Goal: Feedback & Contribution: Contribute content

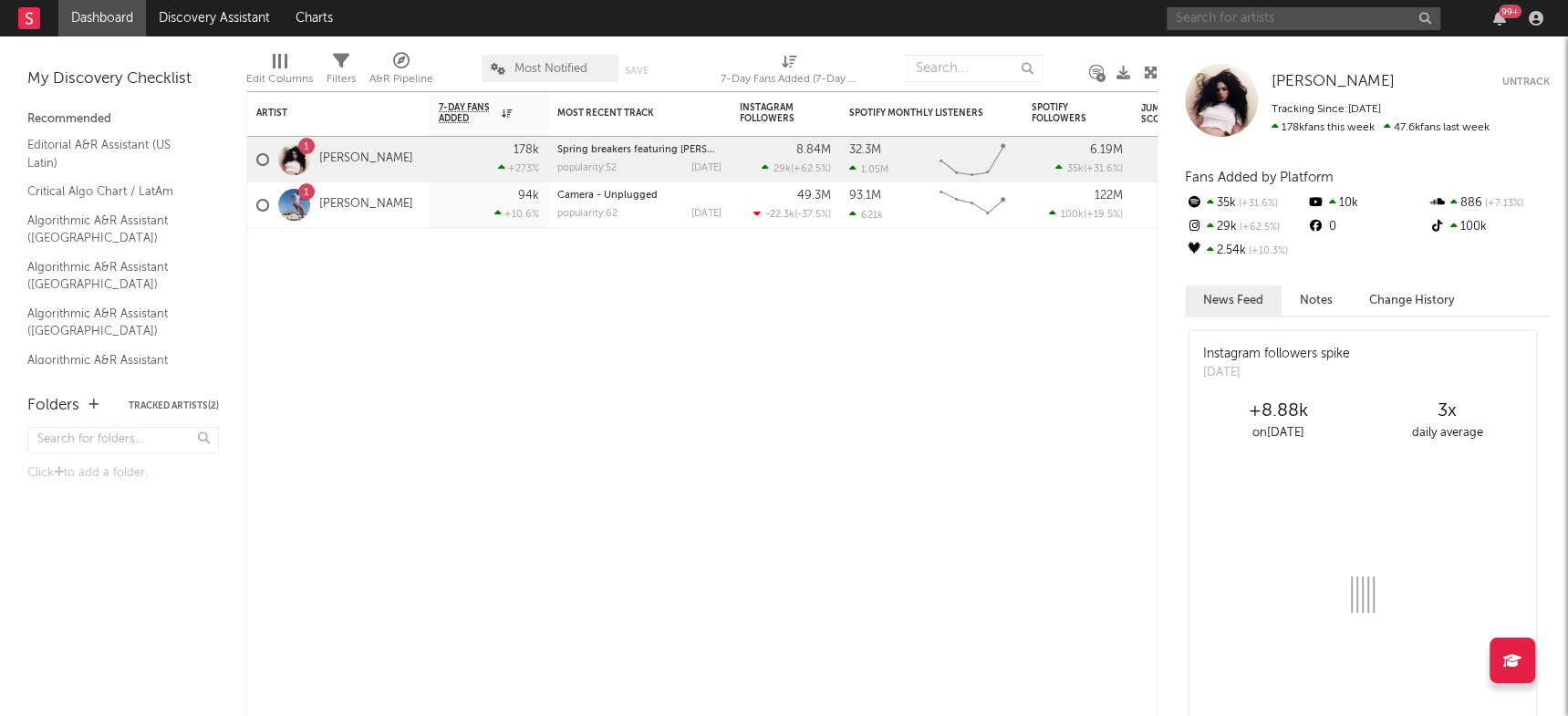
click at [1262, 27] on input "text" at bounding box center [1303, 18] width 273 height 23
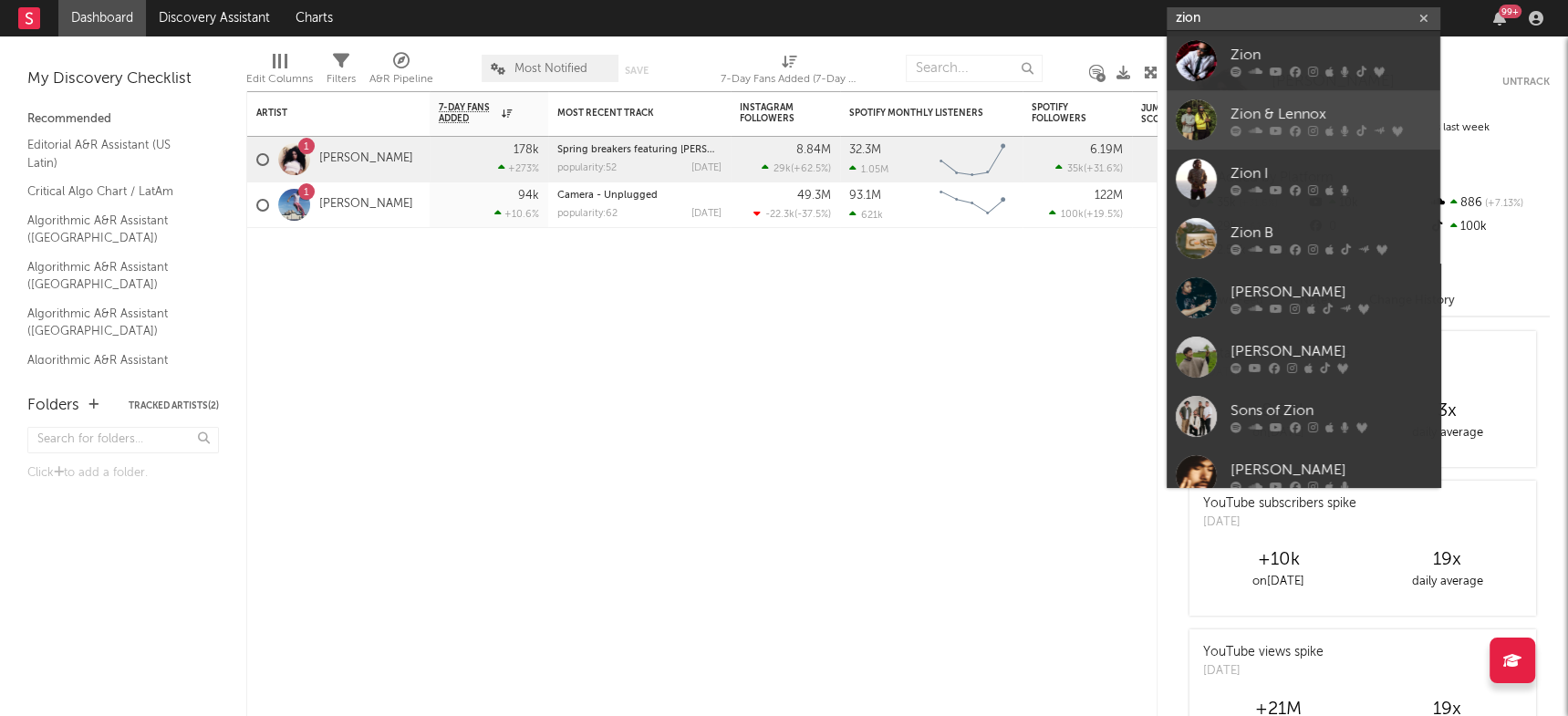
type input "zion"
click at [1198, 123] on div at bounding box center [1196, 120] width 41 height 41
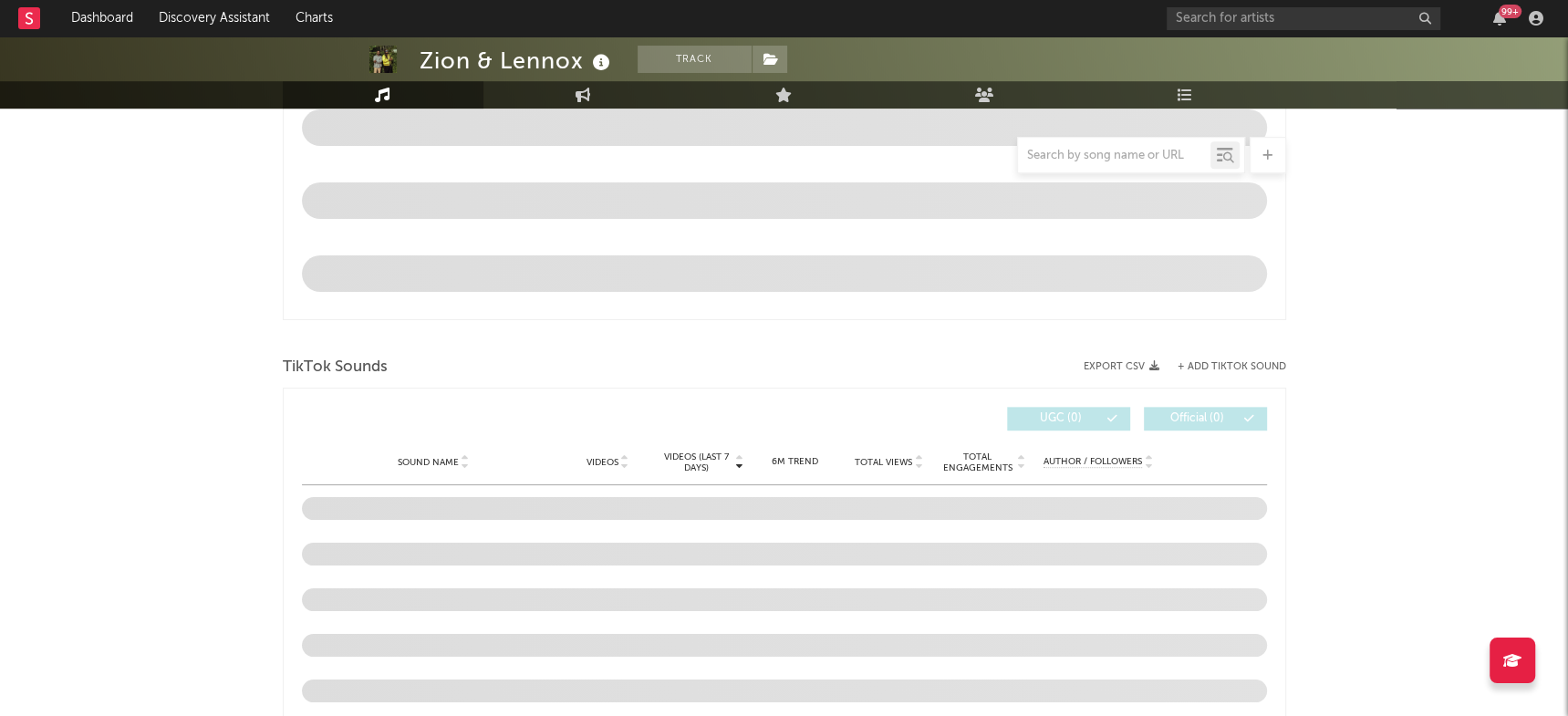
scroll to position [996, 0]
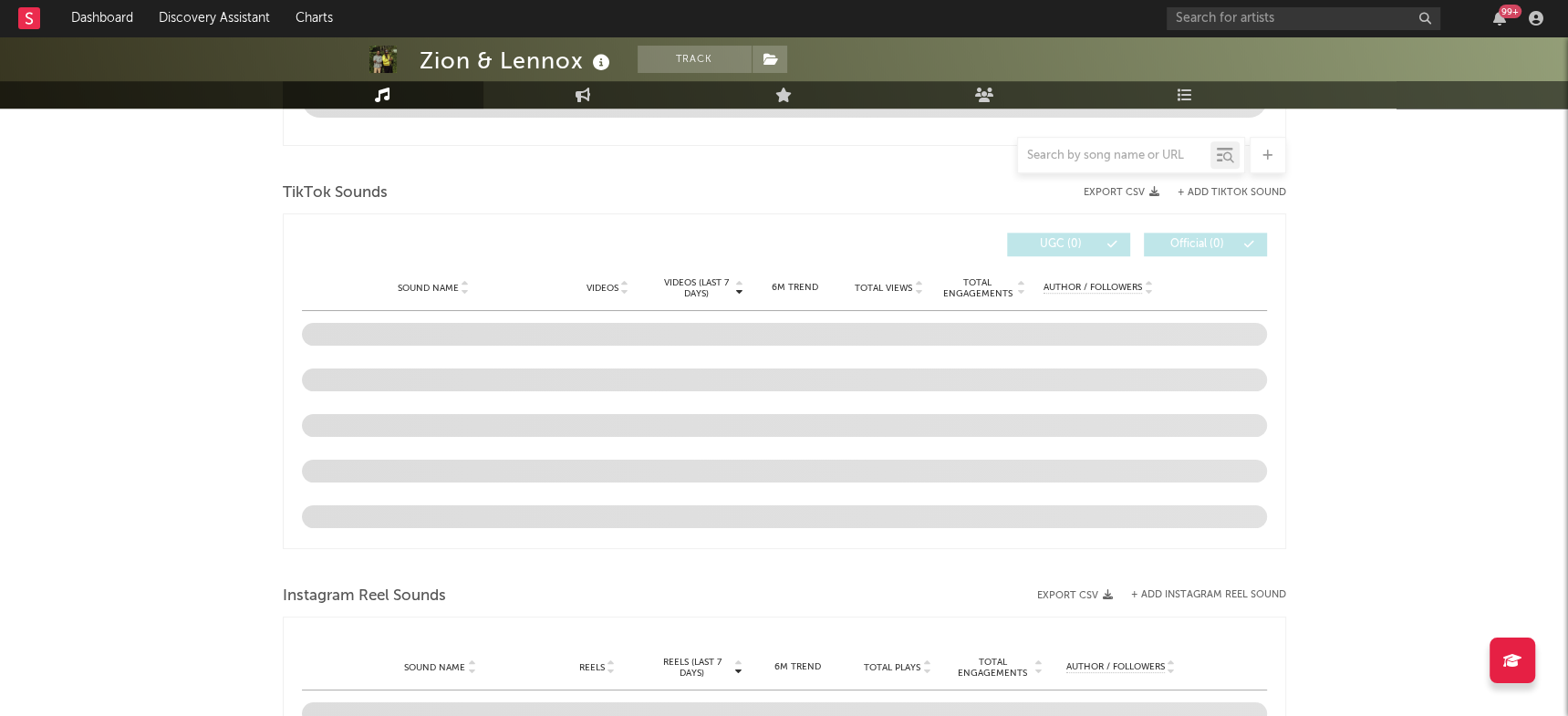
select select "6m"
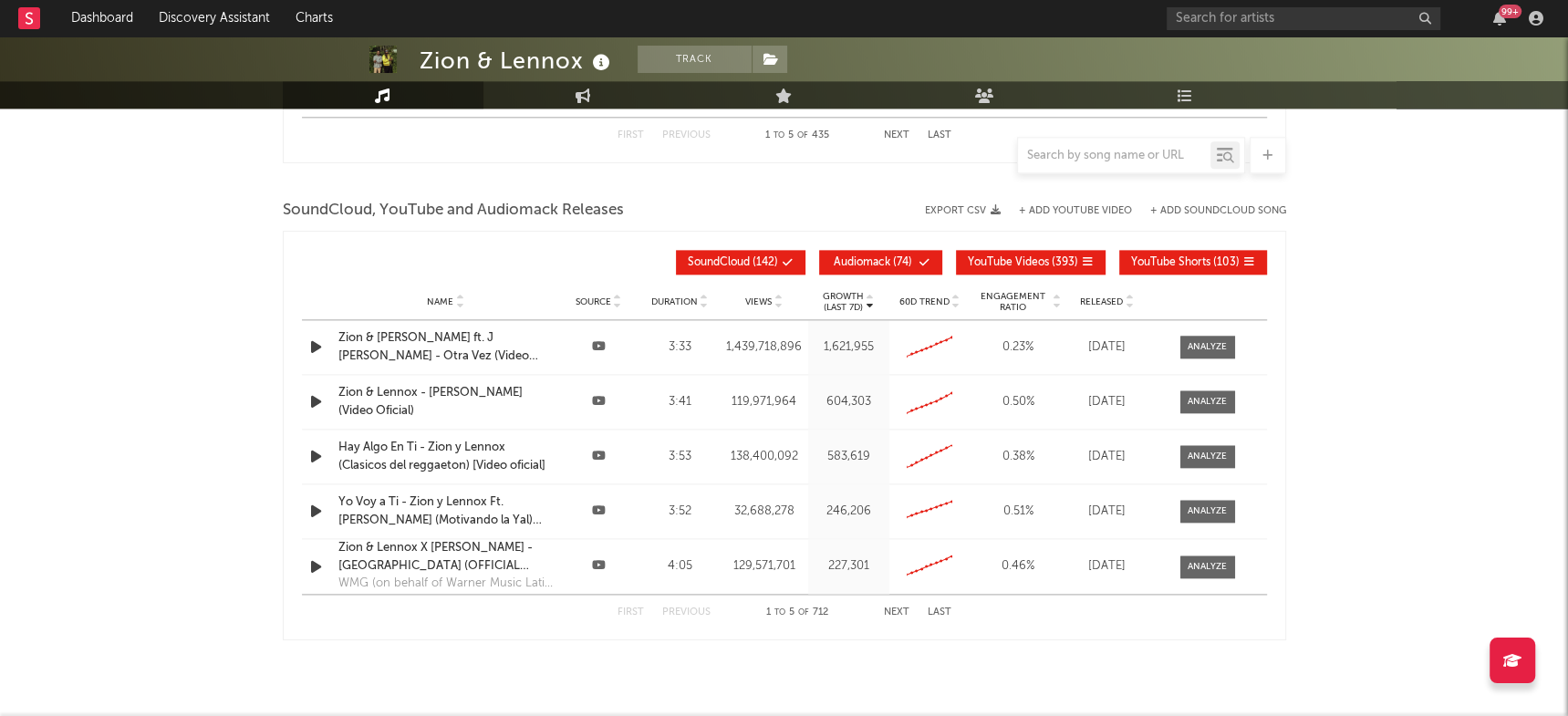
scroll to position [2013, 0]
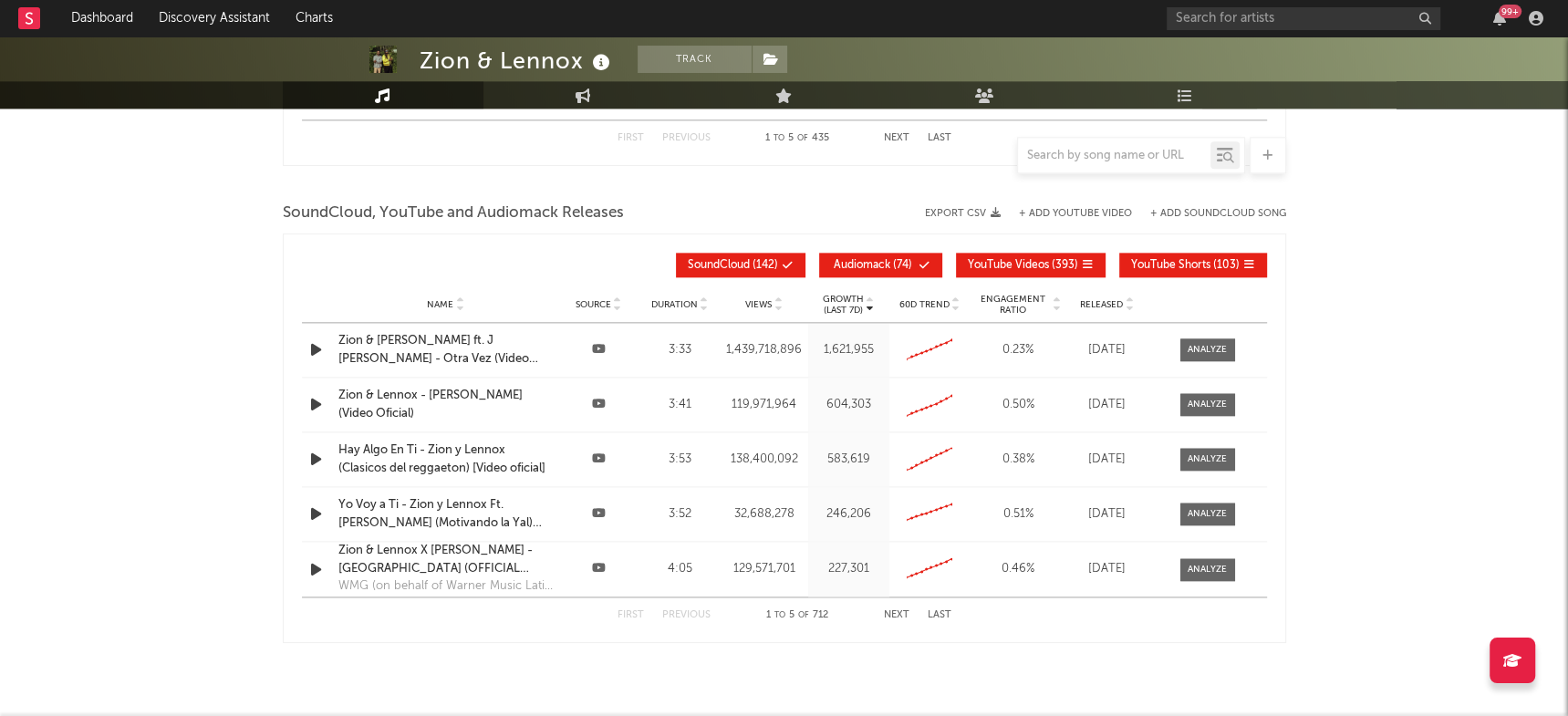
click at [901, 610] on button "Next" at bounding box center [897, 614] width 26 height 10
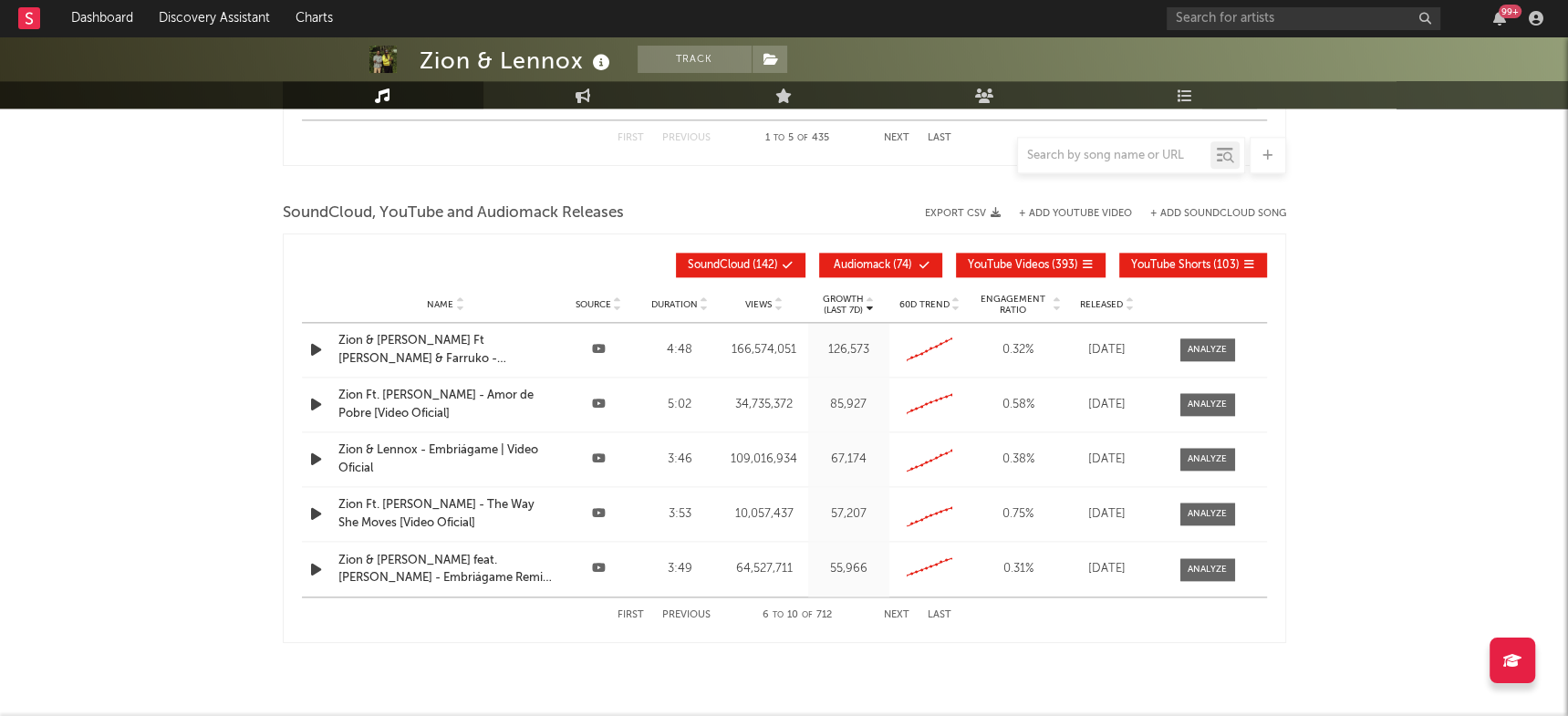
click at [624, 615] on div "First Previous 6 to 10 of 712 Next Last" at bounding box center [784, 614] width 334 height 36
click at [623, 610] on button "First" at bounding box center [630, 614] width 27 height 10
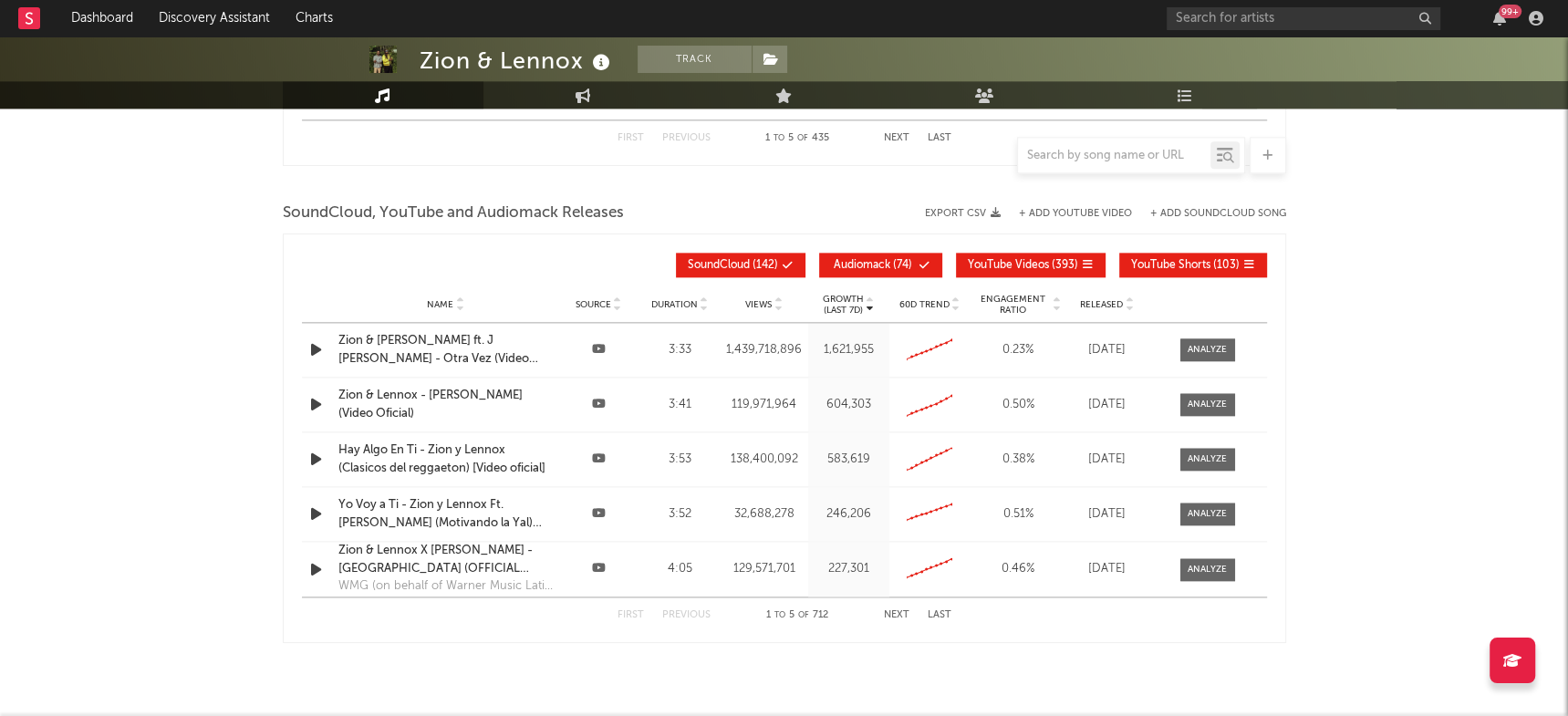
click at [896, 614] on button "Next" at bounding box center [897, 614] width 26 height 10
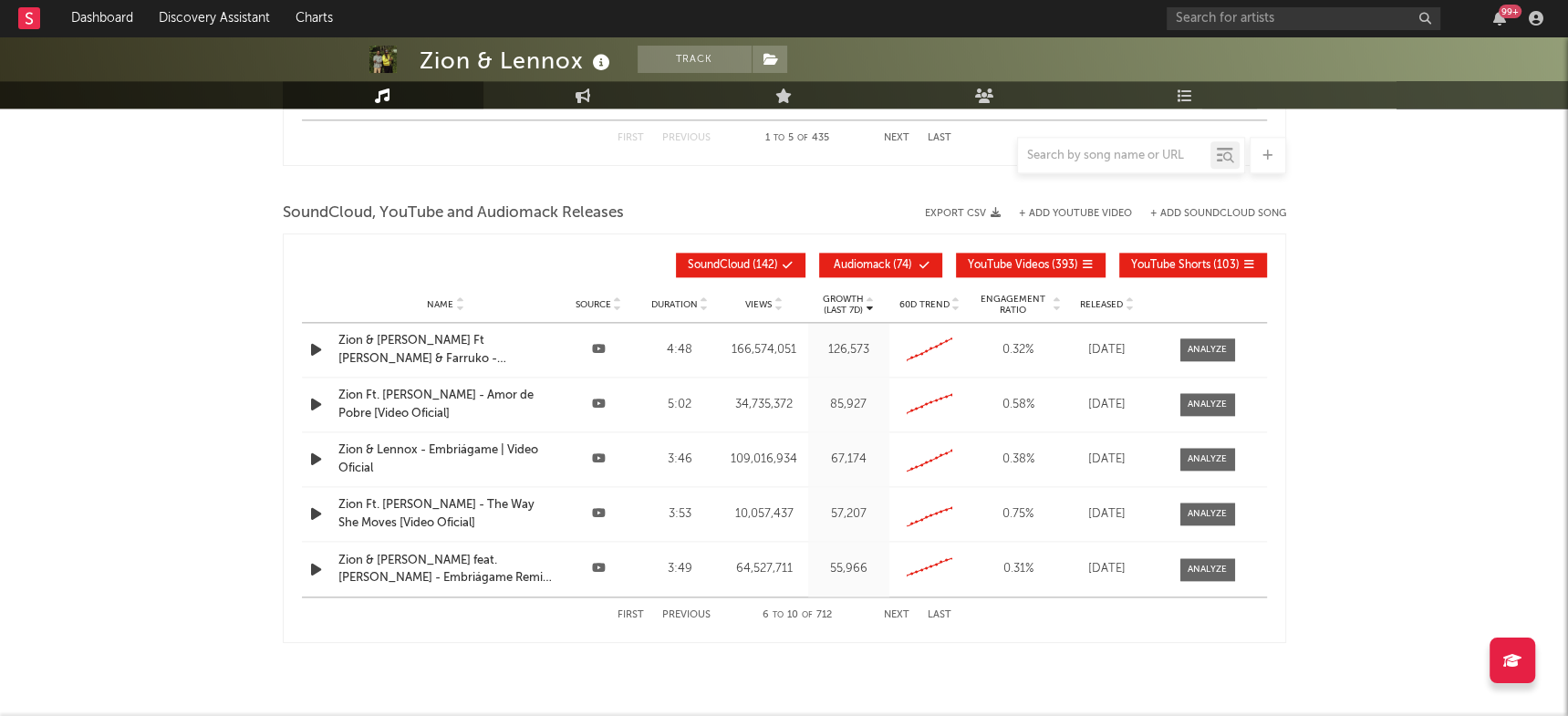
click at [891, 610] on button "Next" at bounding box center [897, 614] width 26 height 10
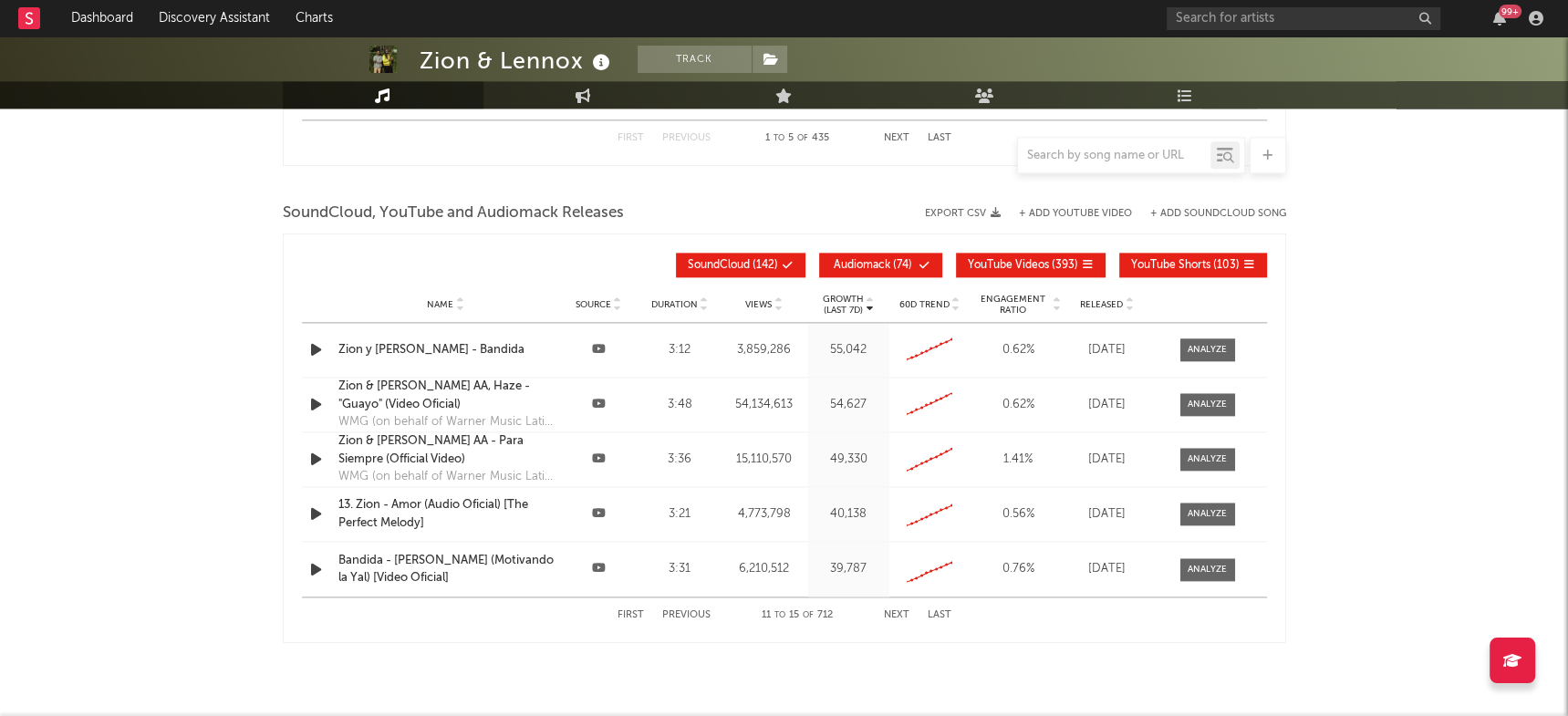
click at [895, 612] on button "Next" at bounding box center [897, 614] width 26 height 10
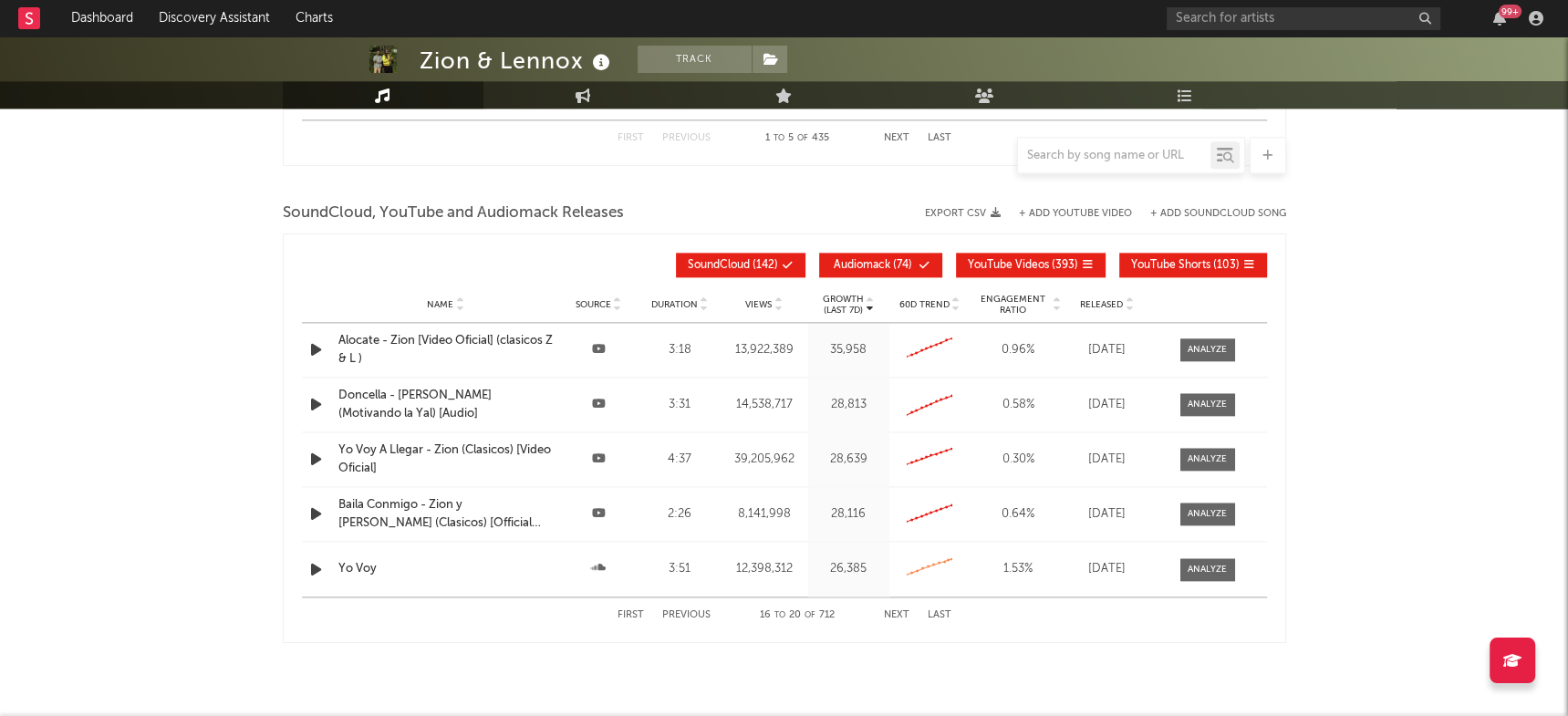
click at [893, 611] on button "Next" at bounding box center [897, 614] width 26 height 10
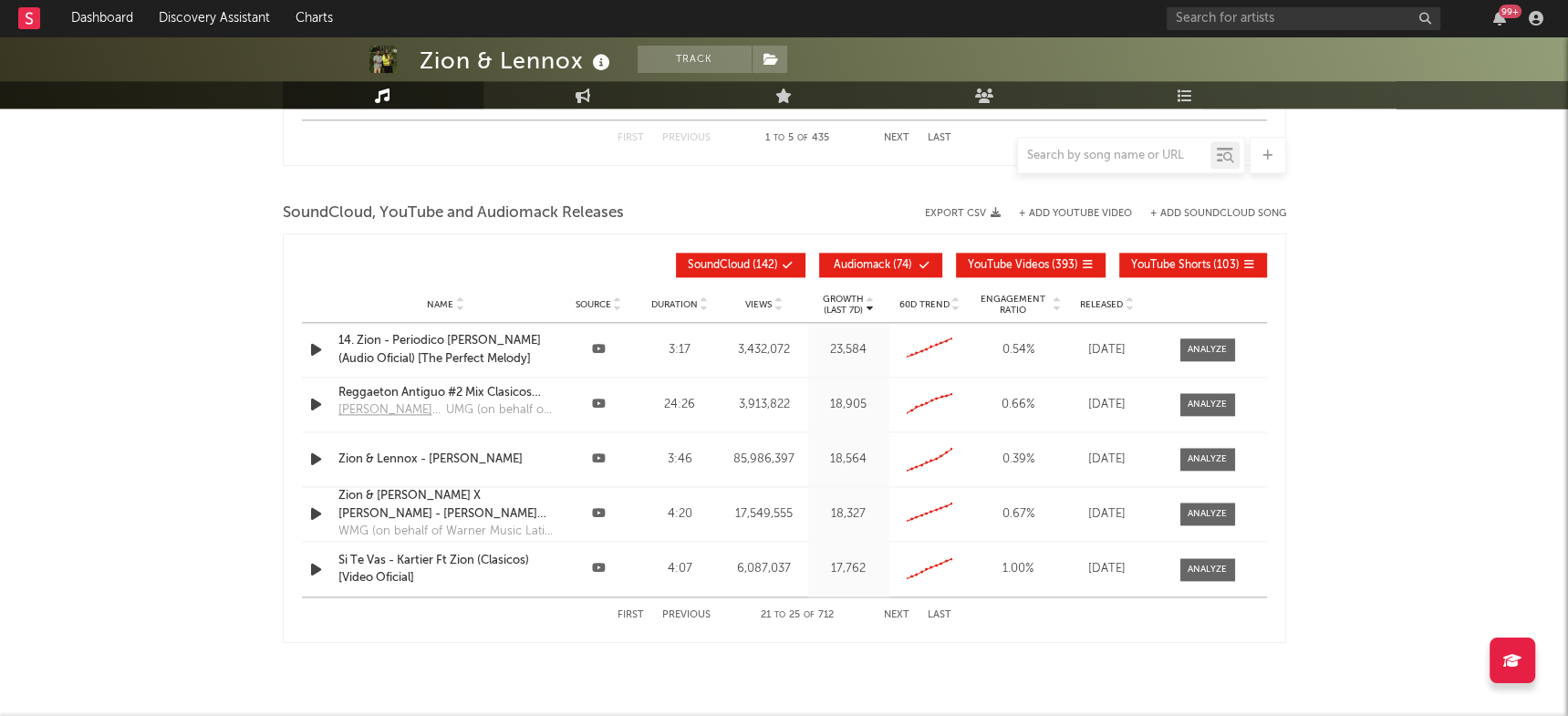
click at [893, 611] on button "Next" at bounding box center [897, 614] width 26 height 10
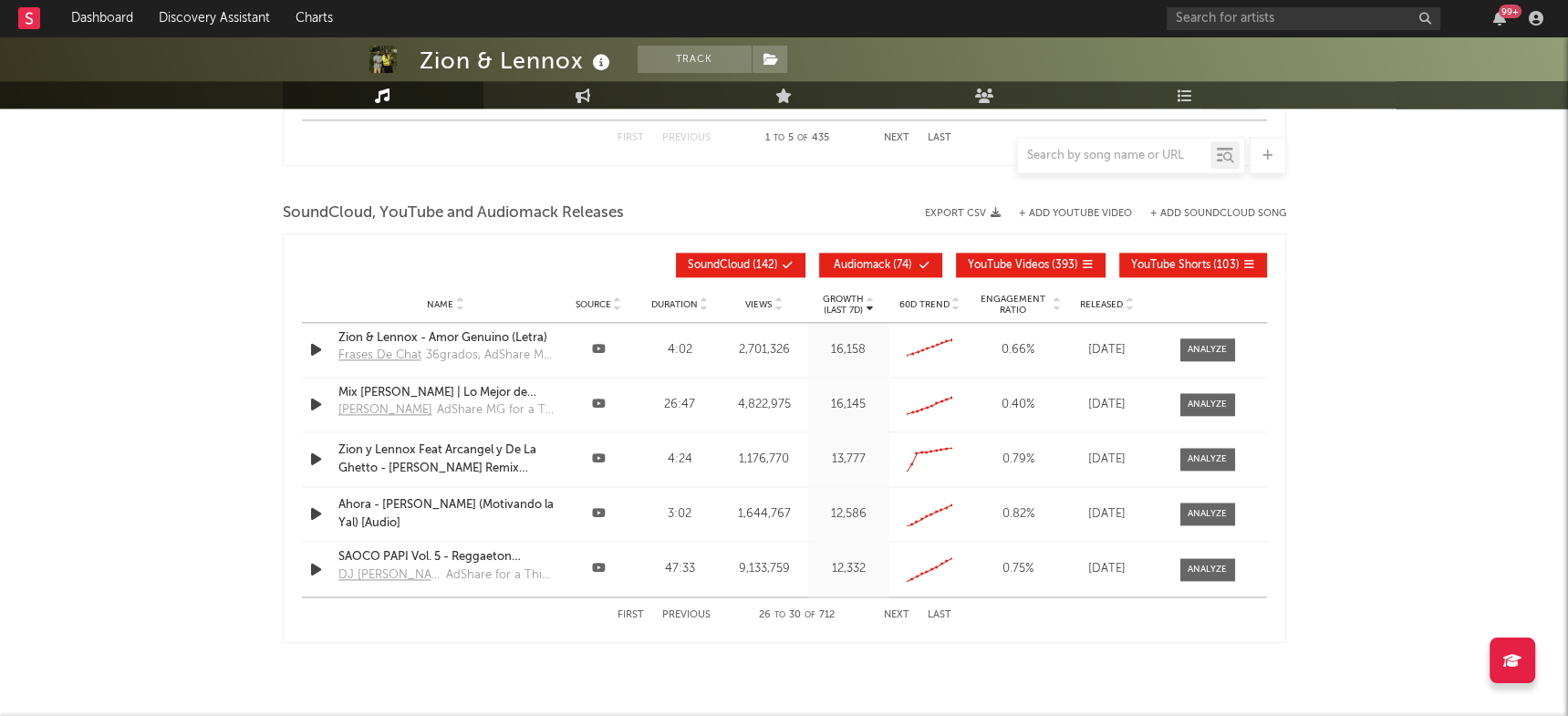
click at [893, 610] on button "Next" at bounding box center [897, 614] width 26 height 10
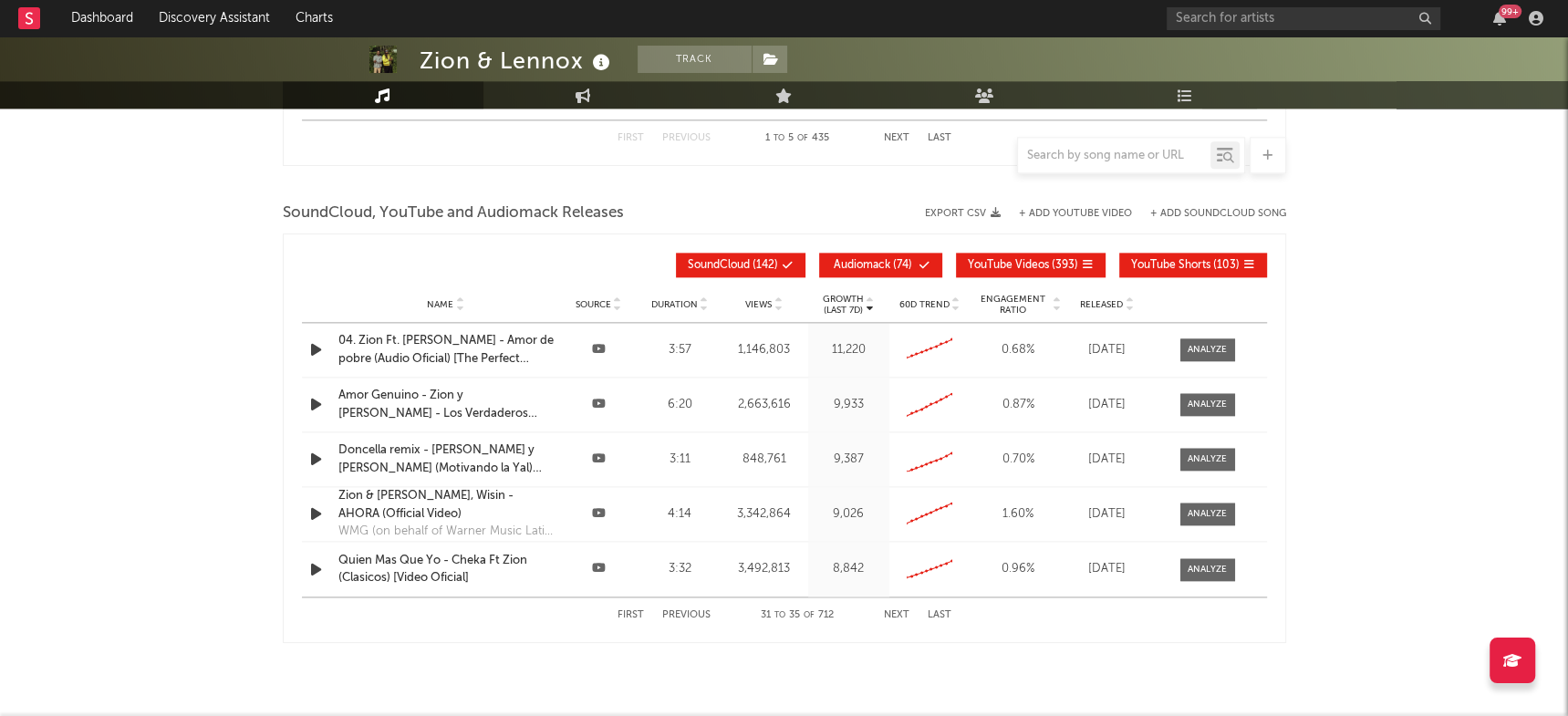
click at [893, 610] on button "Next" at bounding box center [897, 614] width 26 height 10
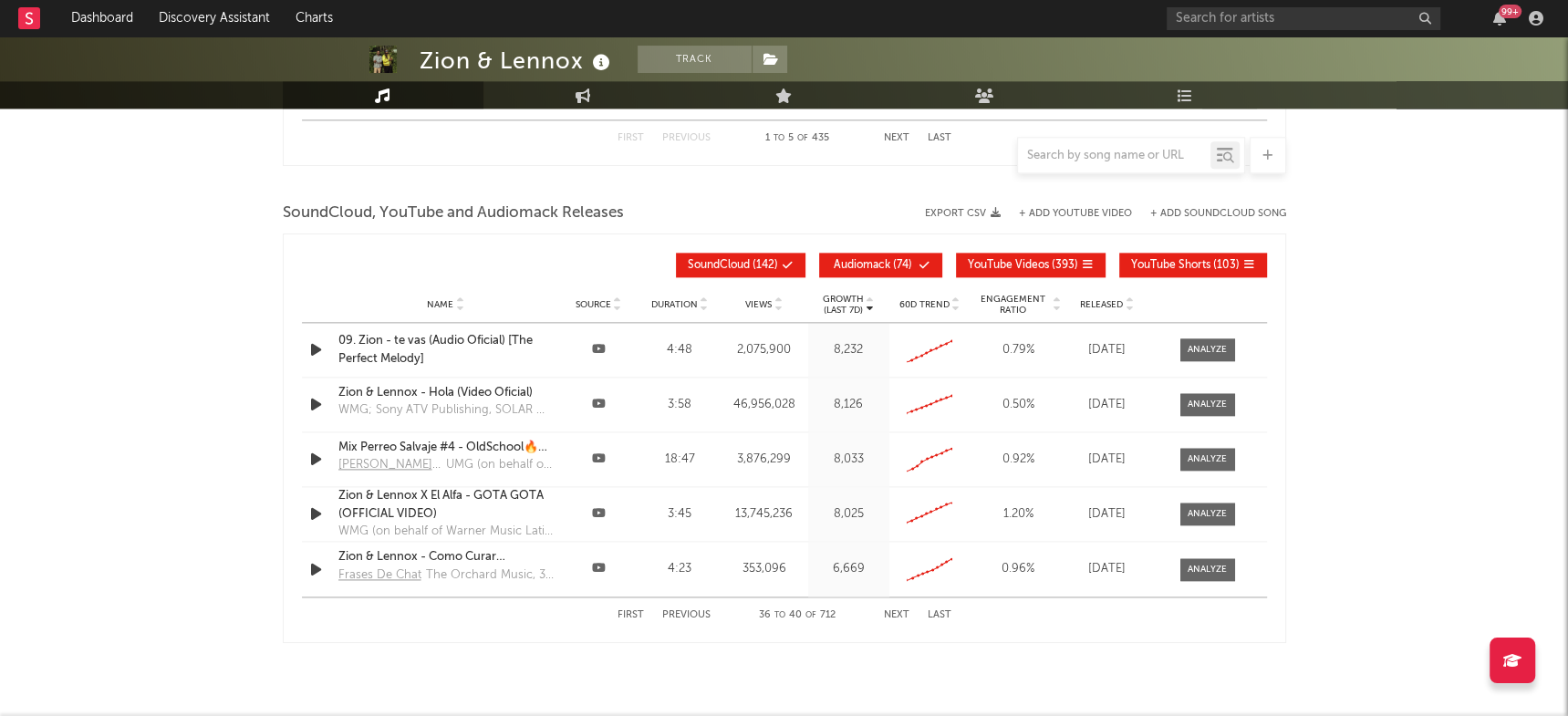
click at [893, 610] on button "Next" at bounding box center [897, 614] width 26 height 10
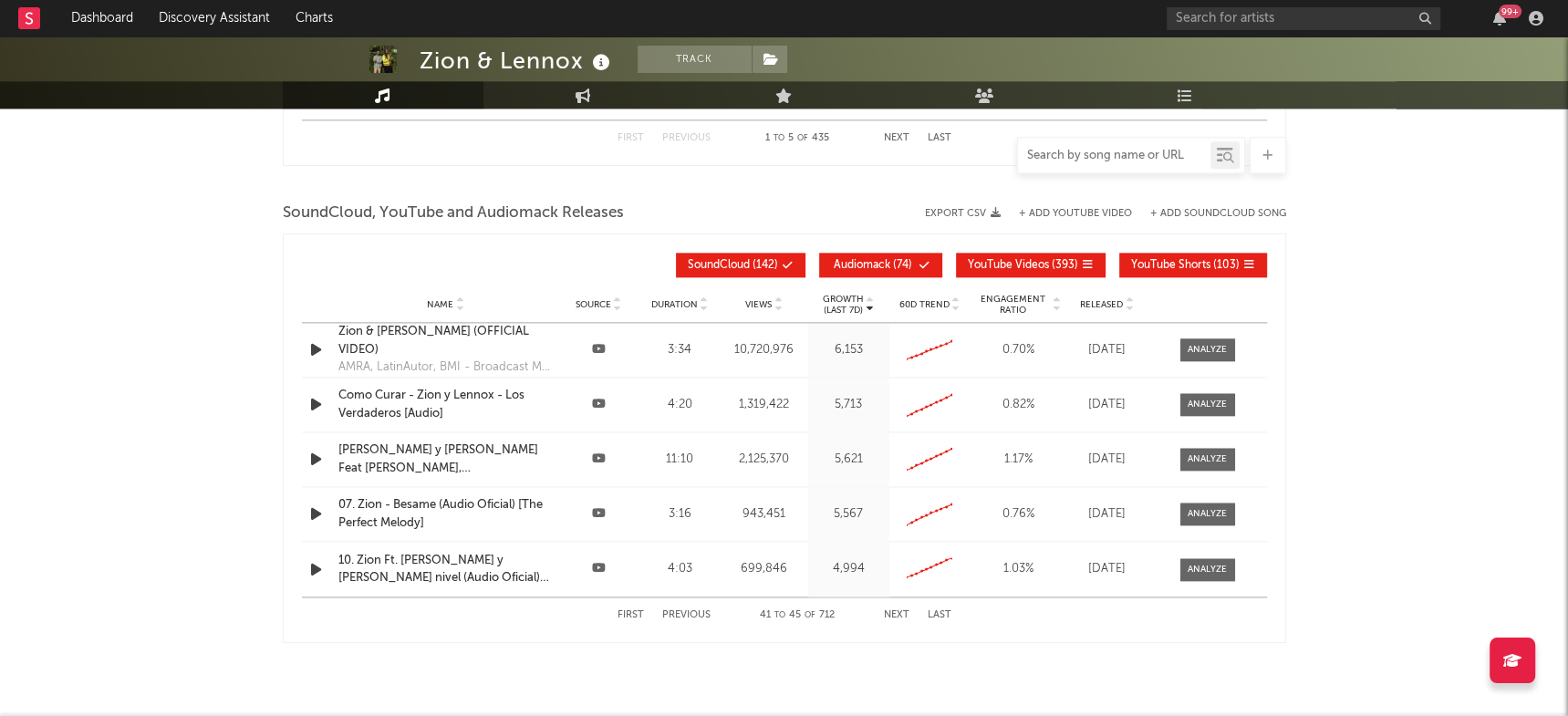
click at [1047, 157] on input "text" at bounding box center [1114, 156] width 192 height 15
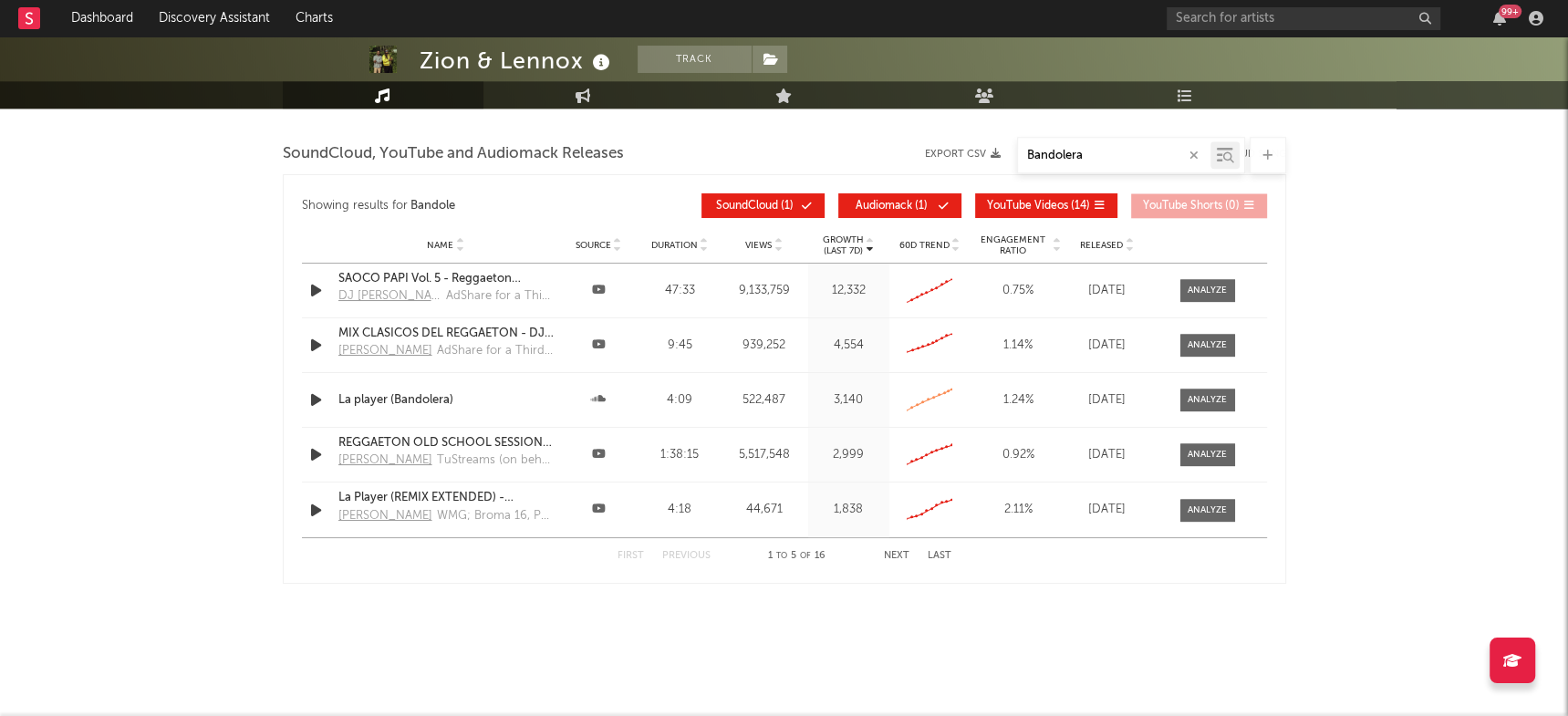
scroll to position [1665, 0]
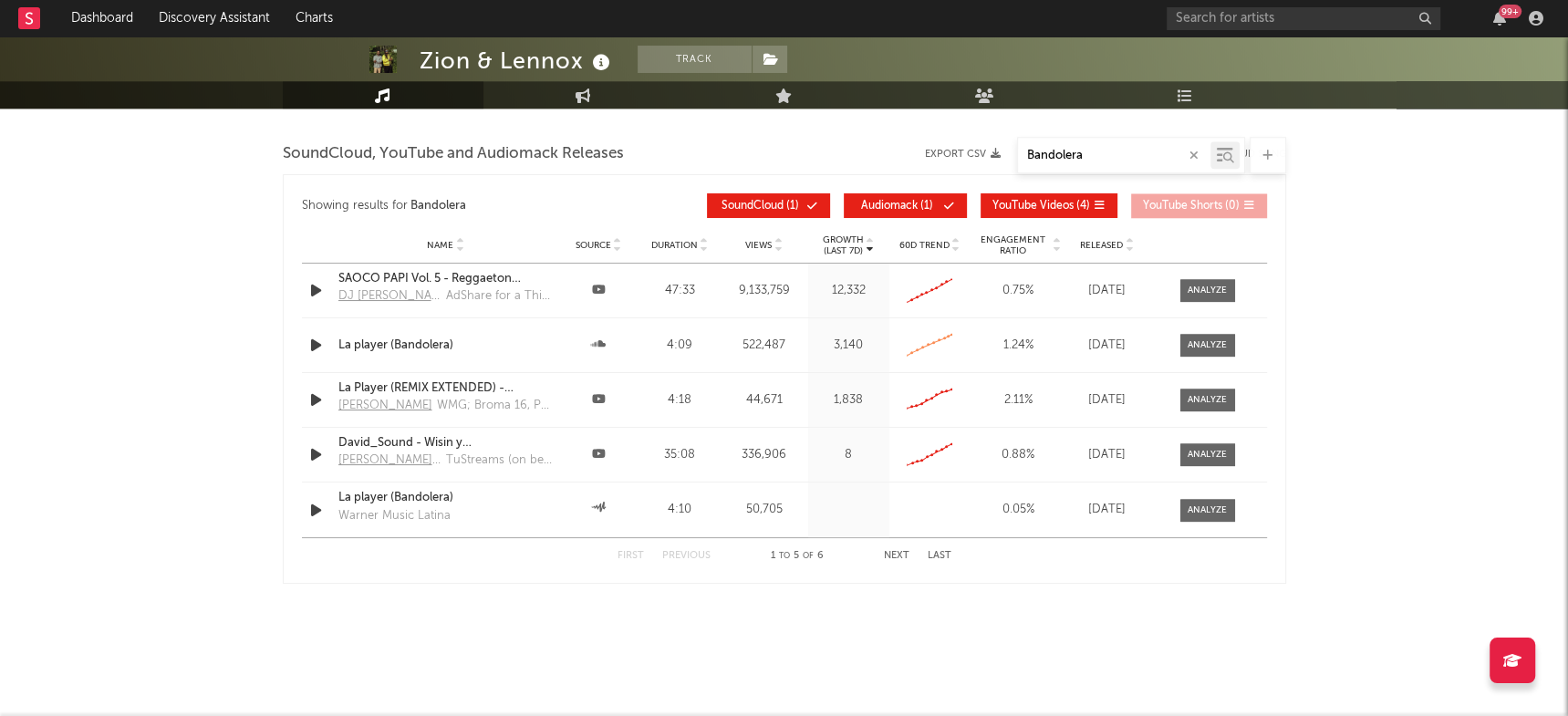
click at [889, 553] on button "Next" at bounding box center [897, 556] width 26 height 10
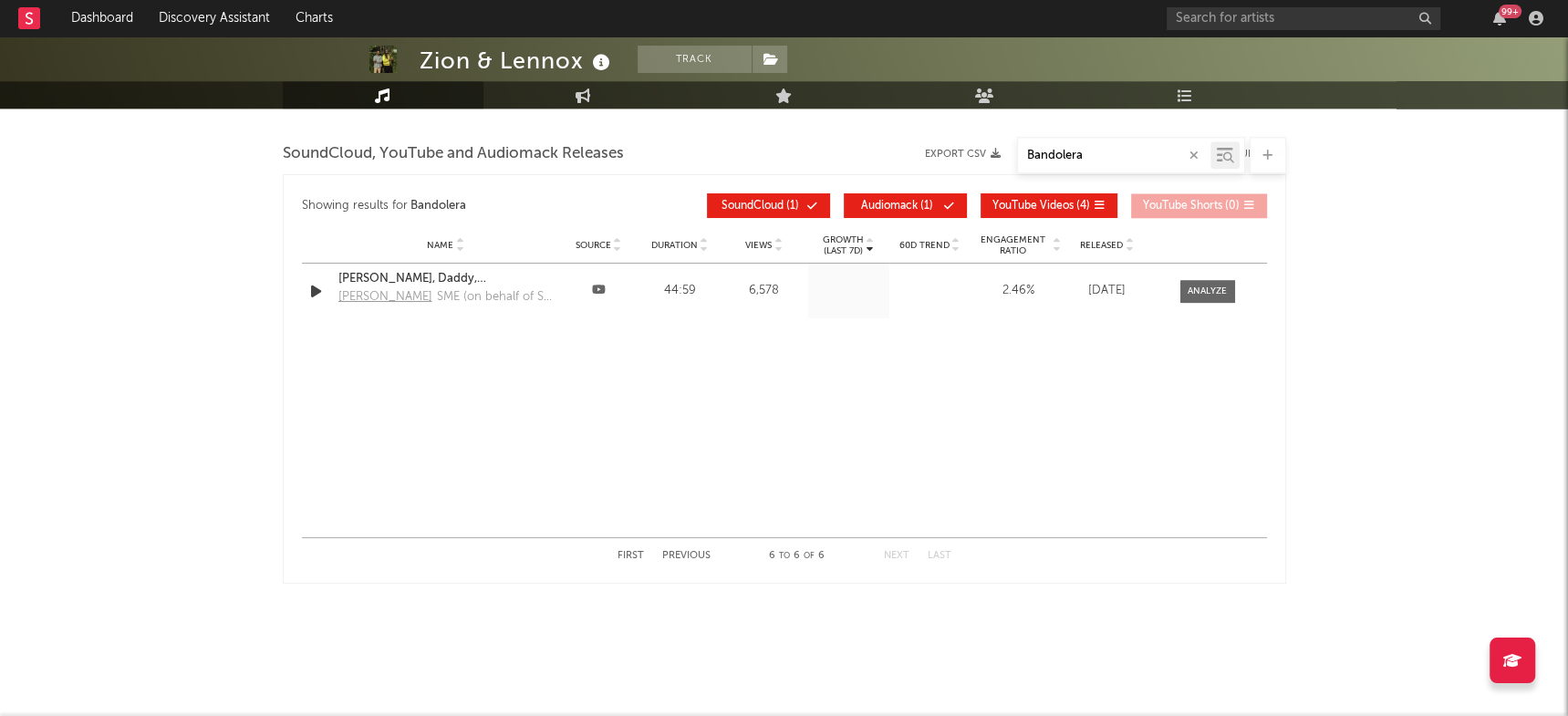
click at [619, 551] on button "First" at bounding box center [630, 556] width 27 height 10
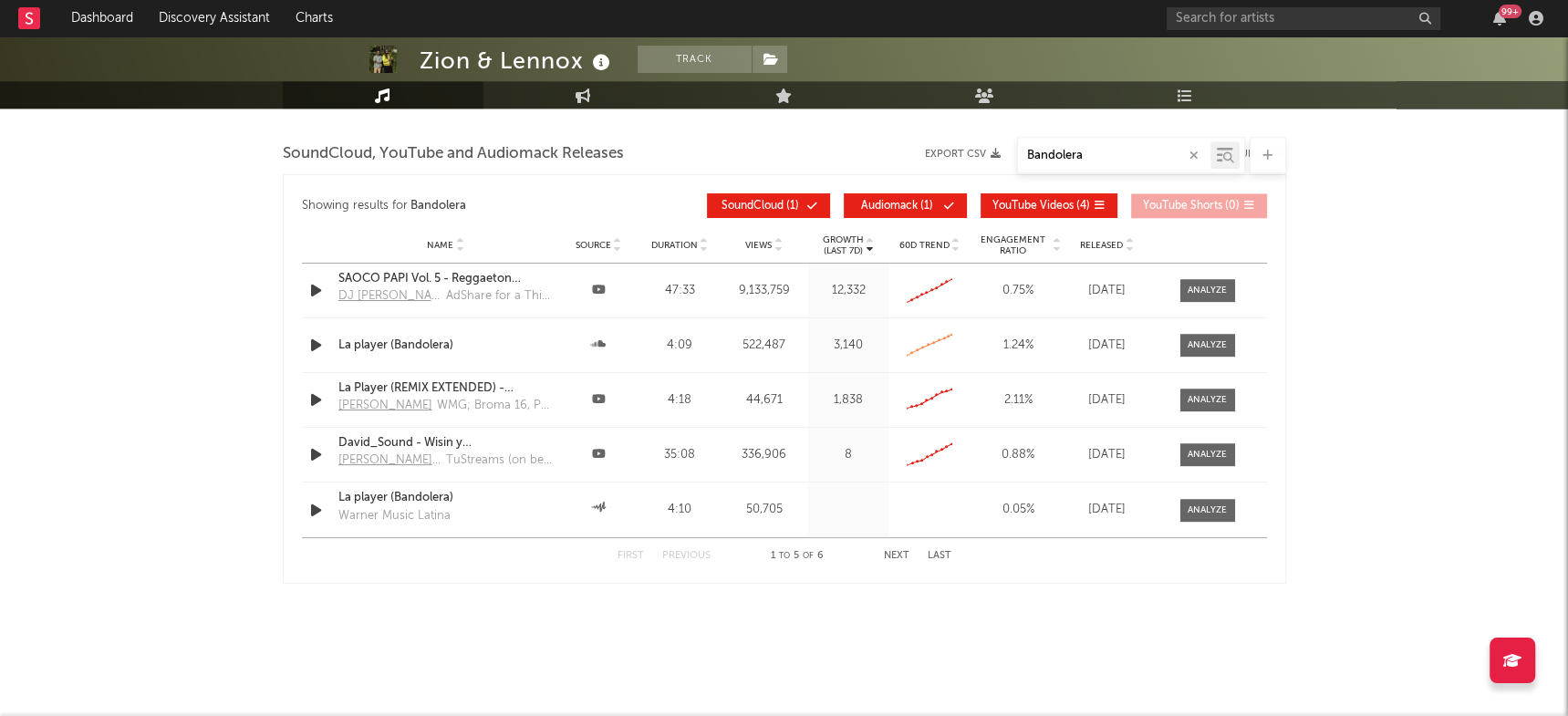
click at [619, 551] on button "First" at bounding box center [630, 556] width 27 height 10
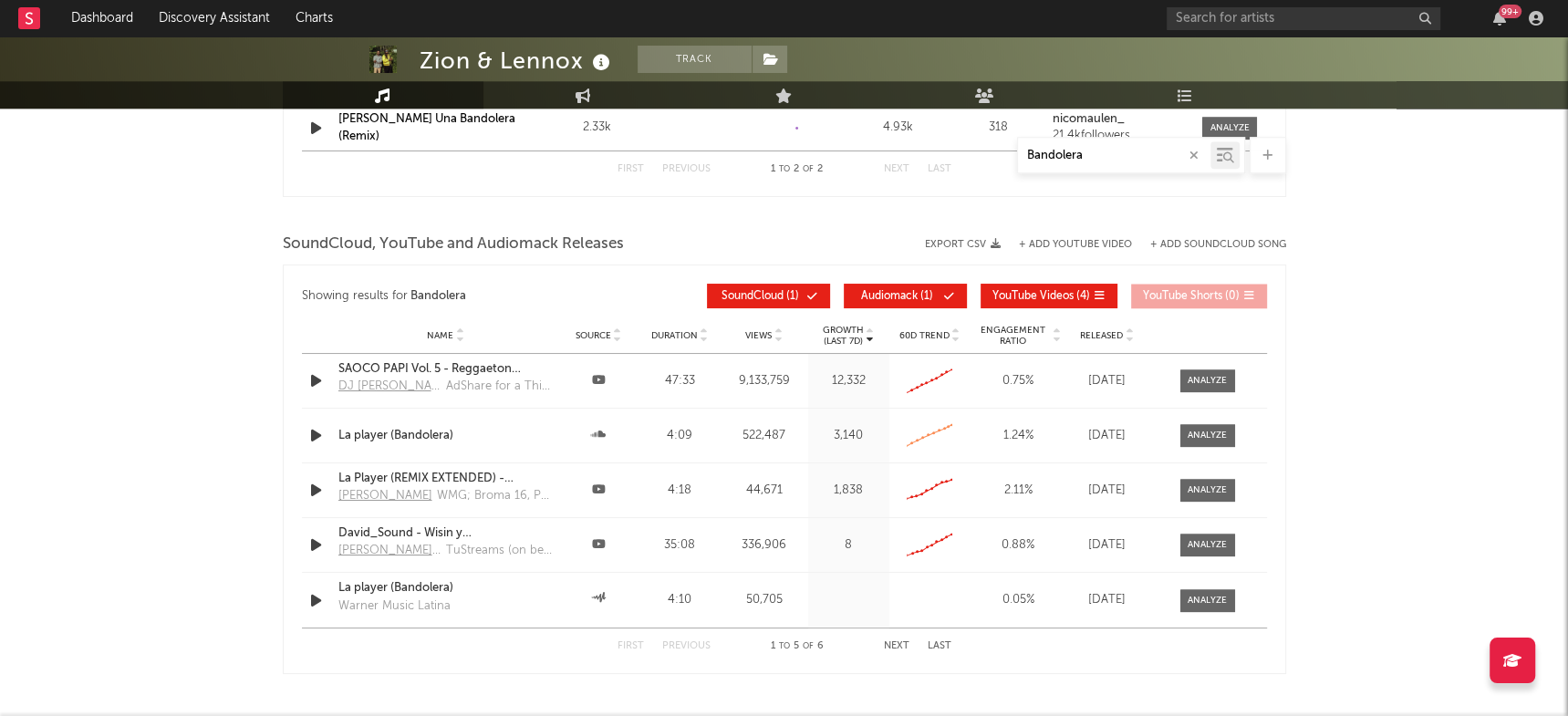
scroll to position [1578, 0]
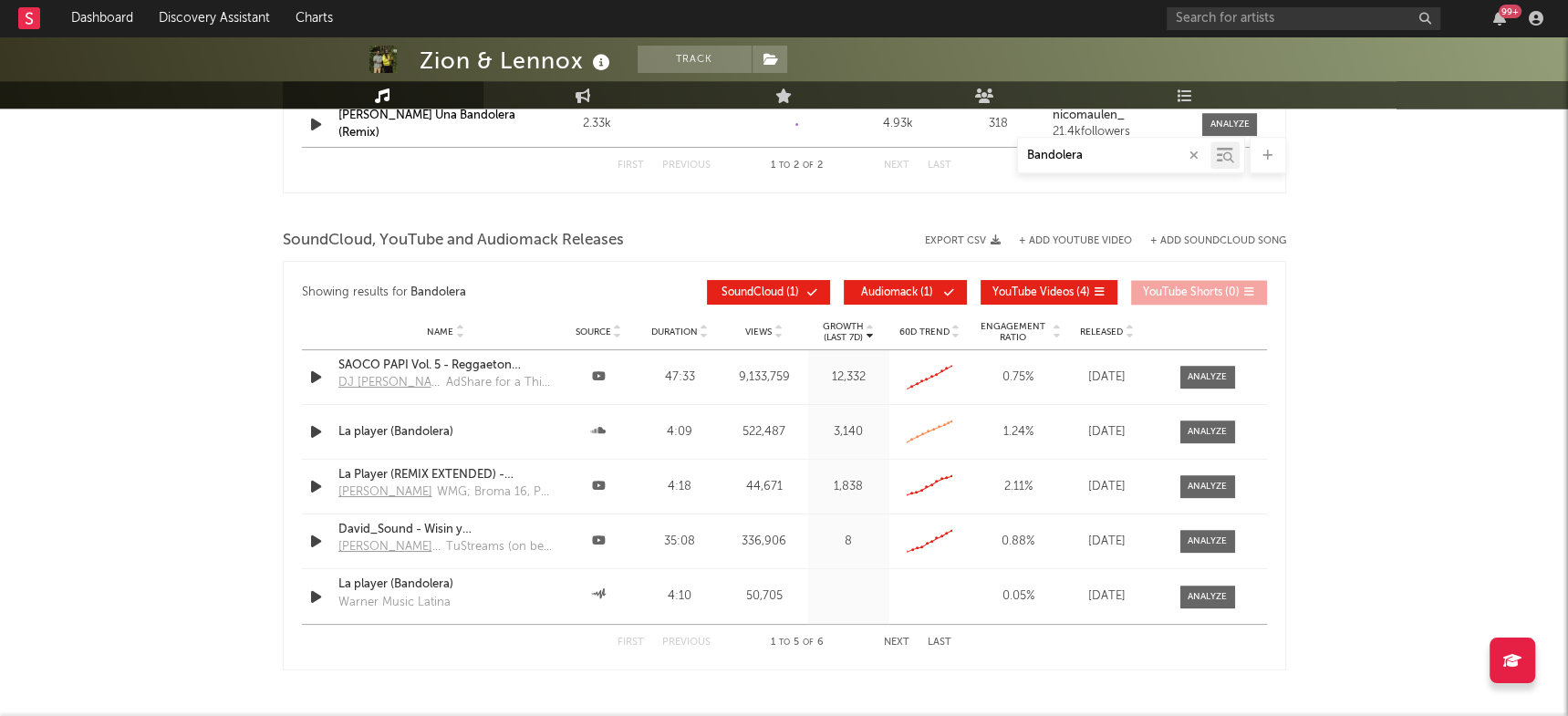
click at [1105, 160] on input "Bandolera" at bounding box center [1114, 156] width 192 height 15
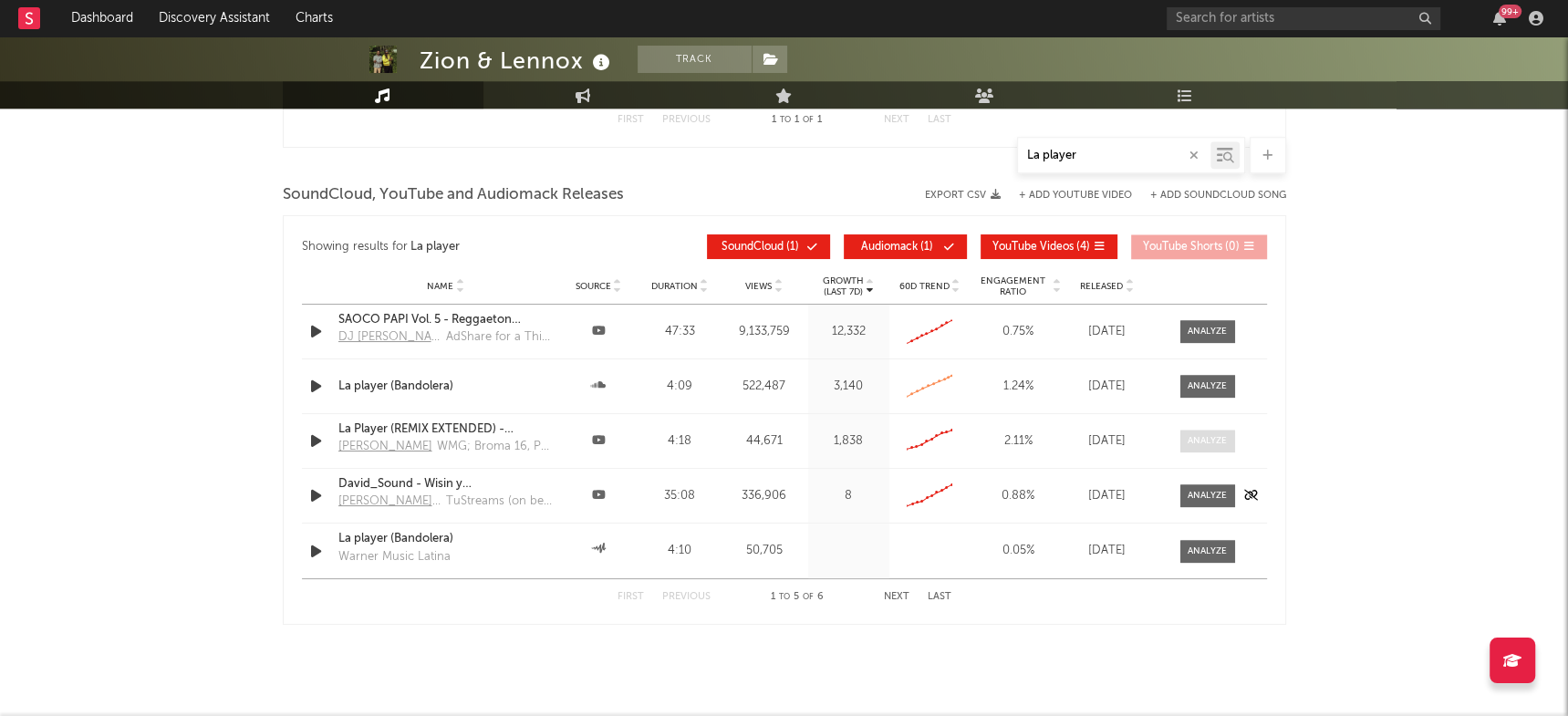
type input "La player"
click at [1193, 444] on span at bounding box center [1208, 441] width 55 height 23
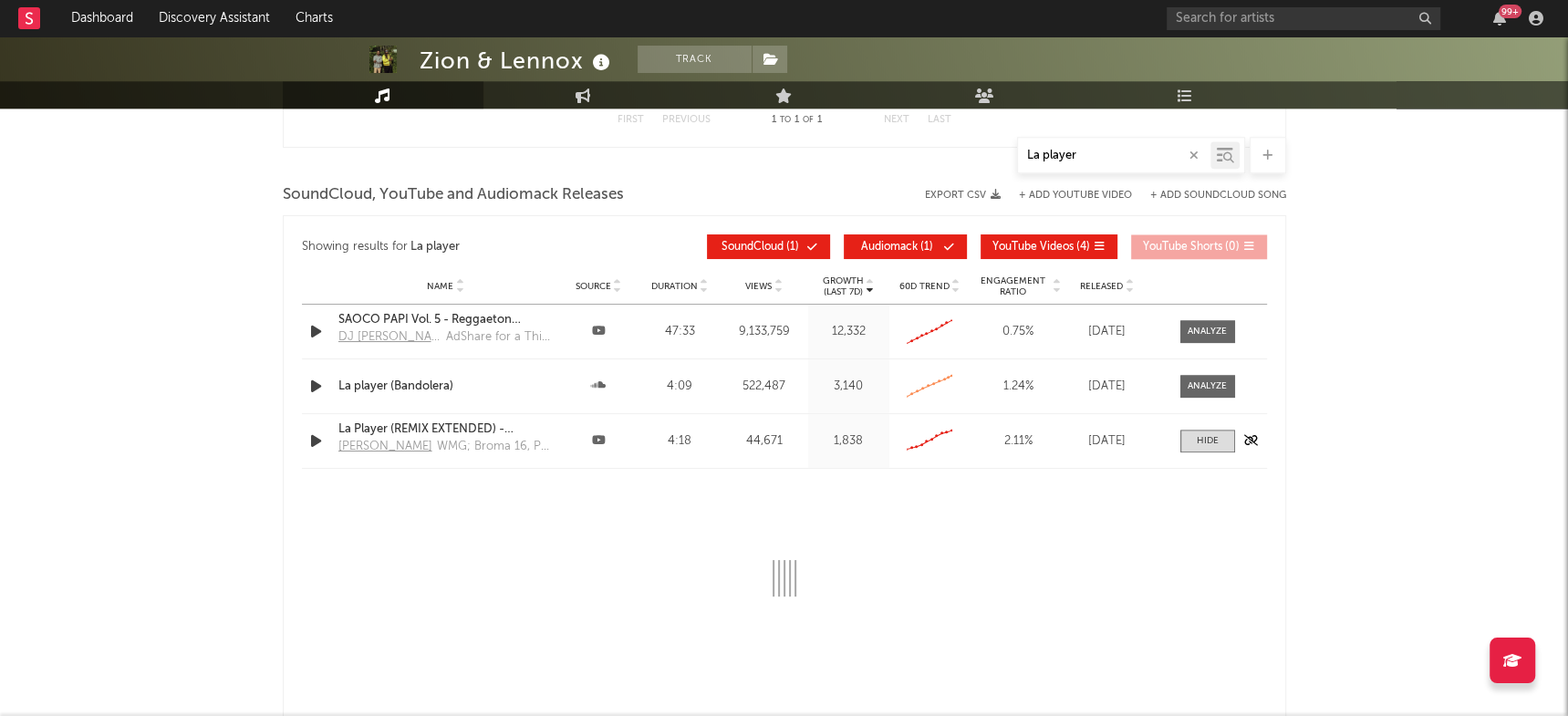
select select "6m"
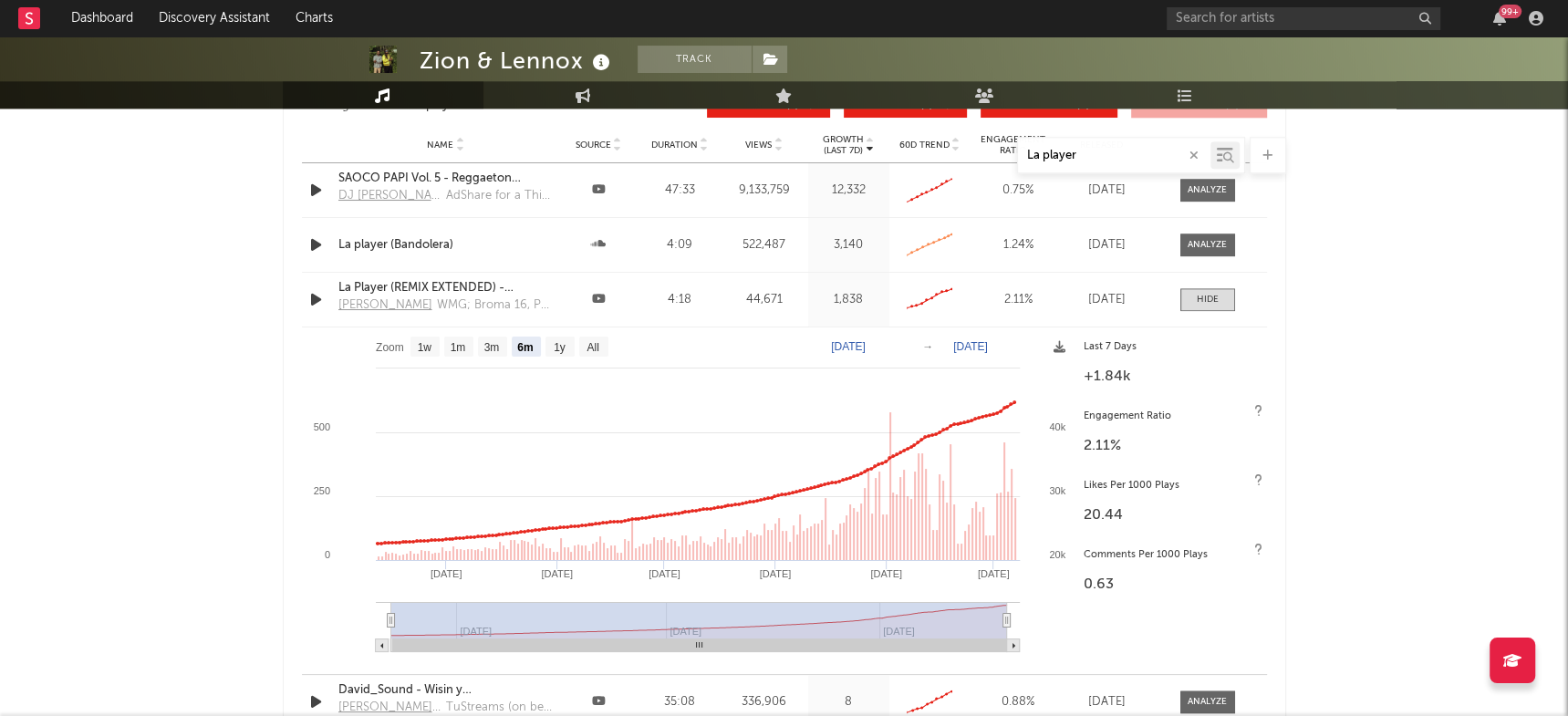
scroll to position [1722, 0]
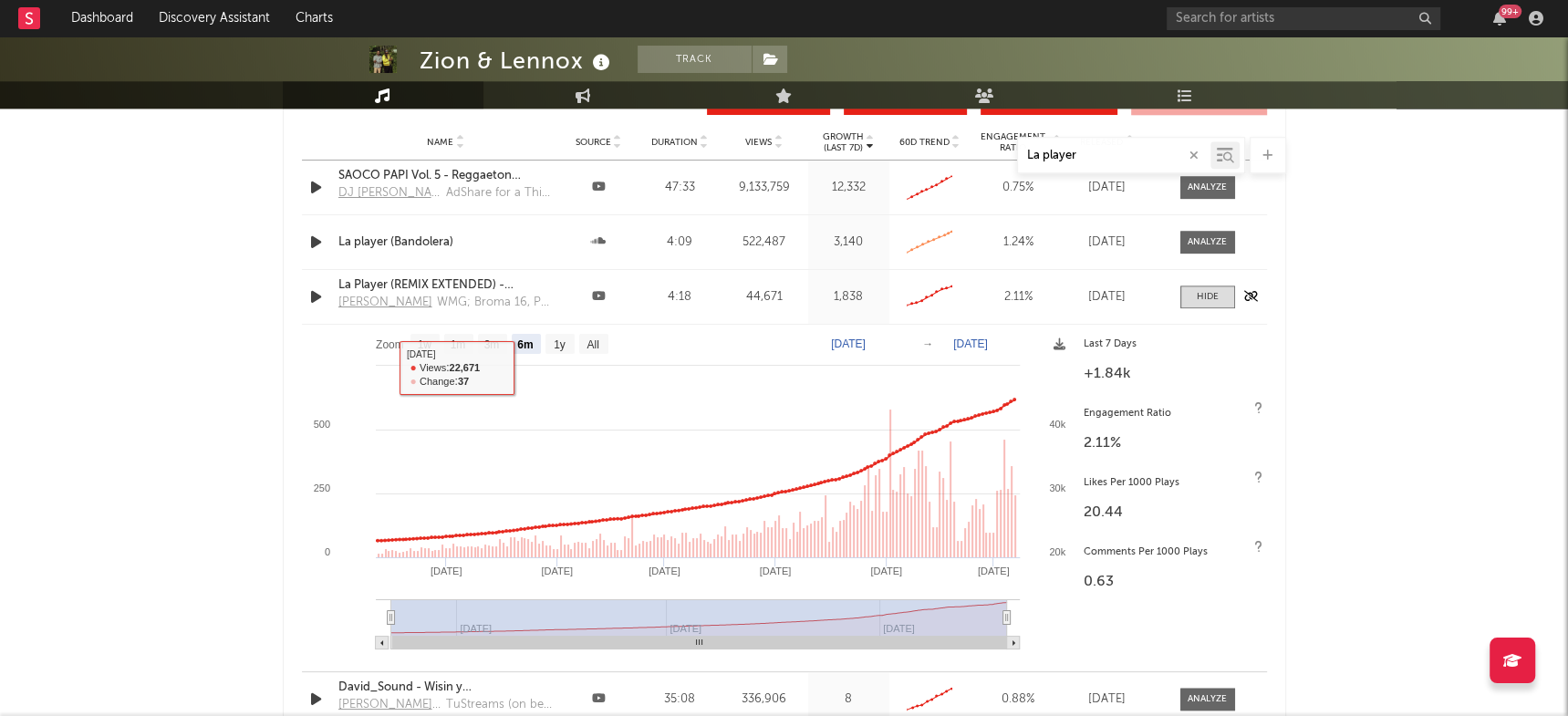
click at [316, 294] on icon "button" at bounding box center [315, 296] width 19 height 23
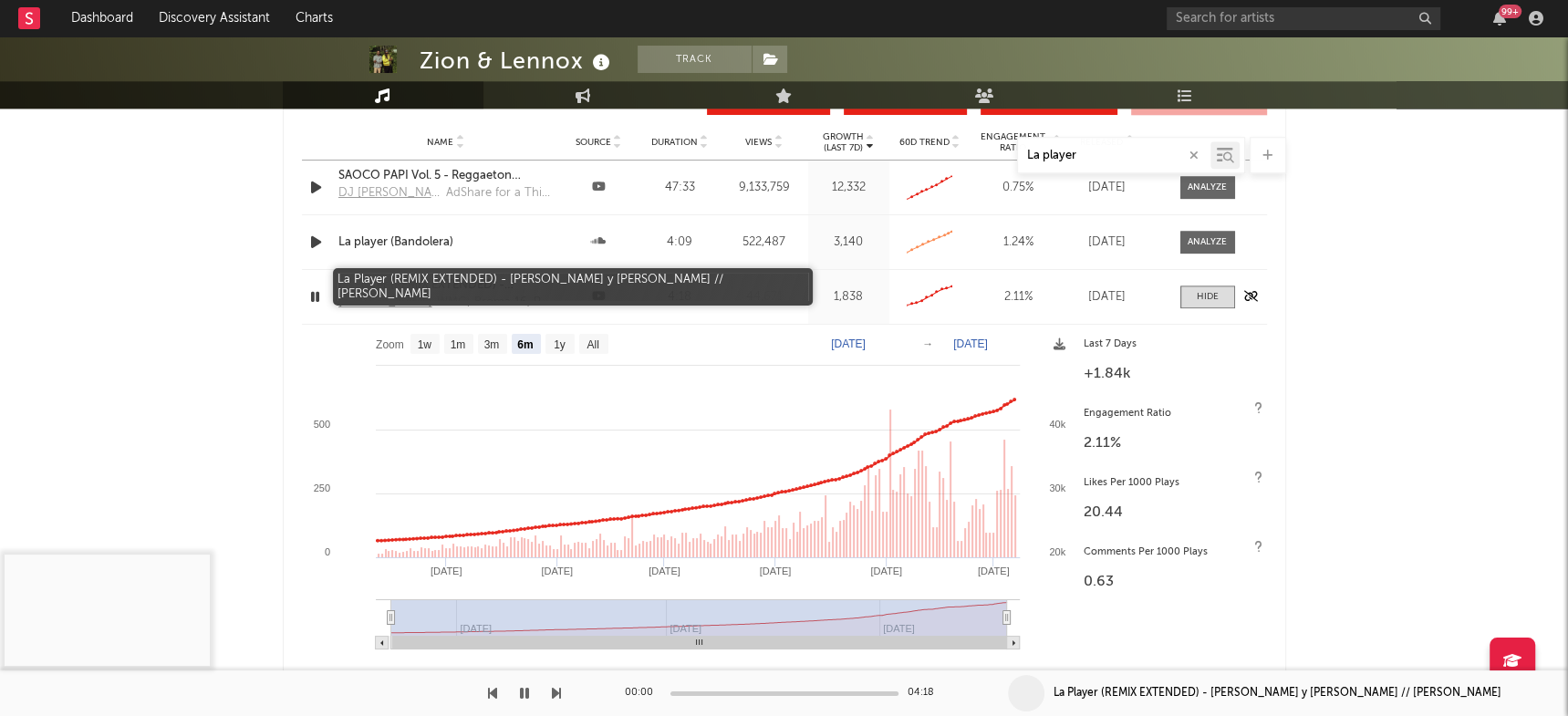
click at [390, 280] on div "La Player (REMIX EXTENDED) - Zion y Lennox // DJ Sánchez" at bounding box center [445, 285] width 215 height 18
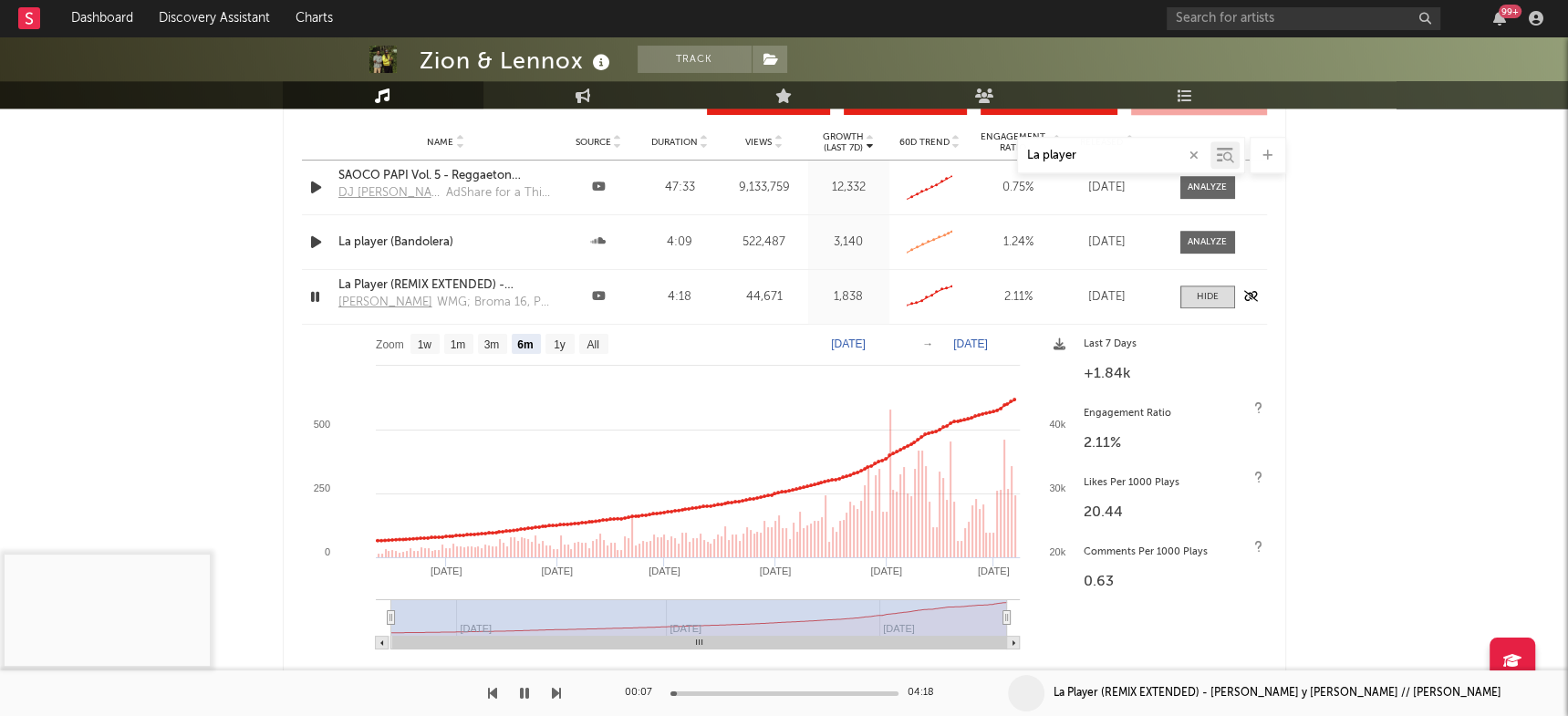
click at [314, 295] on icon "button" at bounding box center [315, 296] width 17 height 23
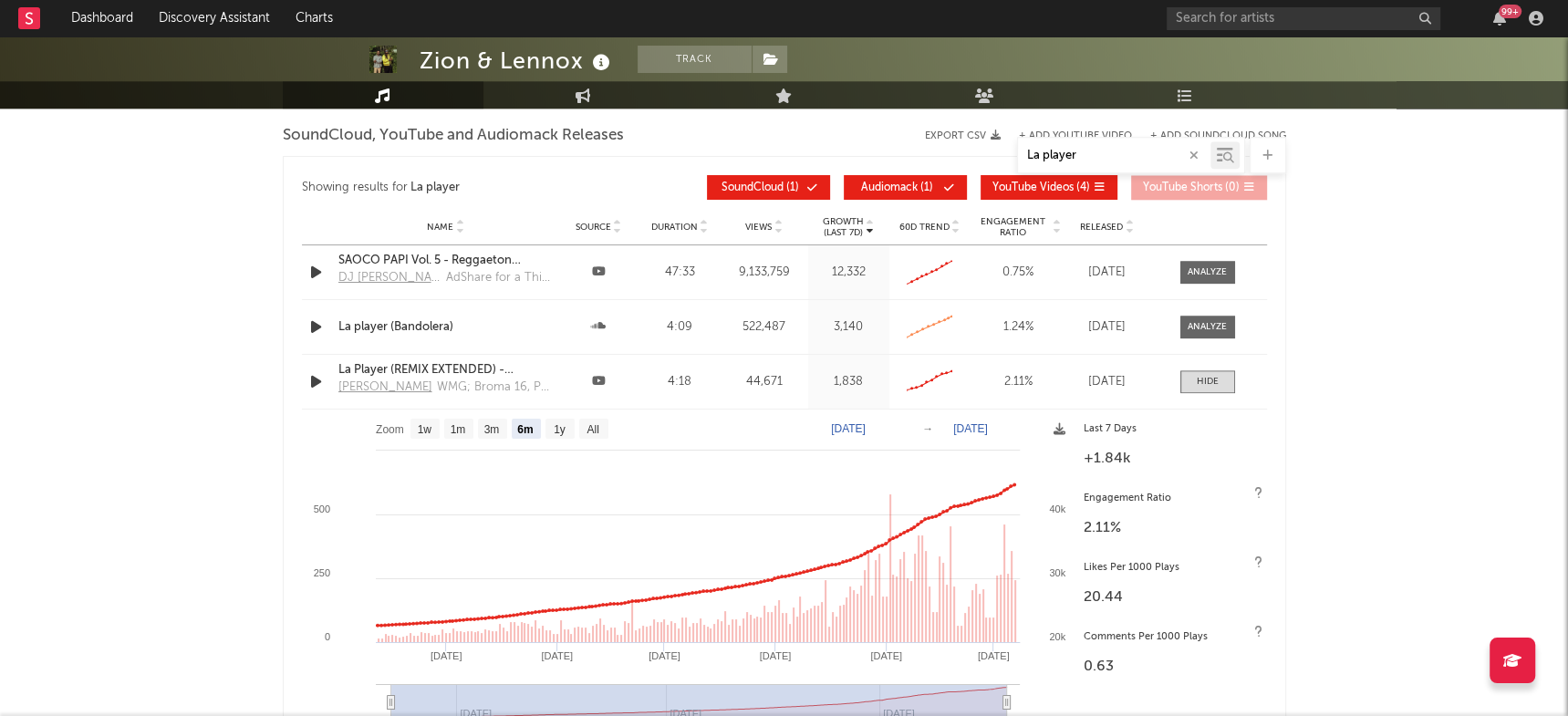
scroll to position [1598, 0]
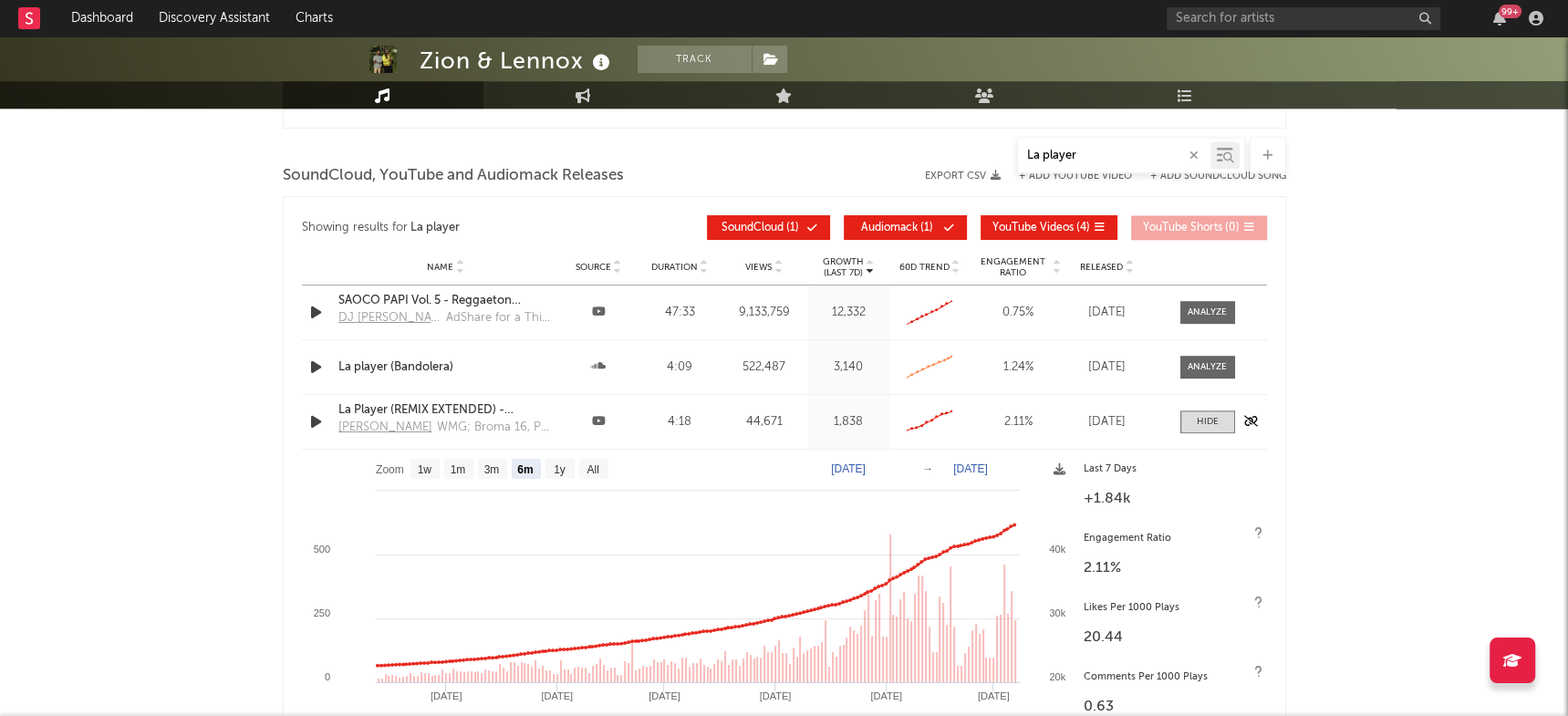
click at [314, 415] on icon "button" at bounding box center [315, 422] width 19 height 23
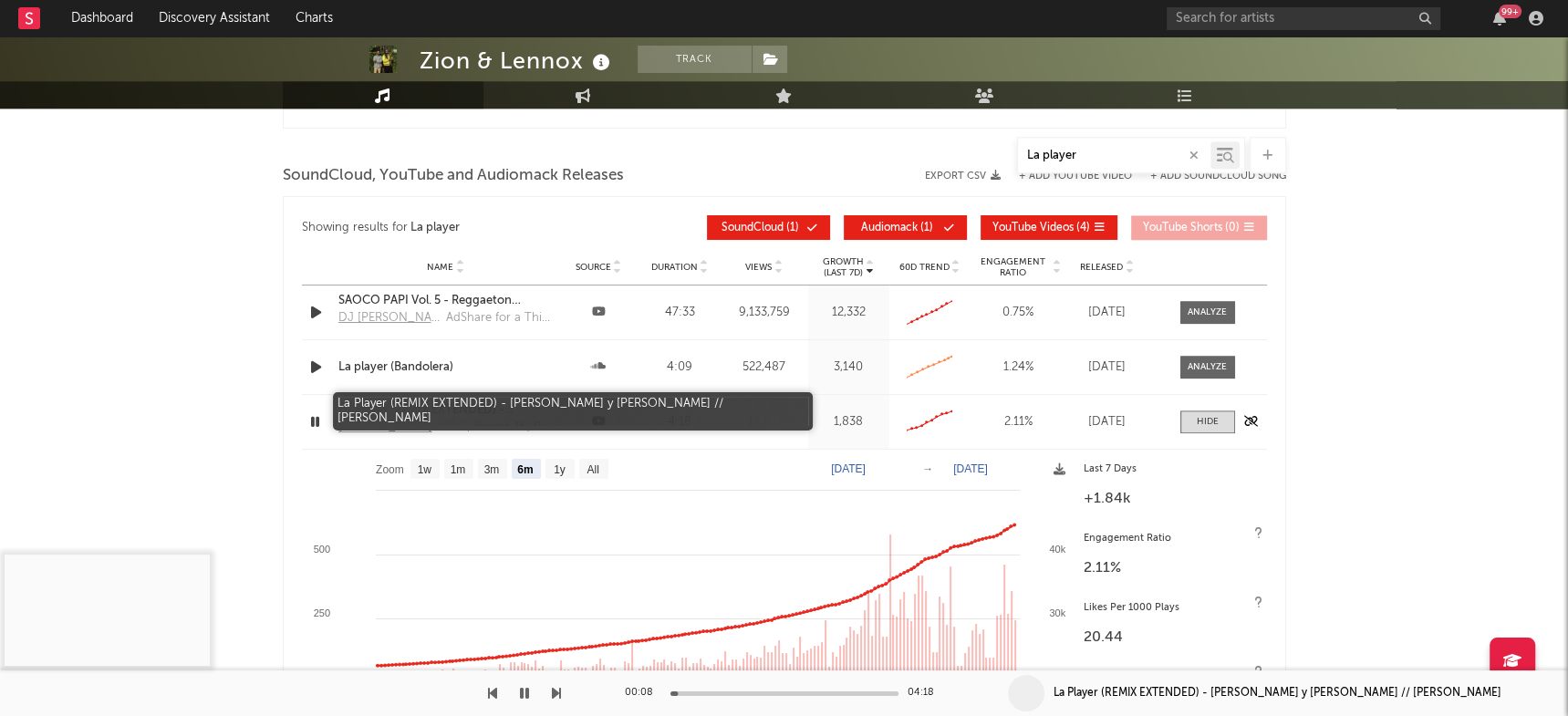
click at [400, 401] on div "La Player (REMIX EXTENDED) - Zion y Lennox // DJ Sánchez" at bounding box center [445, 411] width 215 height 18
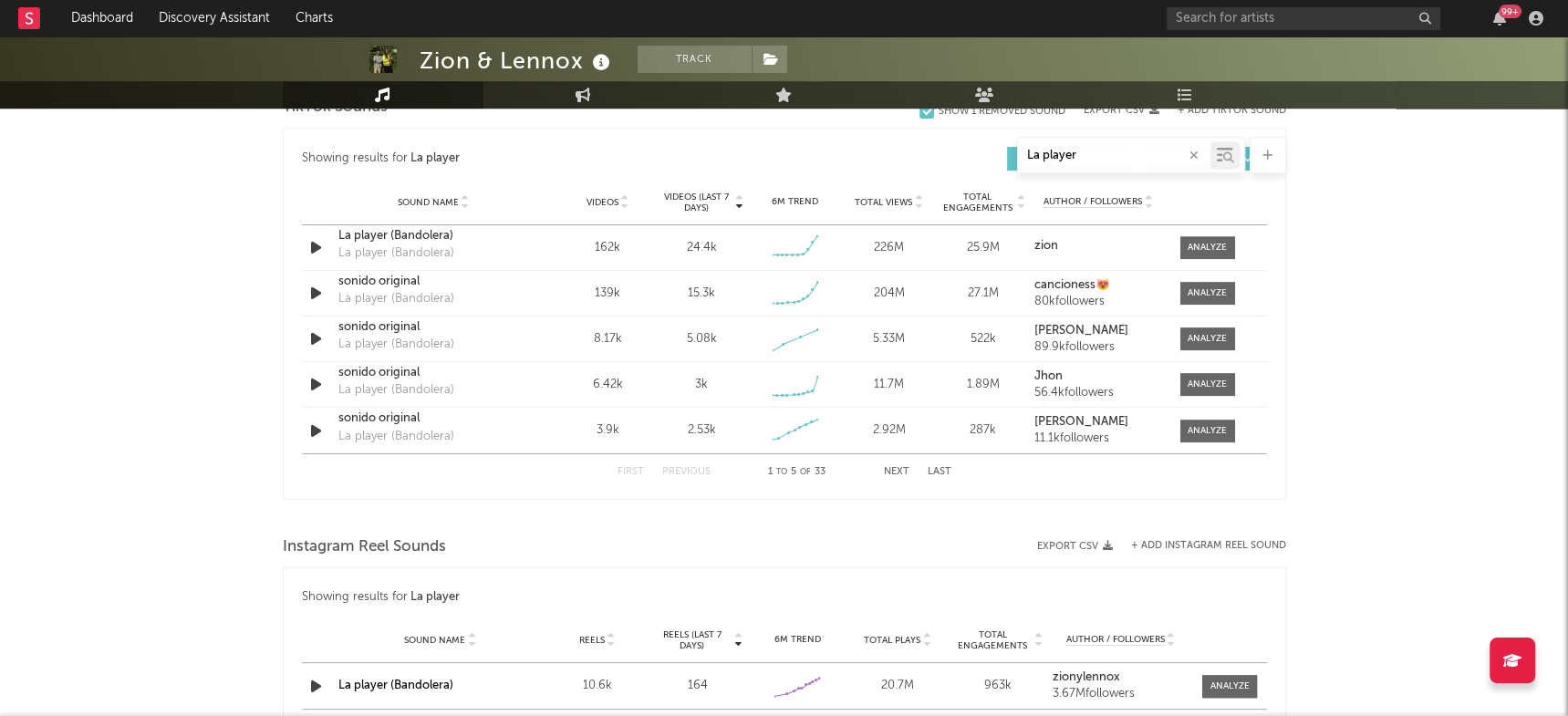
scroll to position [980, 0]
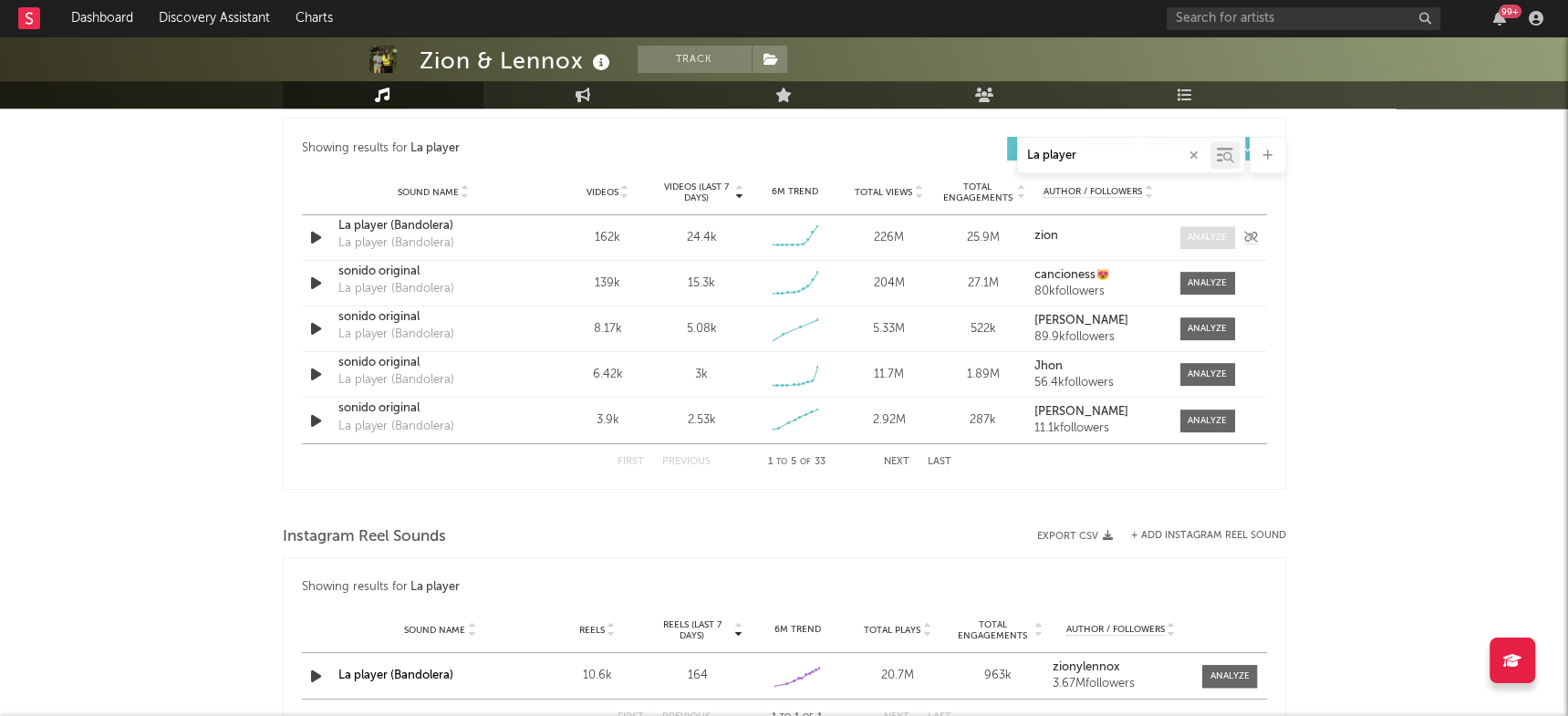
click at [1209, 226] on span at bounding box center [1208, 237] width 55 height 23
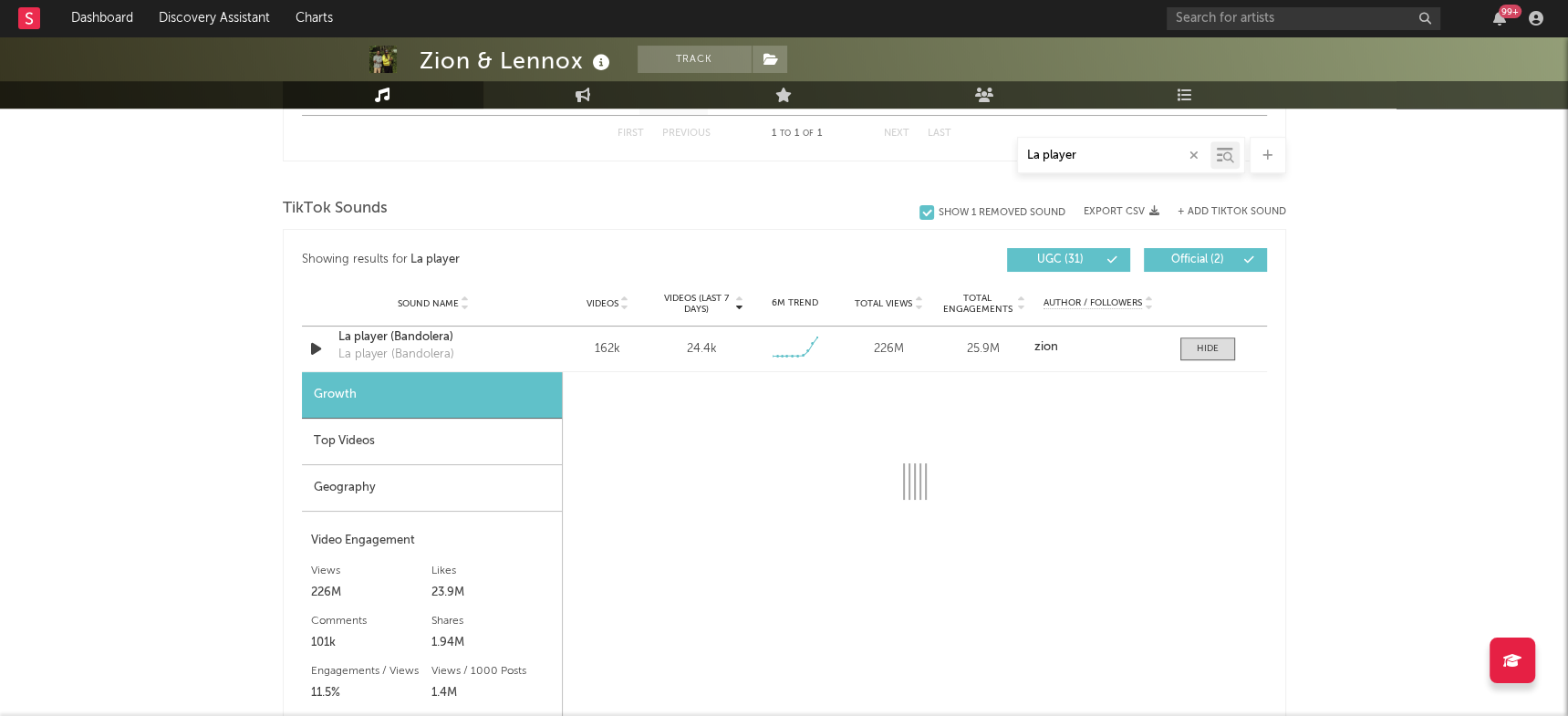
scroll to position [876, 0]
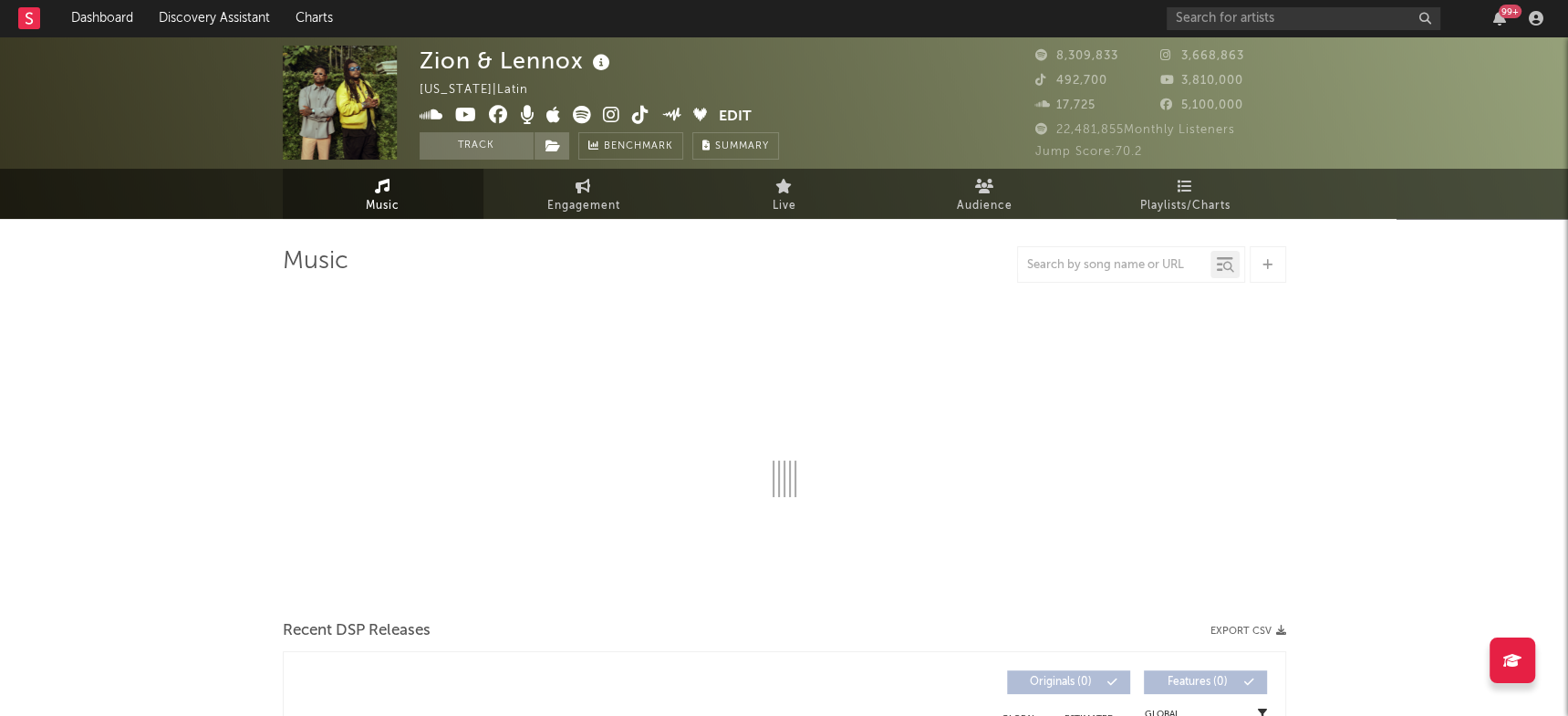
select select "6m"
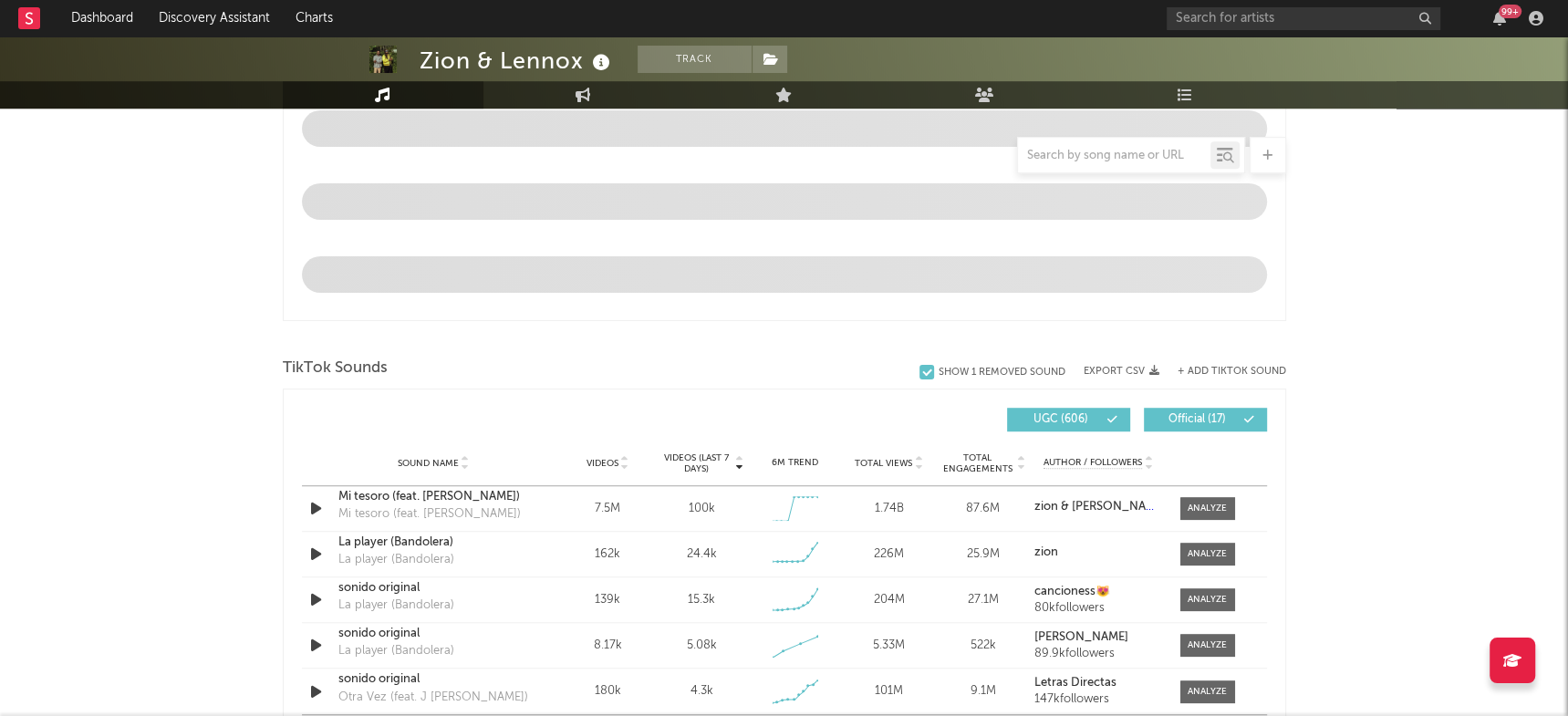
scroll to position [1125, 0]
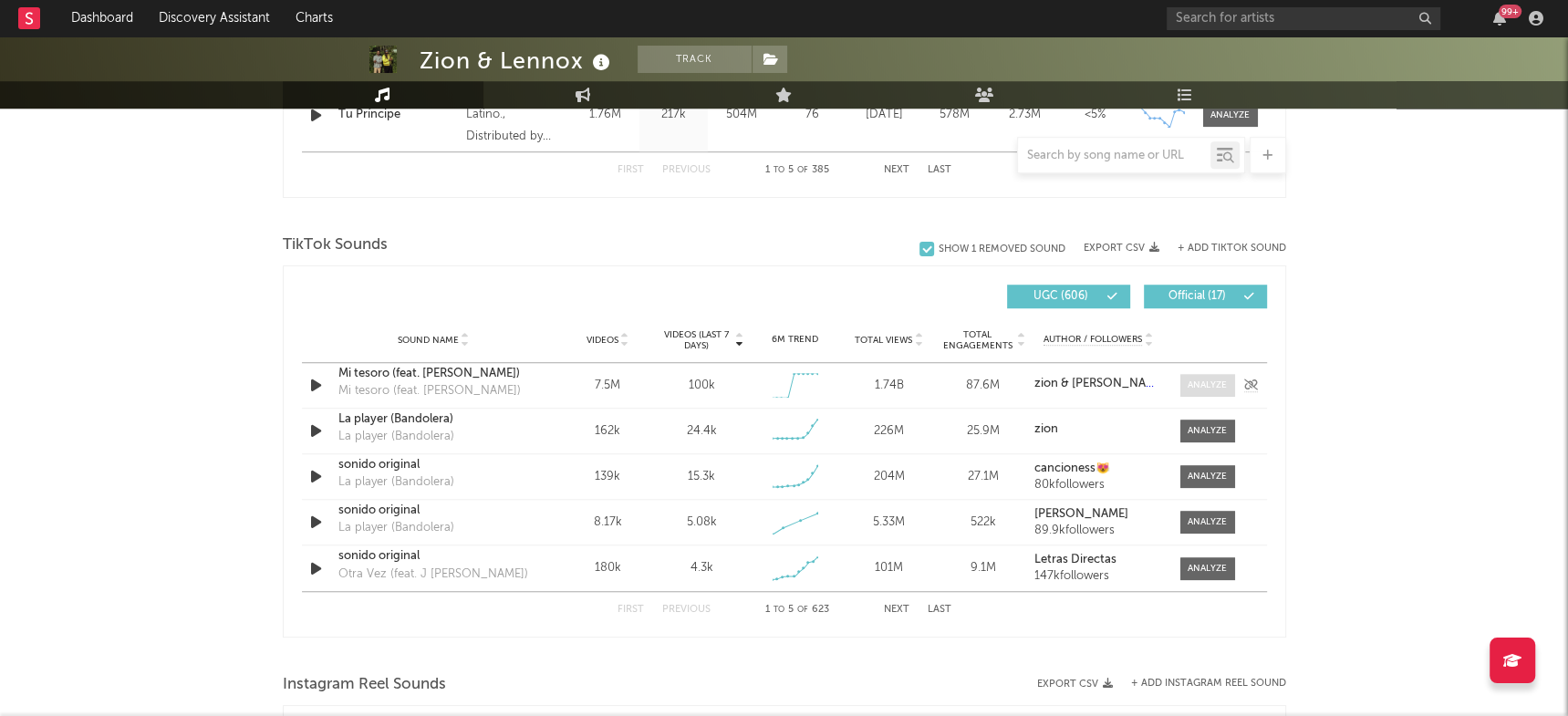
click at [1198, 387] on div at bounding box center [1207, 385] width 39 height 14
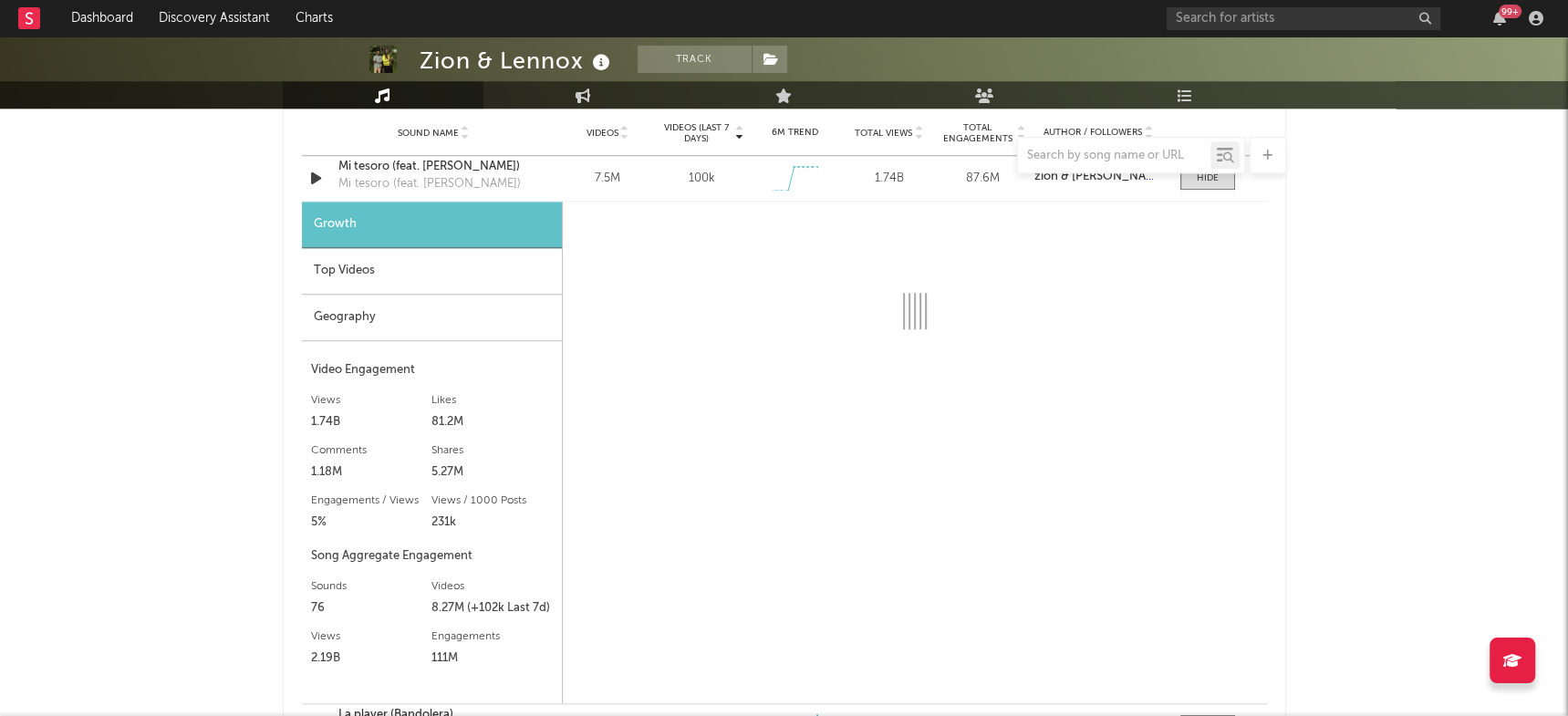
scroll to position [1365, 0]
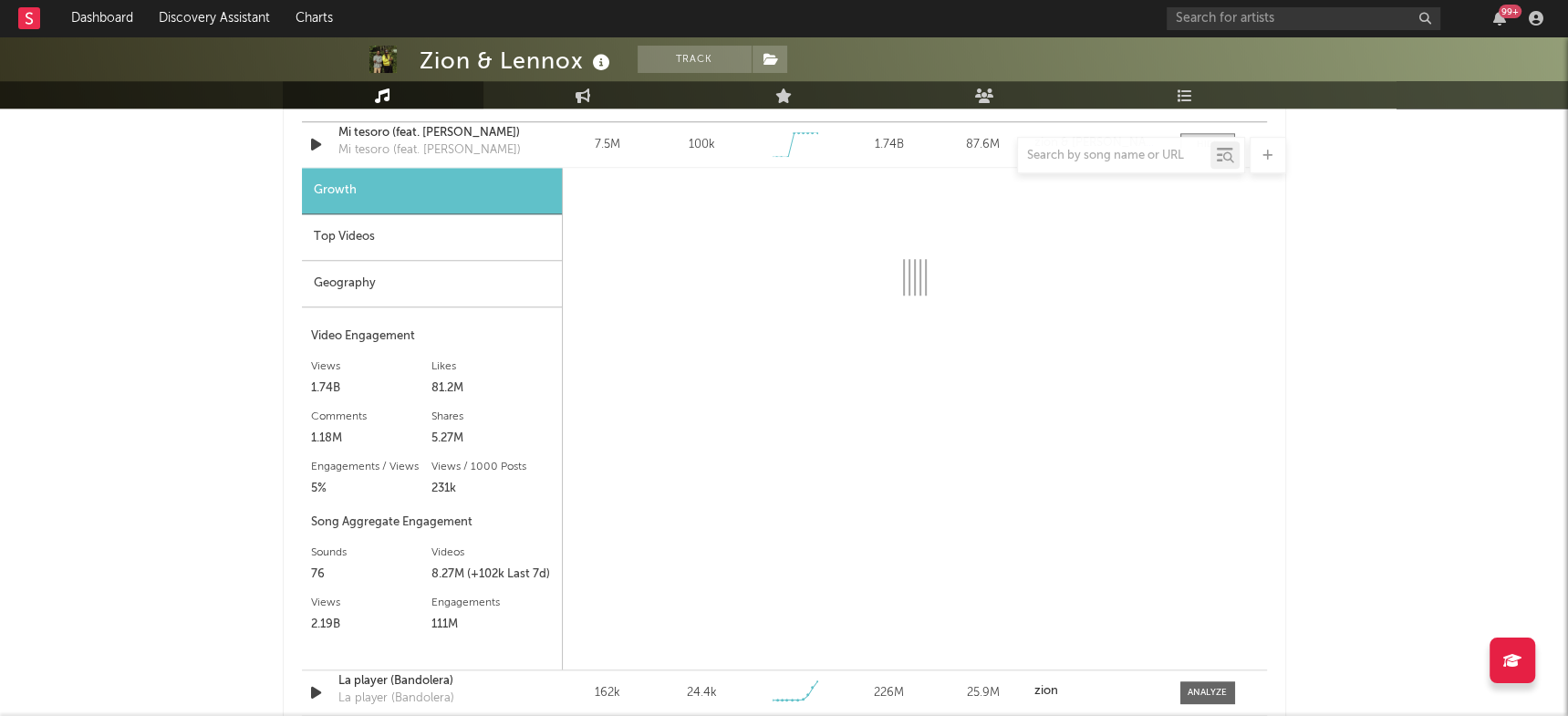
select select "6m"
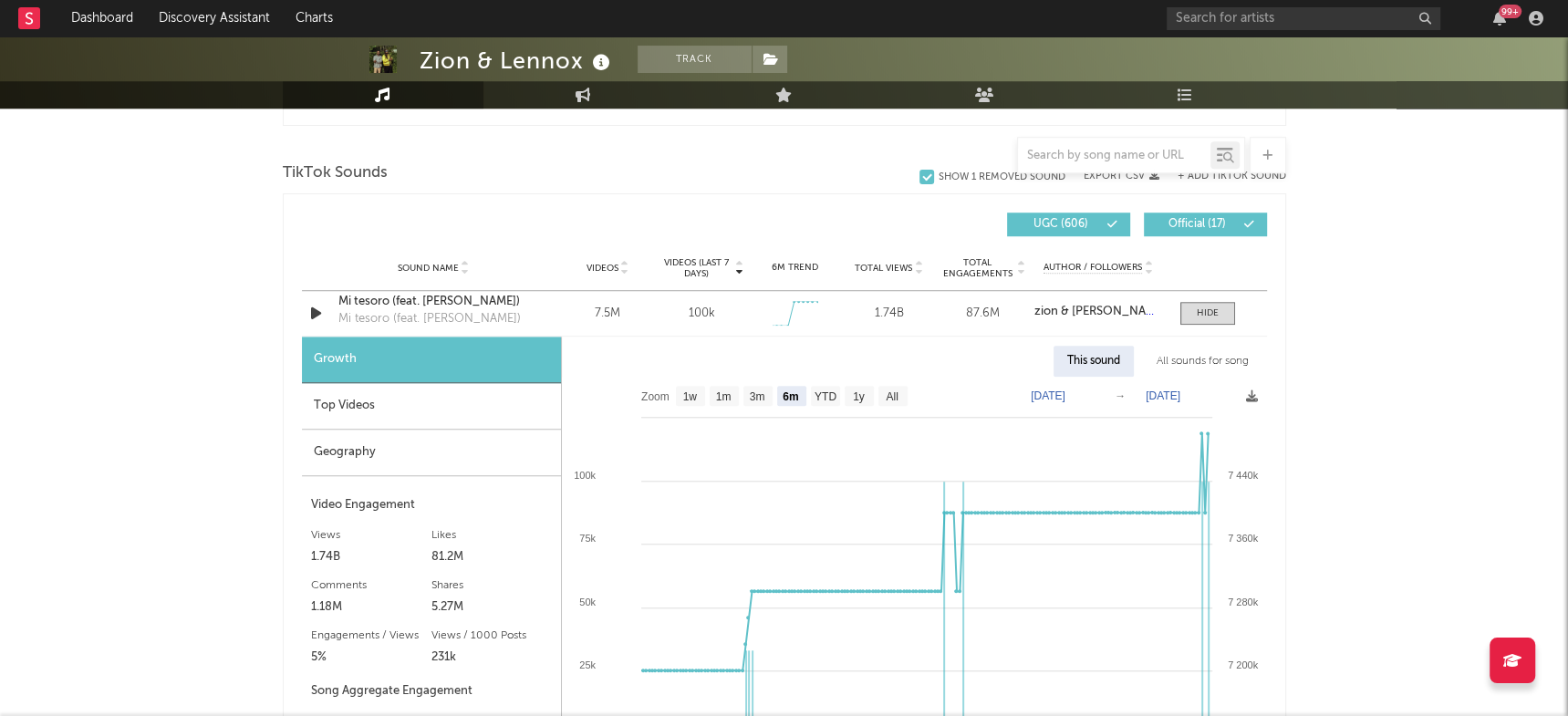
scroll to position [1200, 0]
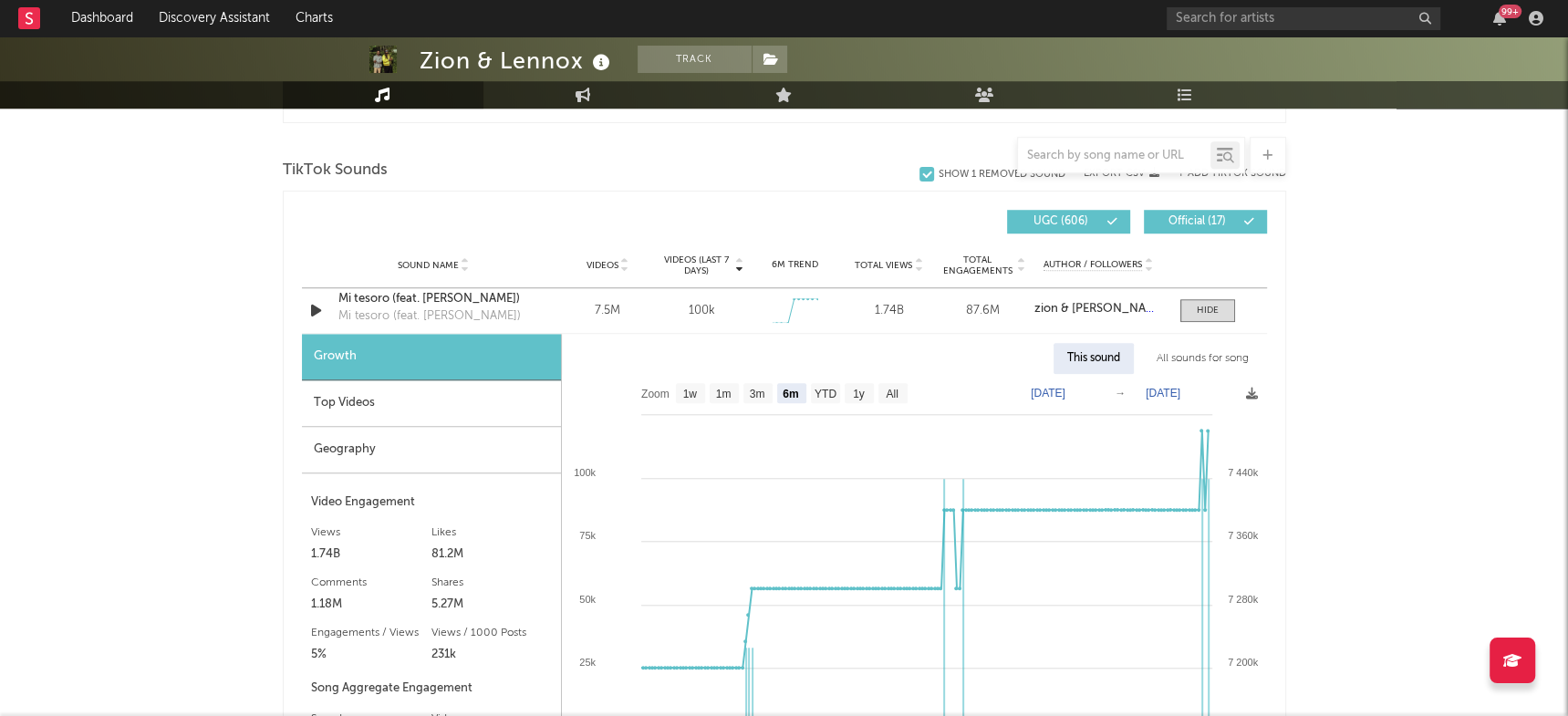
click at [1175, 348] on div "All sounds for song" at bounding box center [1202, 358] width 120 height 31
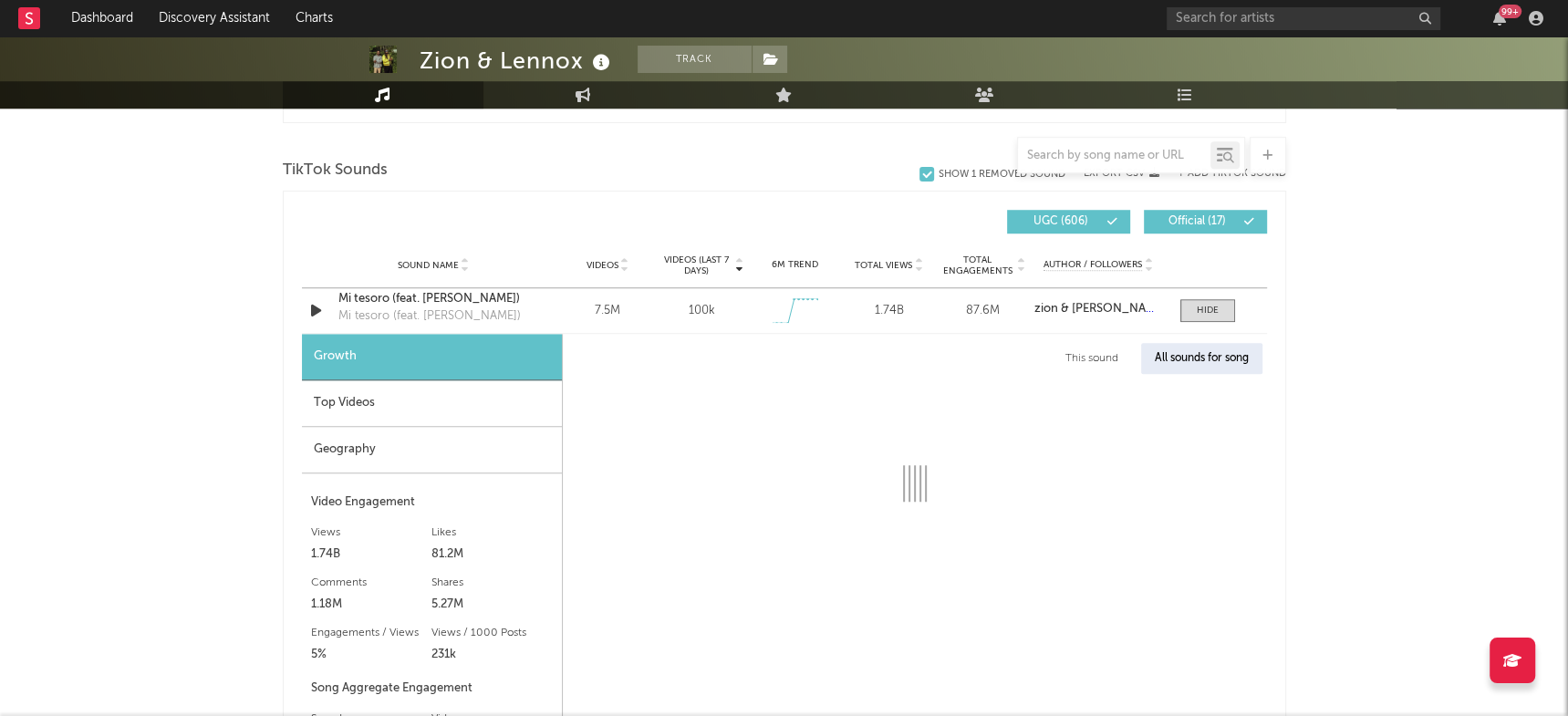
select select "1w"
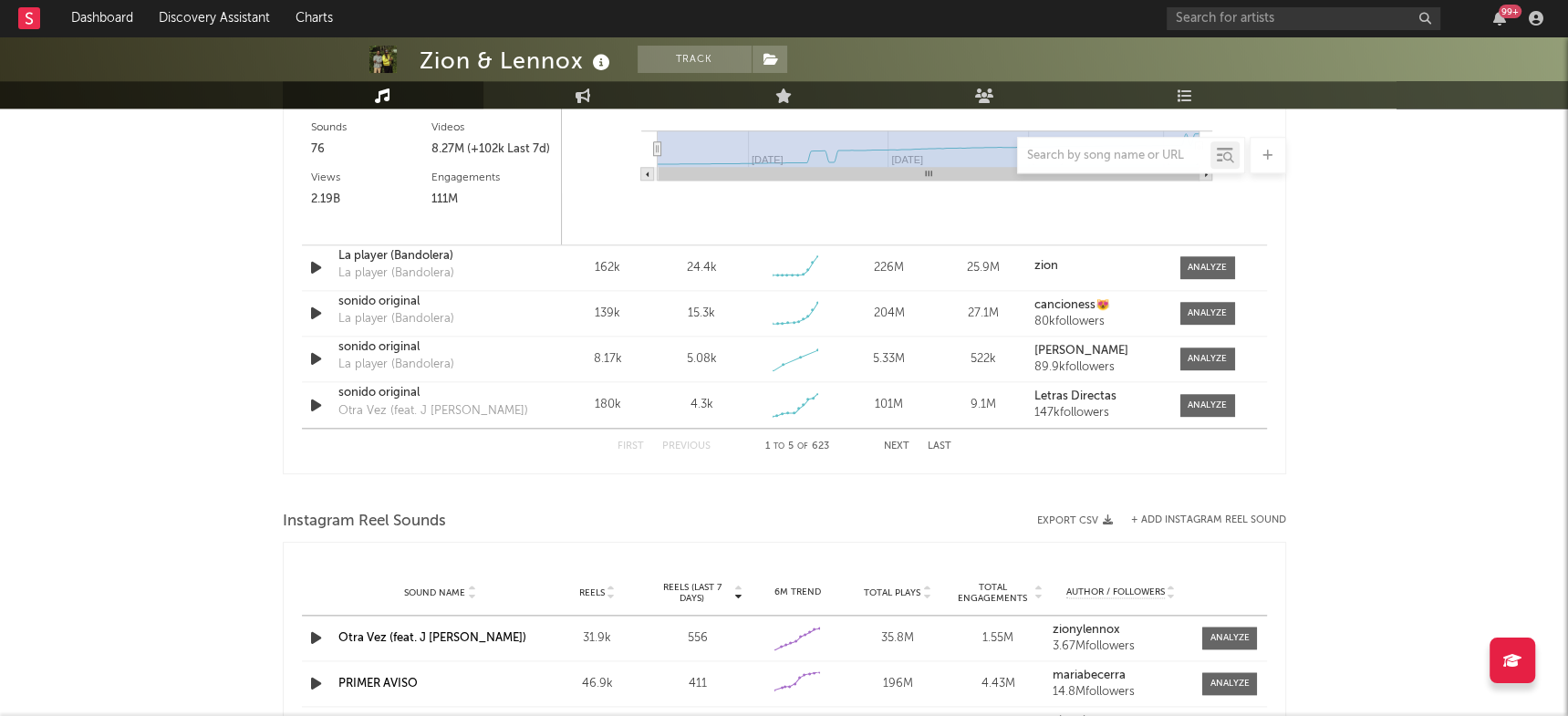
scroll to position [1696, 0]
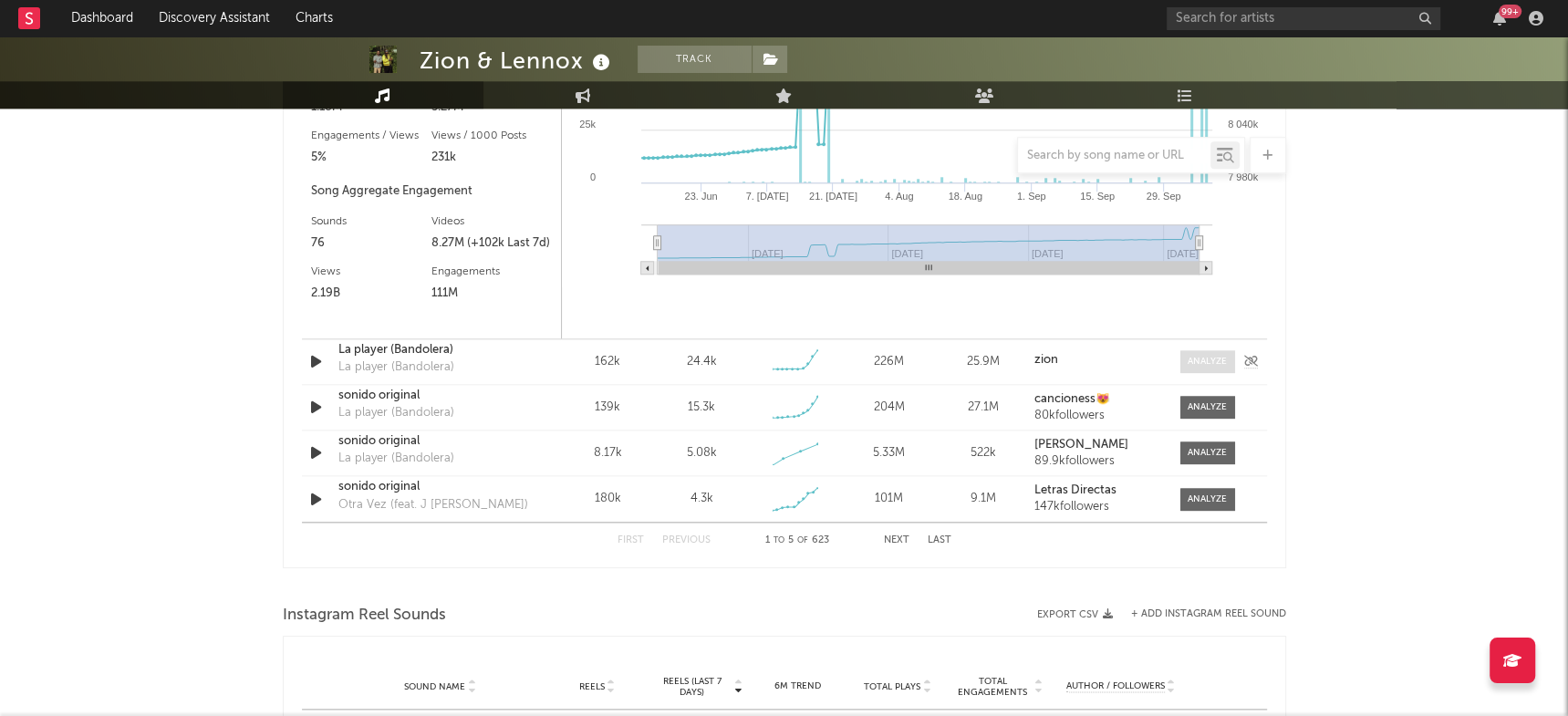
click at [1209, 360] on div at bounding box center [1207, 361] width 39 height 14
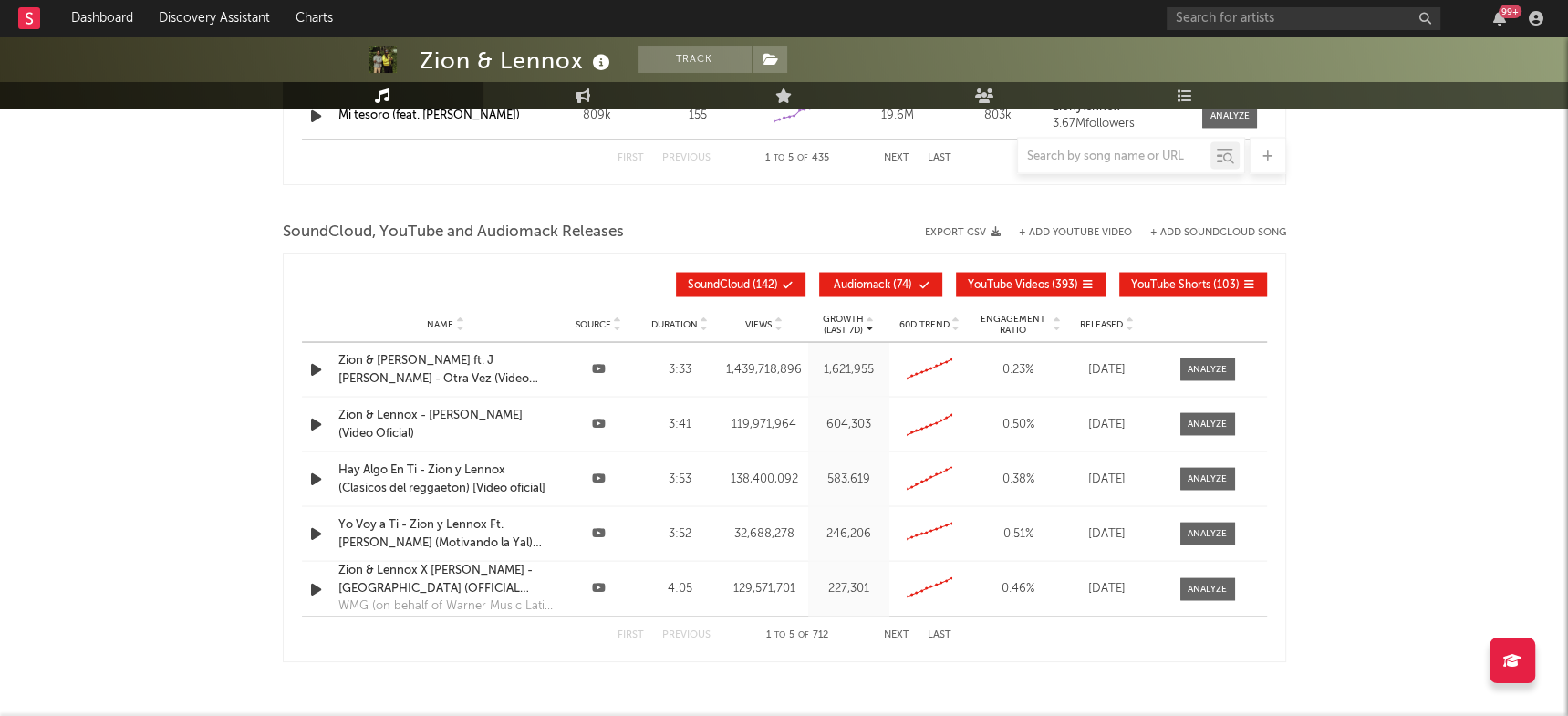
scroll to position [3001, 0]
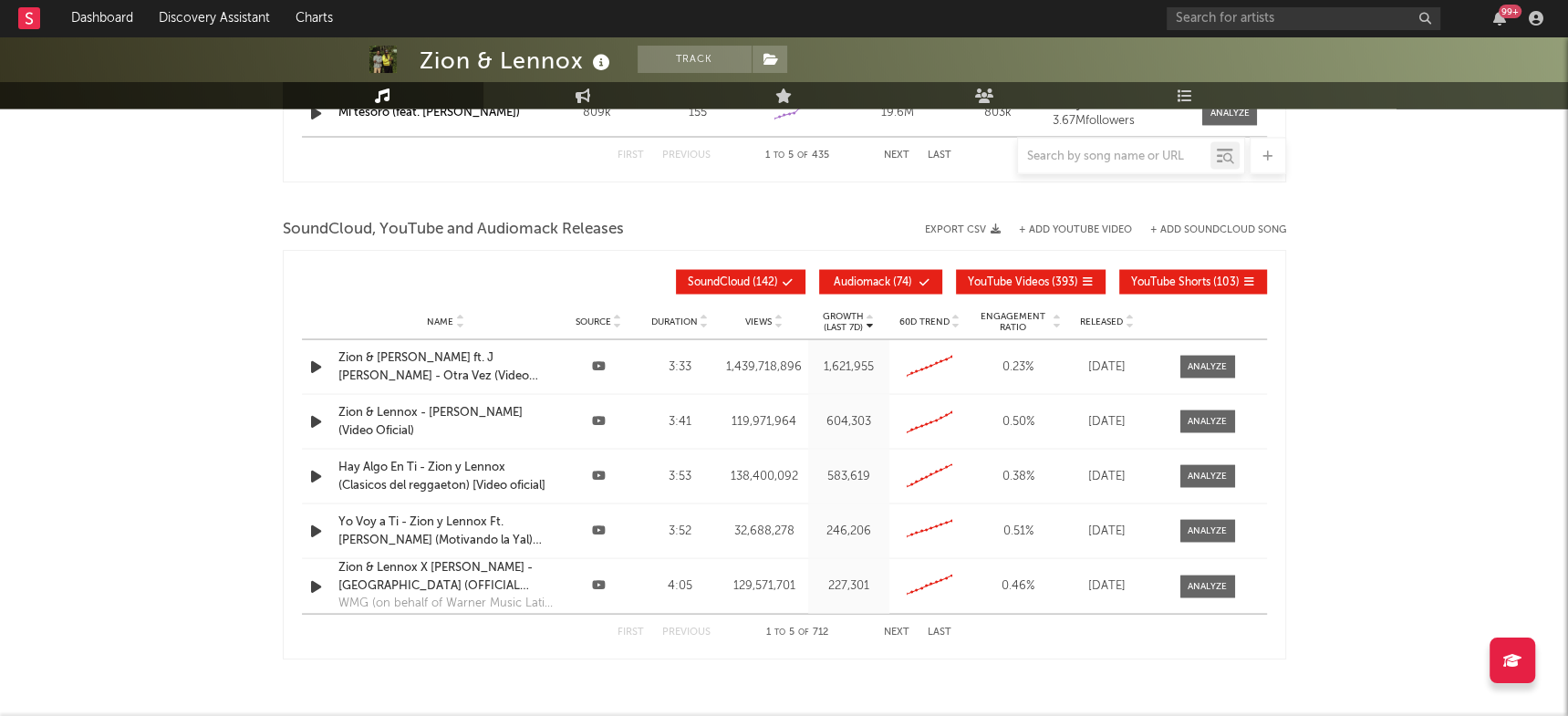
click at [896, 626] on button "Next" at bounding box center [897, 631] width 26 height 10
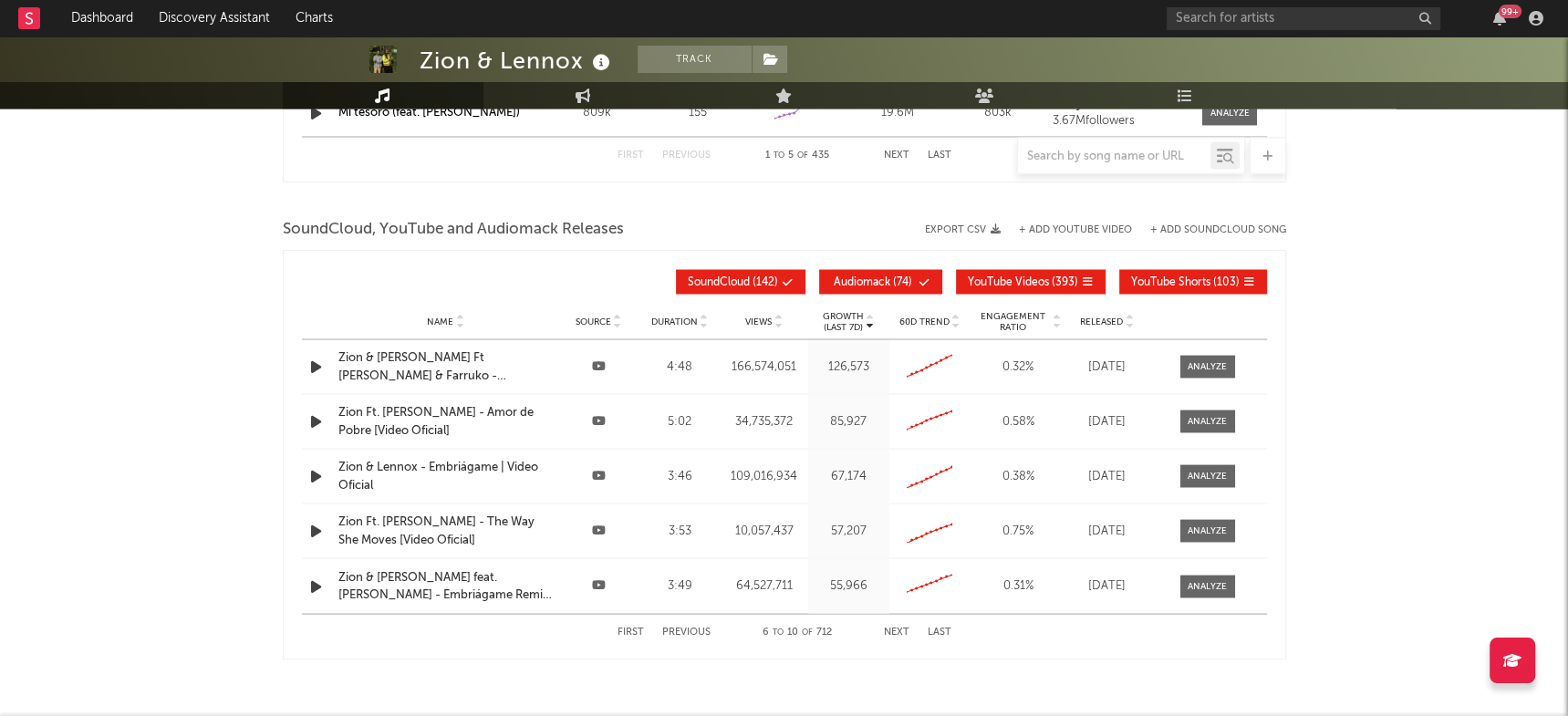
click at [896, 626] on button "Next" at bounding box center [897, 631] width 26 height 10
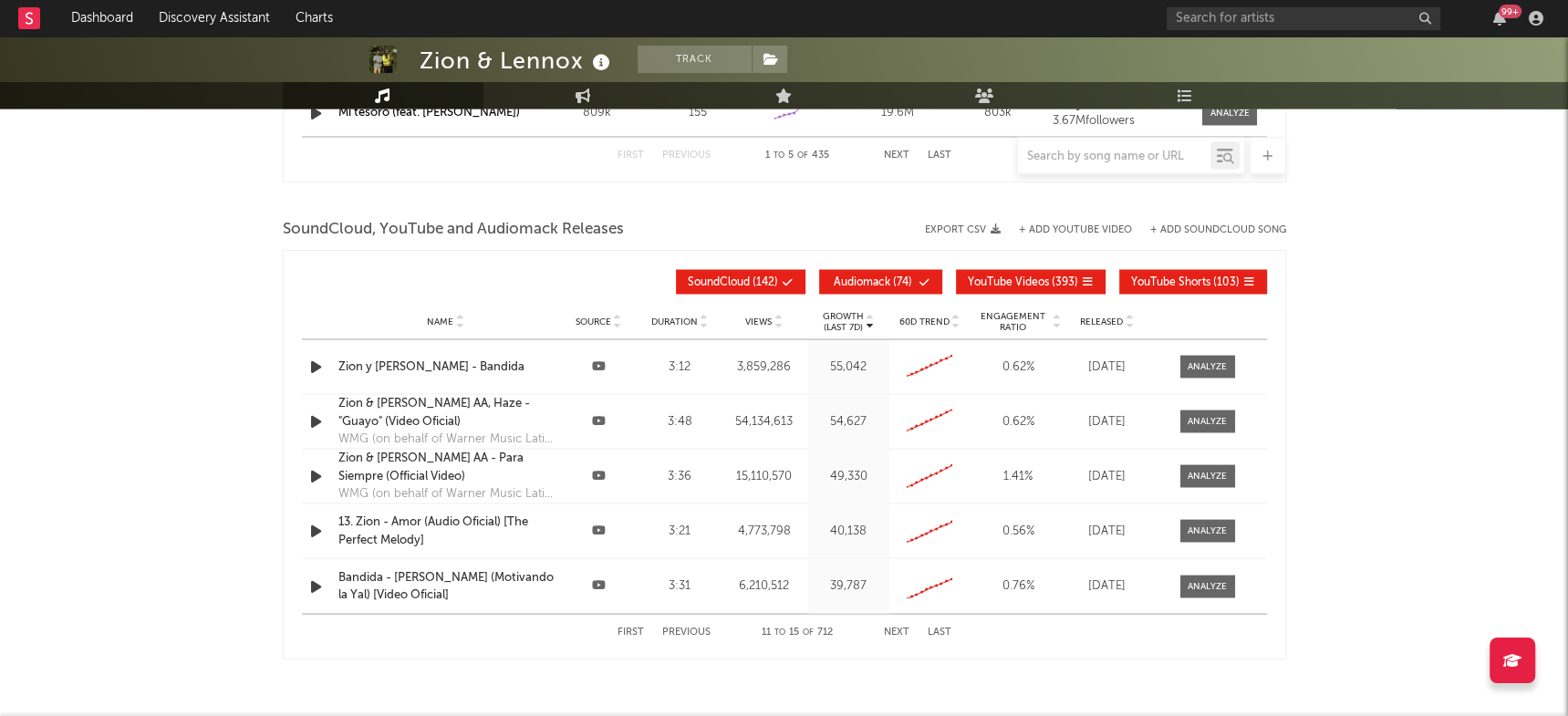
click at [896, 626] on button "Next" at bounding box center [897, 631] width 26 height 10
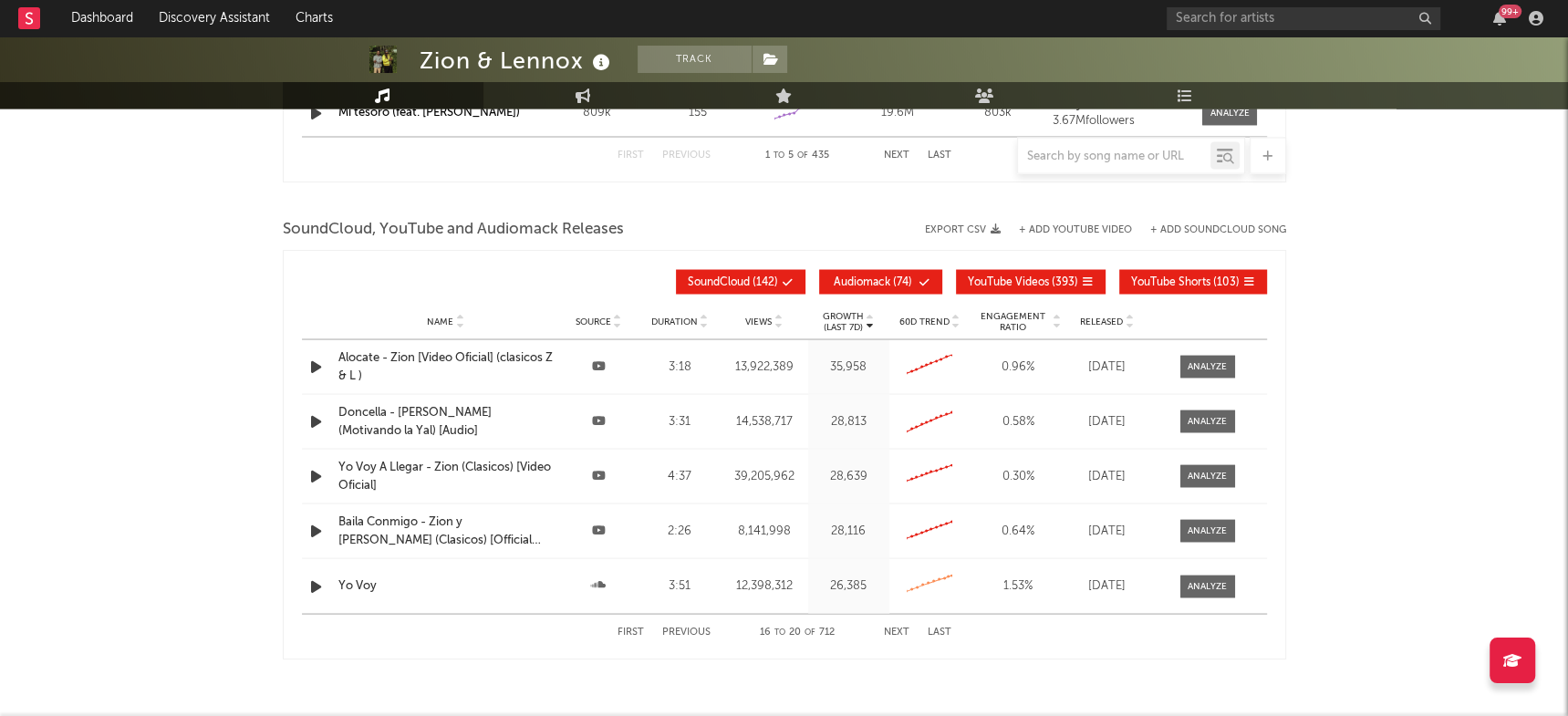
click at [896, 626] on button "Next" at bounding box center [897, 631] width 26 height 10
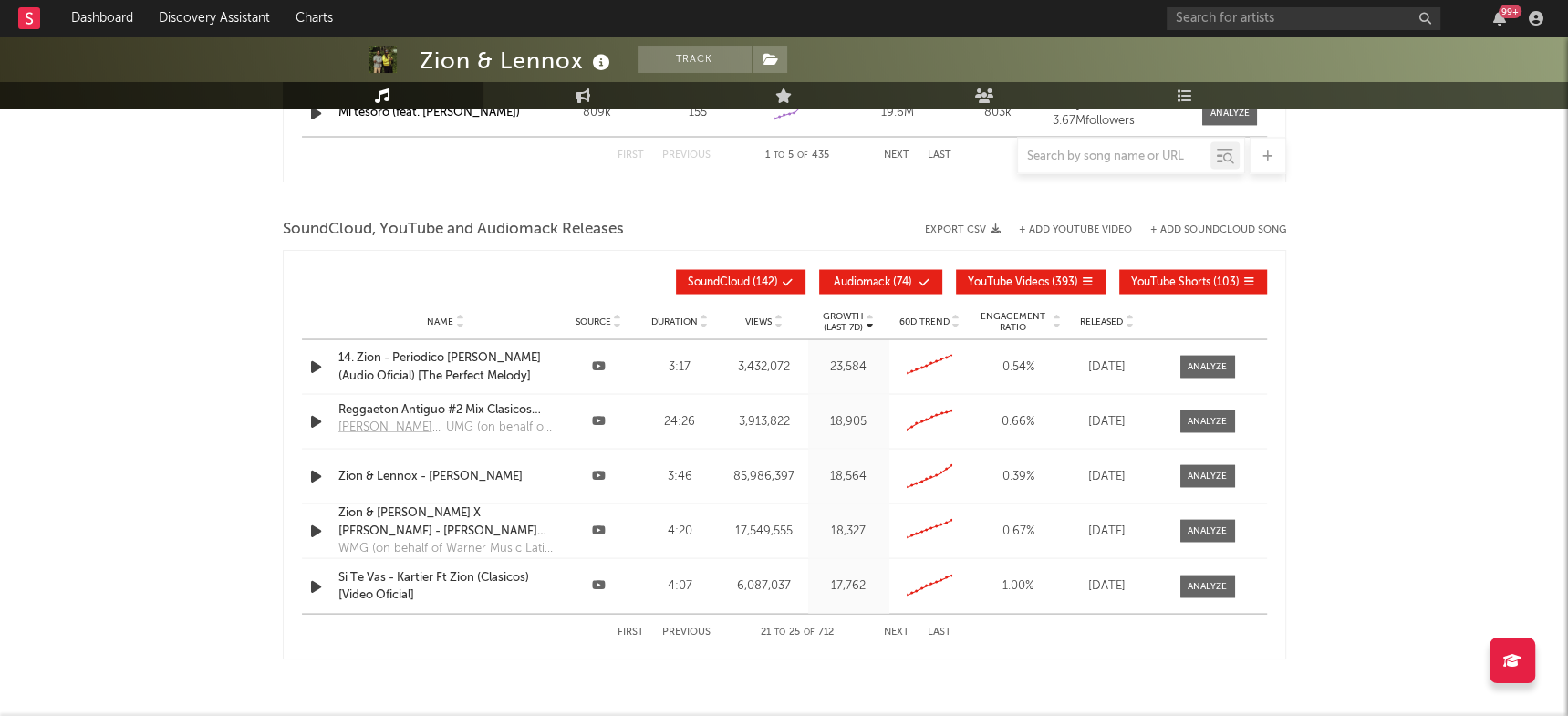
click at [896, 626] on button "Next" at bounding box center [897, 631] width 26 height 10
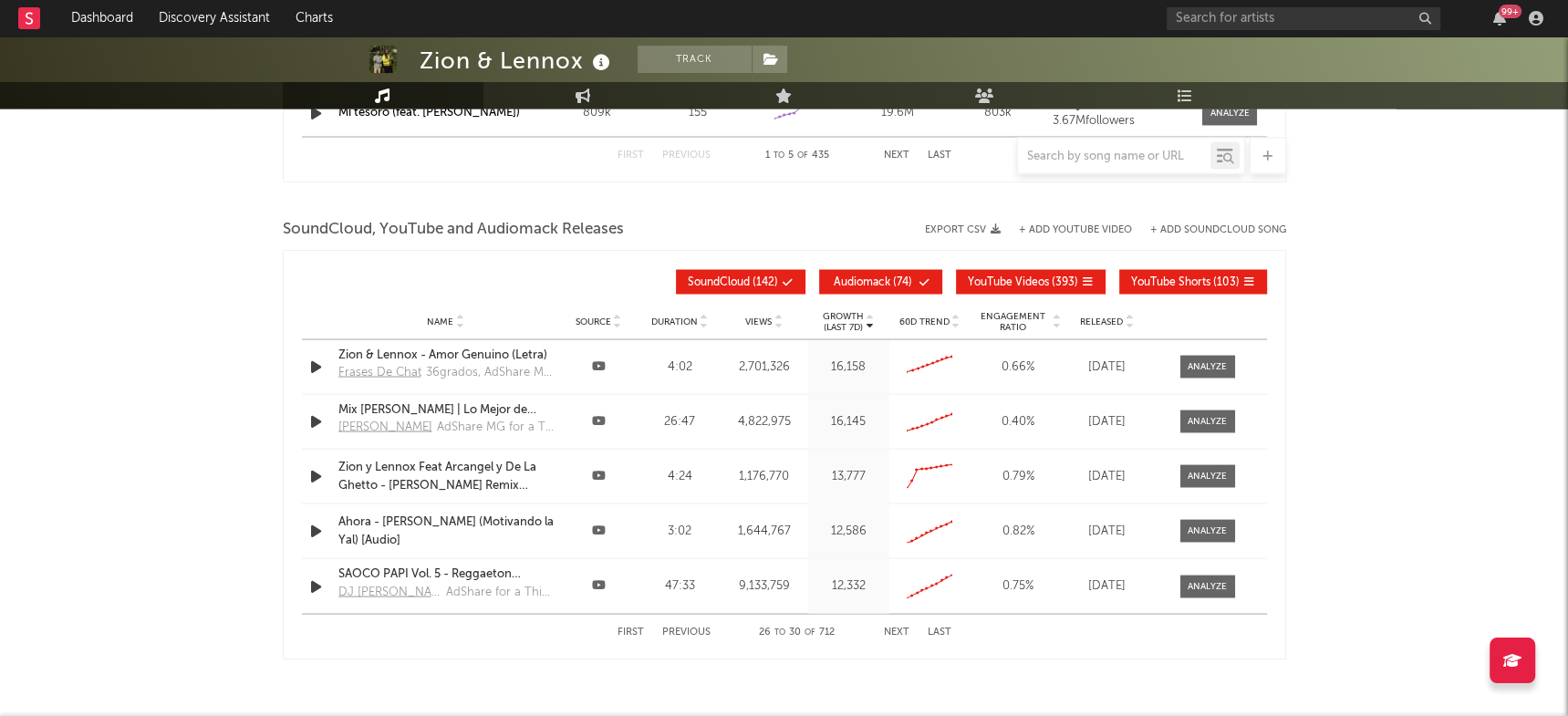
click at [896, 626] on button "Next" at bounding box center [897, 631] width 26 height 10
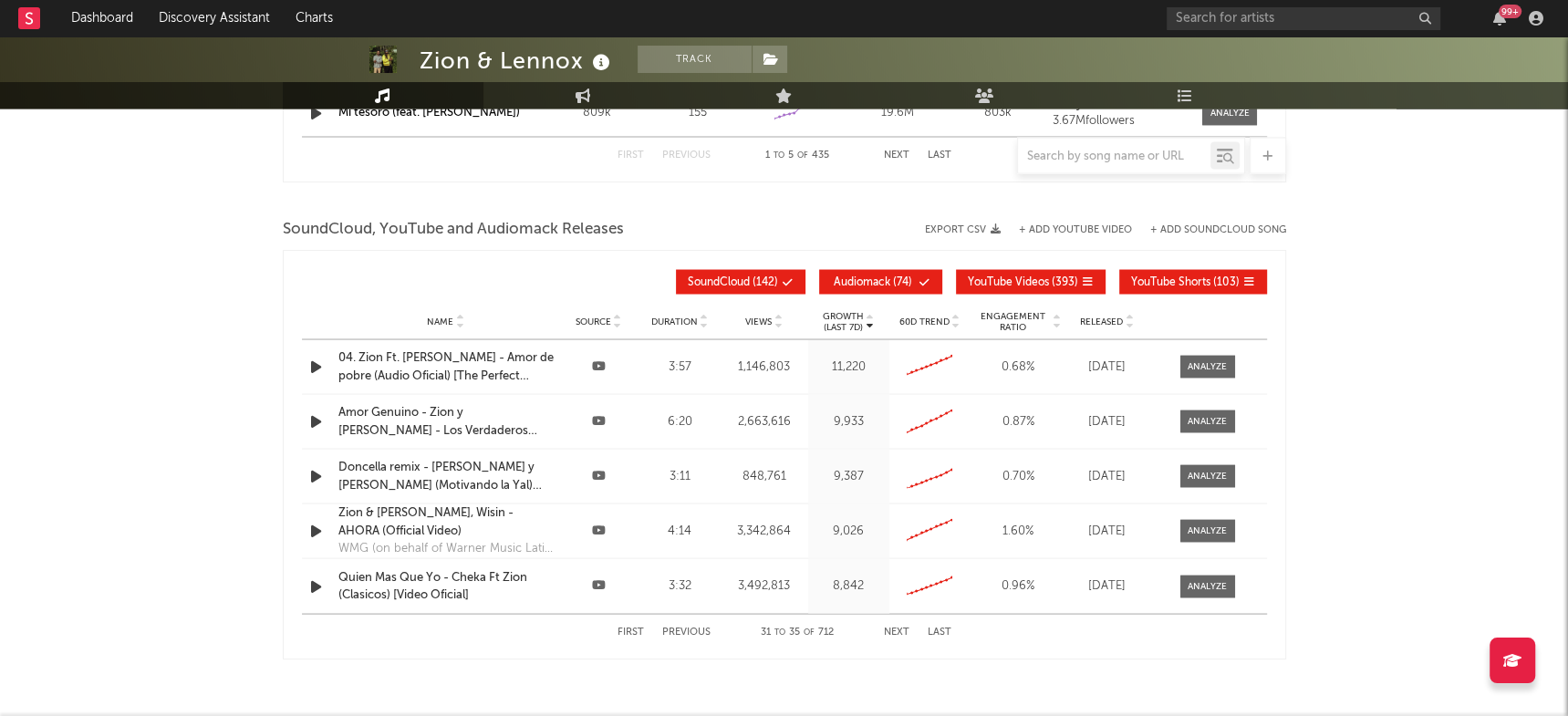
select select "6m"
click at [896, 626] on button "Next" at bounding box center [897, 631] width 26 height 10
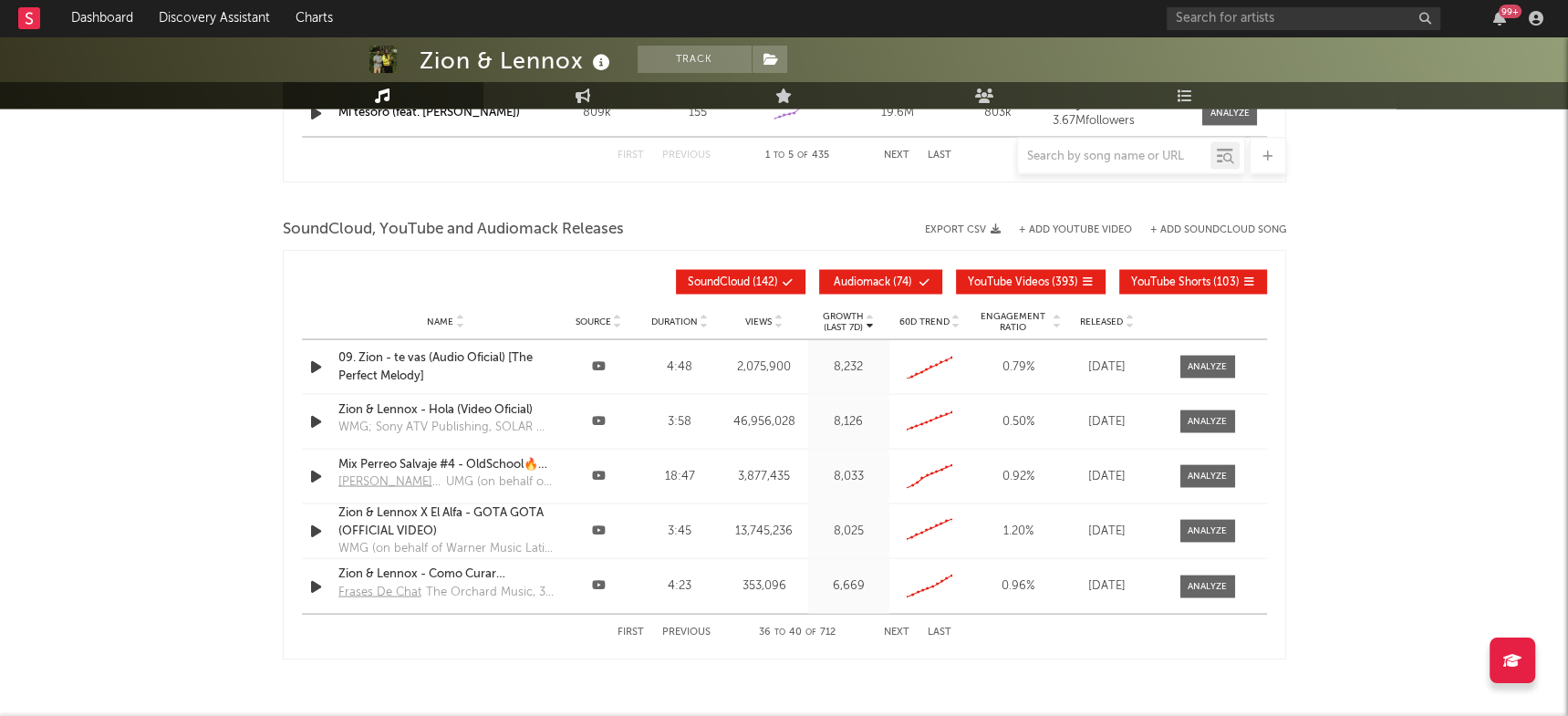
click at [896, 626] on button "Next" at bounding box center [897, 631] width 26 height 10
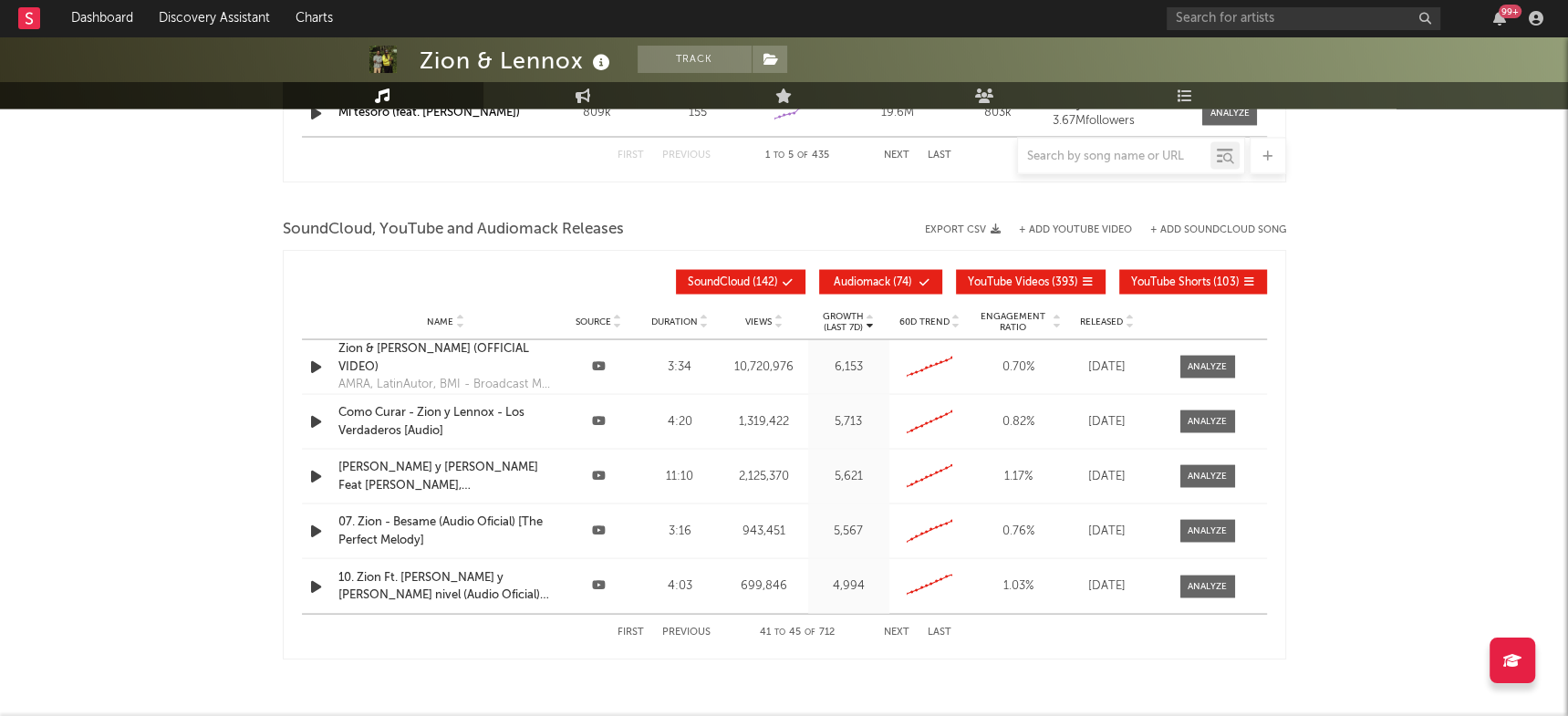
click at [896, 626] on button "Next" at bounding box center [897, 631] width 26 height 10
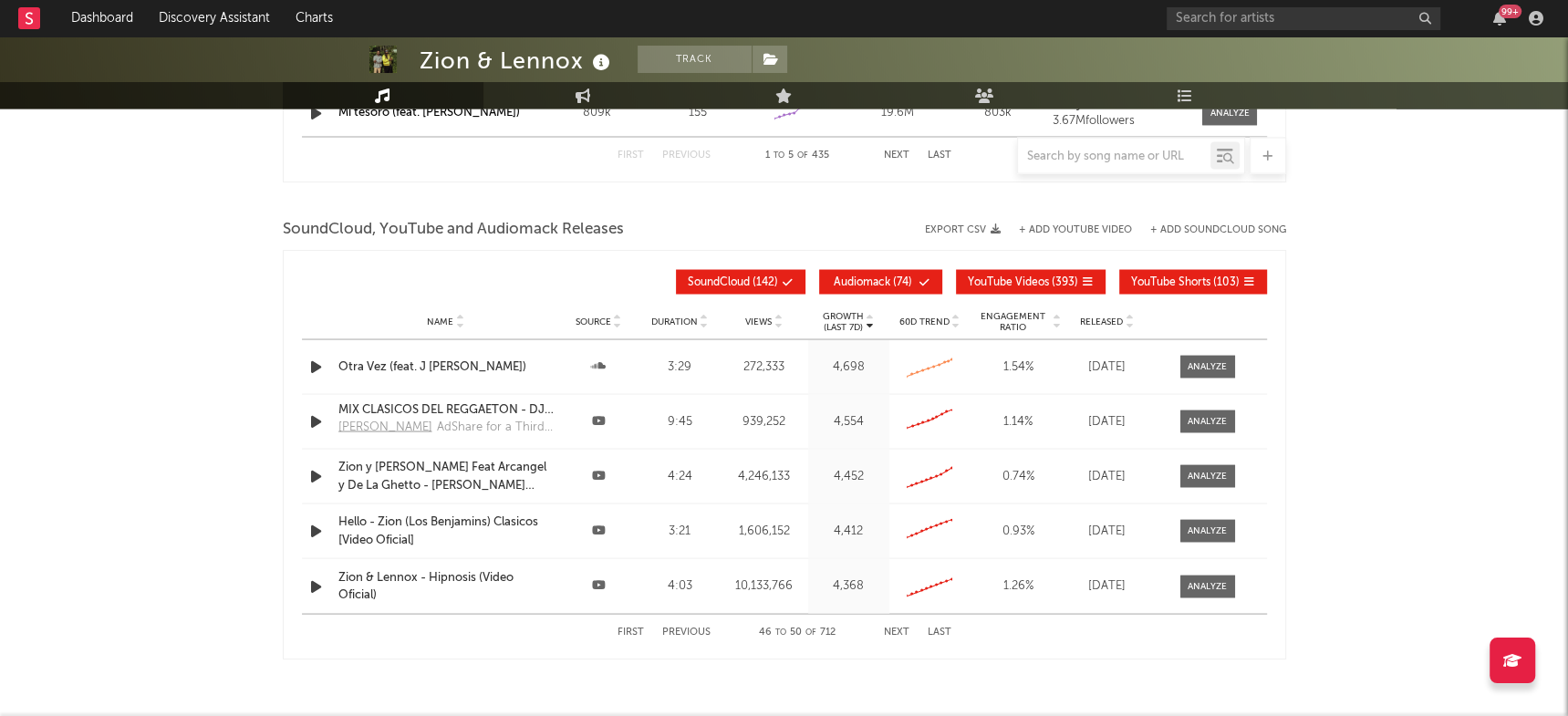
click at [896, 626] on button "Next" at bounding box center [897, 631] width 26 height 10
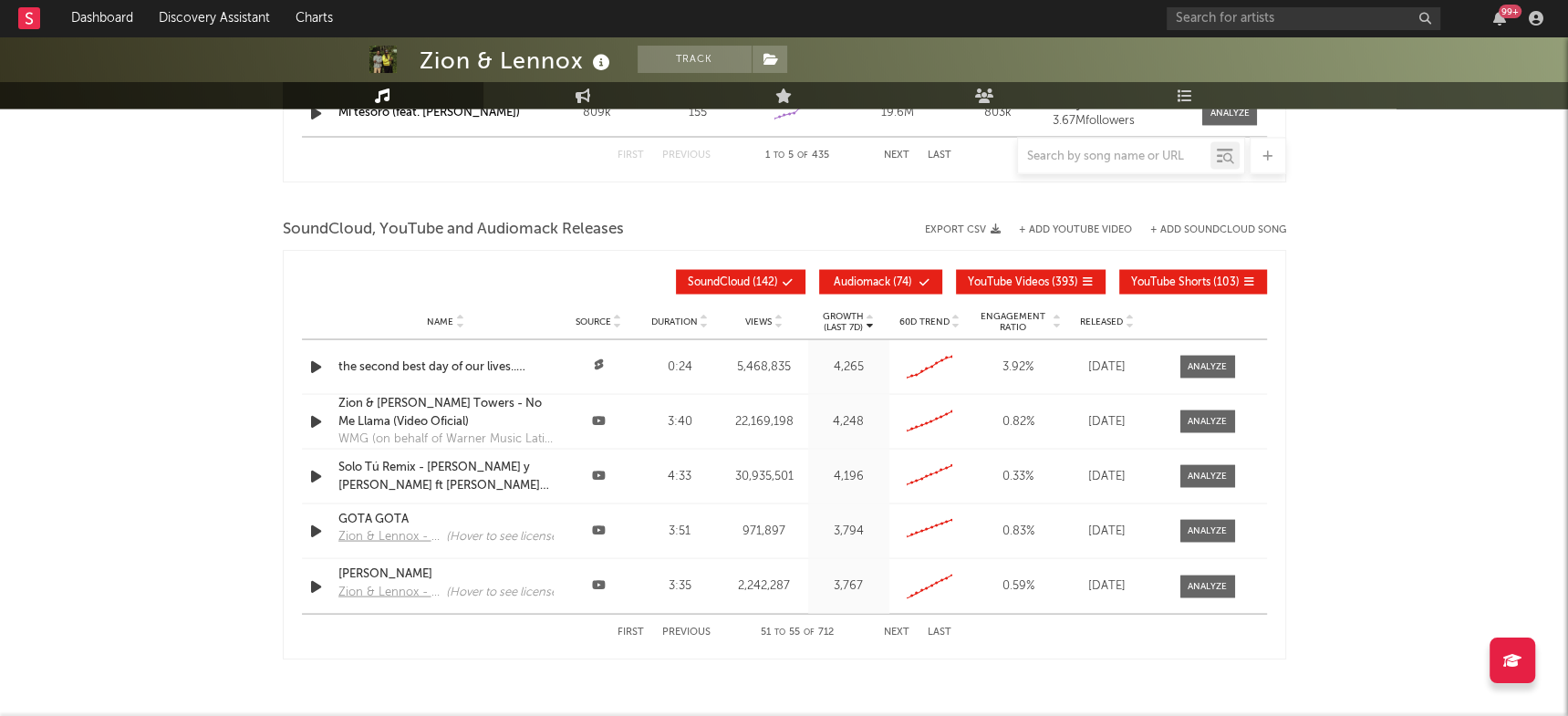
click at [896, 626] on button "Next" at bounding box center [897, 631] width 26 height 10
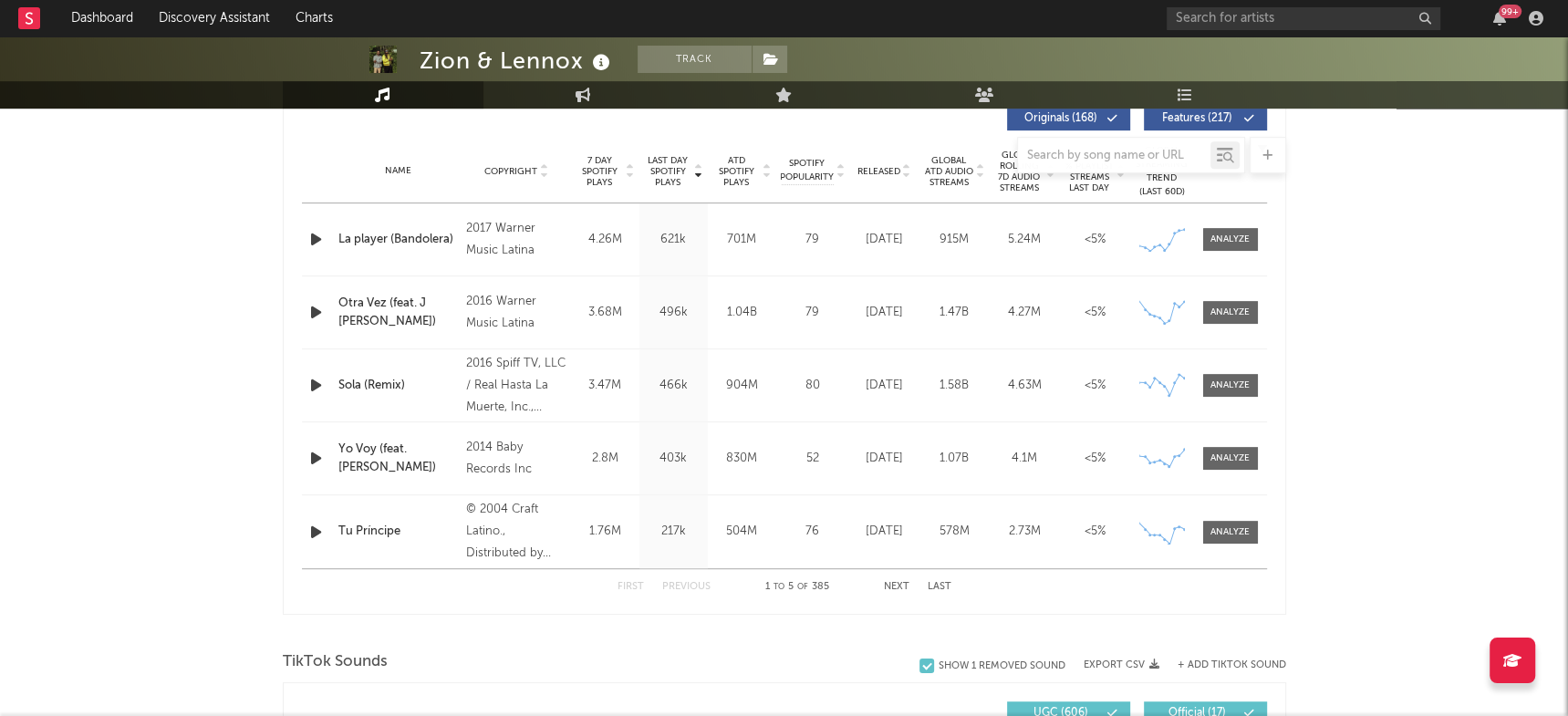
scroll to position [1064, 0]
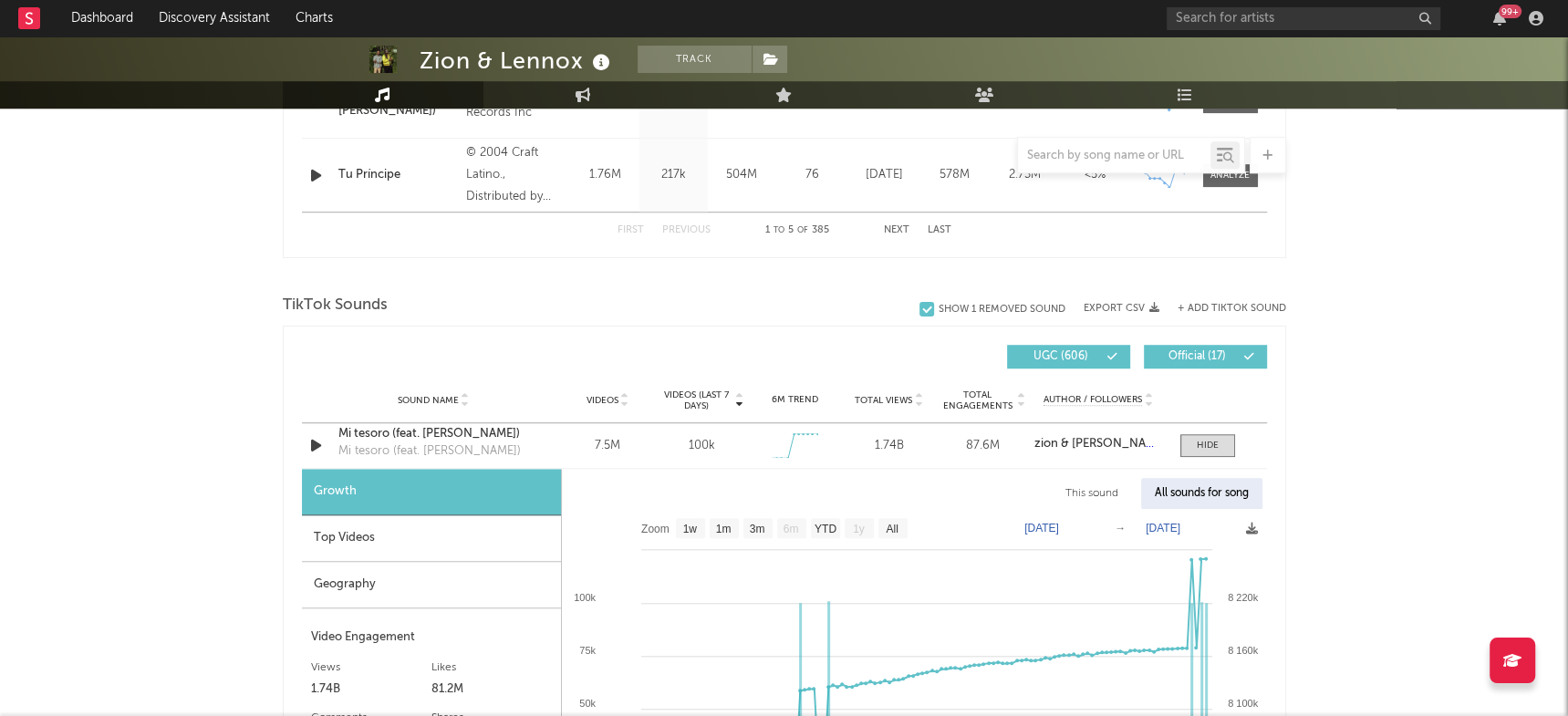
click at [1200, 299] on div "+ Add TikTok Sound" at bounding box center [1222, 308] width 127 height 18
click at [1199, 306] on button "+ Add TikTok Sound" at bounding box center [1232, 308] width 109 height 10
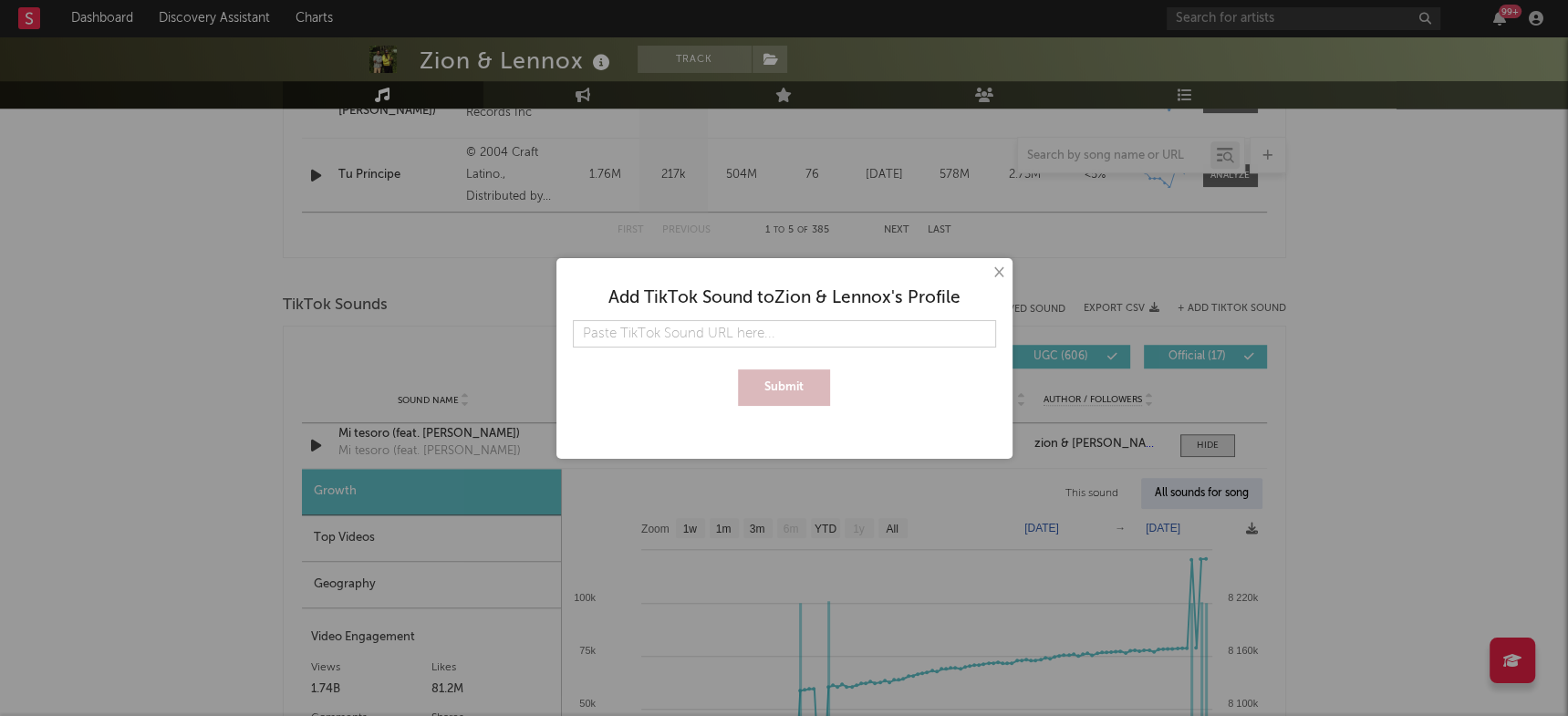
click at [760, 334] on input "text" at bounding box center [784, 334] width 423 height 27
type input "[URL][DOMAIN_NAME]"
click at [765, 400] on button "Submit" at bounding box center [784, 388] width 92 height 37
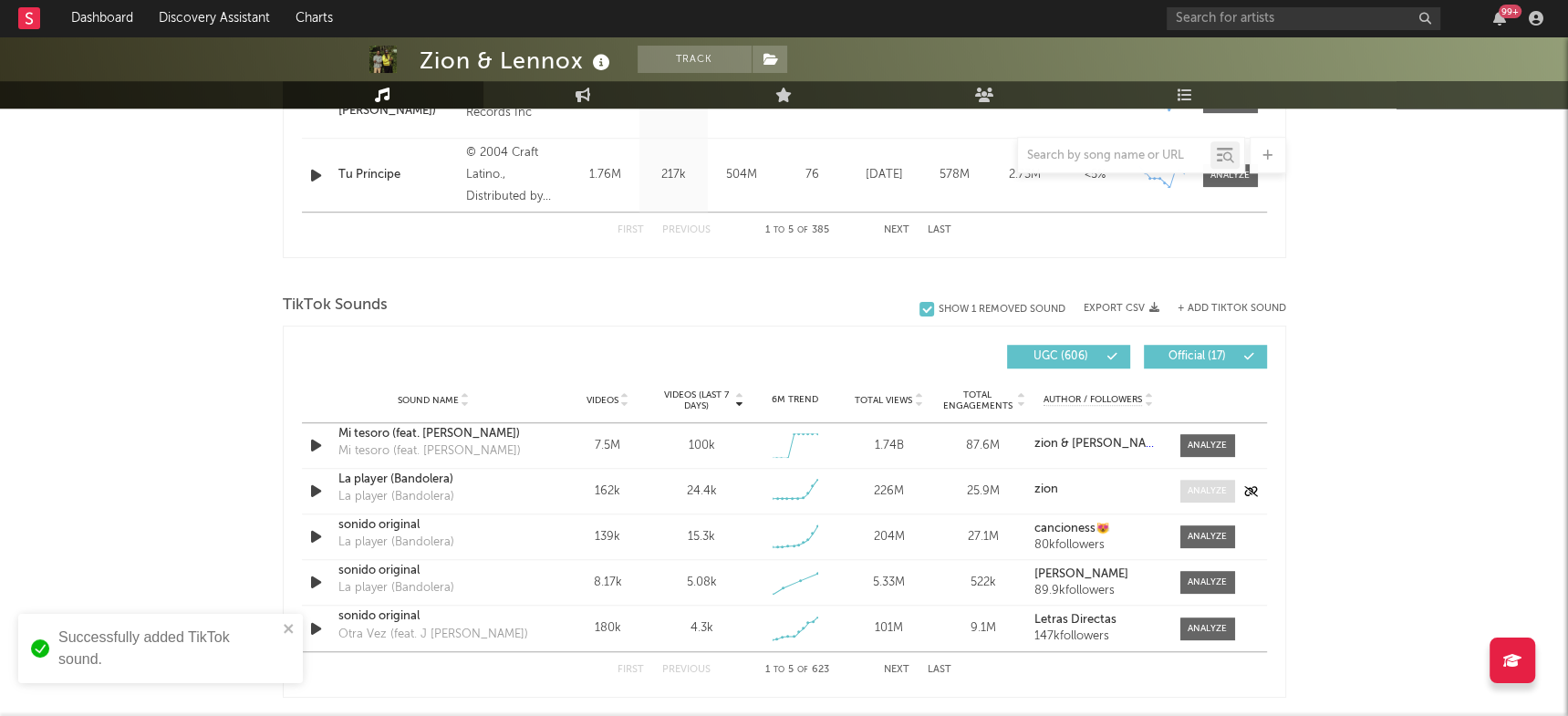
click at [1204, 486] on div at bounding box center [1207, 491] width 39 height 14
select select "6m"
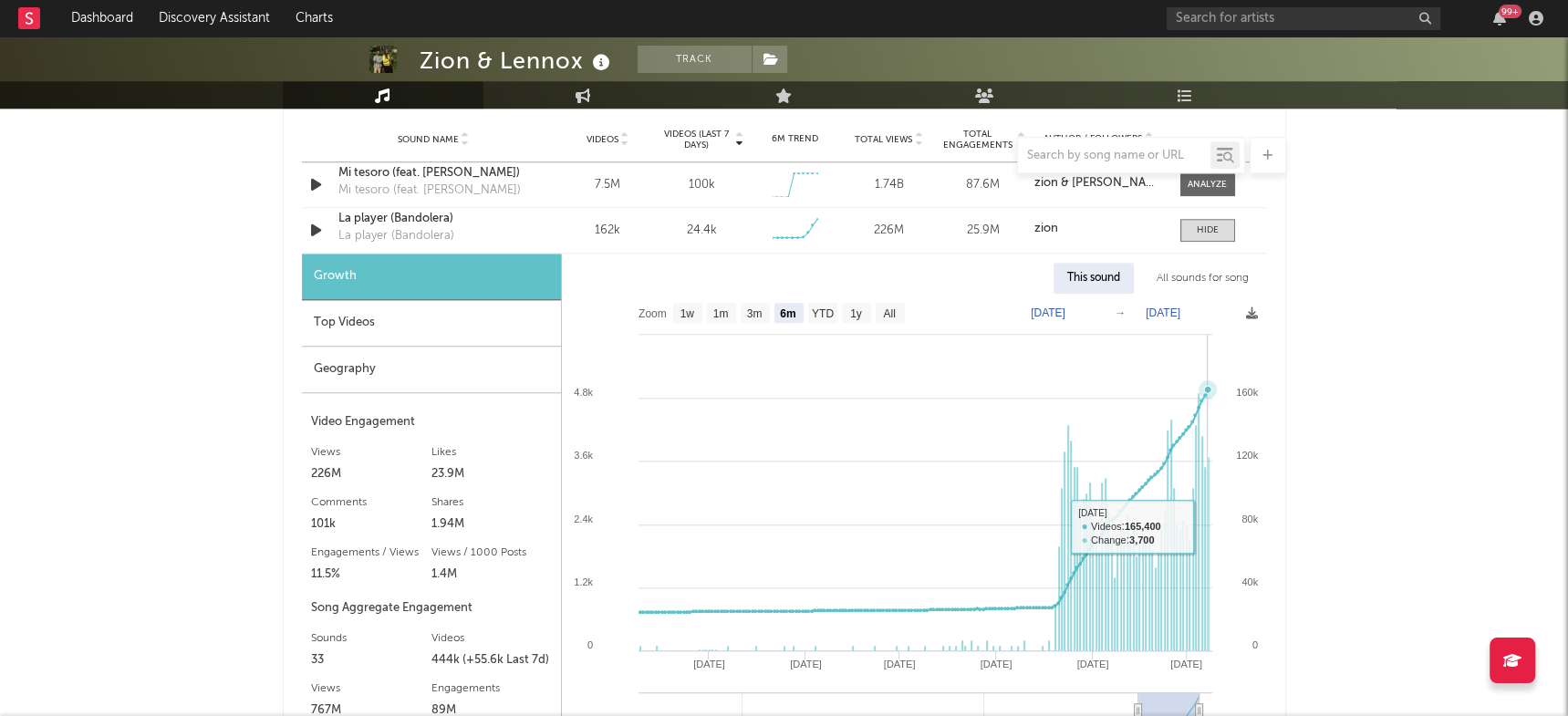
scroll to position [1224, 0]
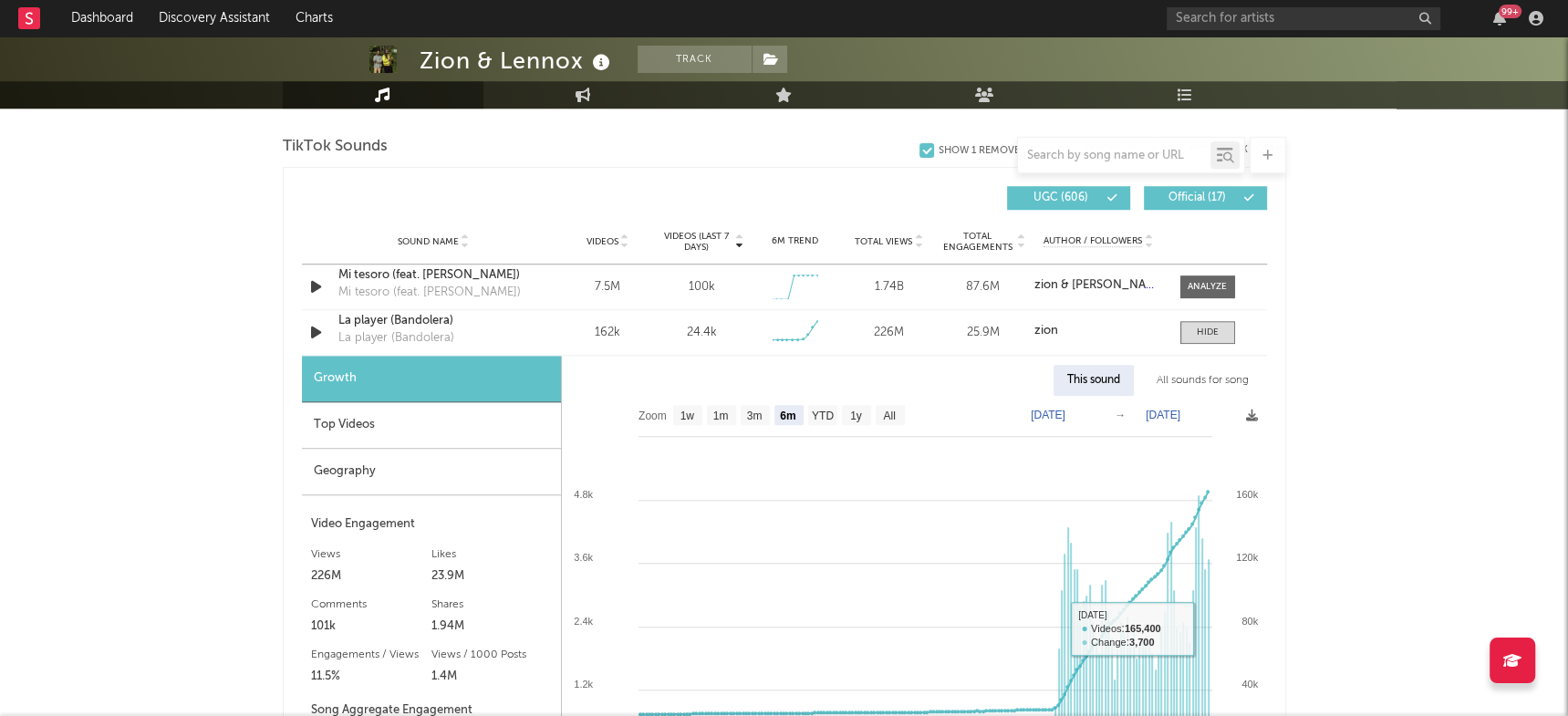
click at [1200, 388] on div "All sounds for song" at bounding box center [1202, 380] width 120 height 31
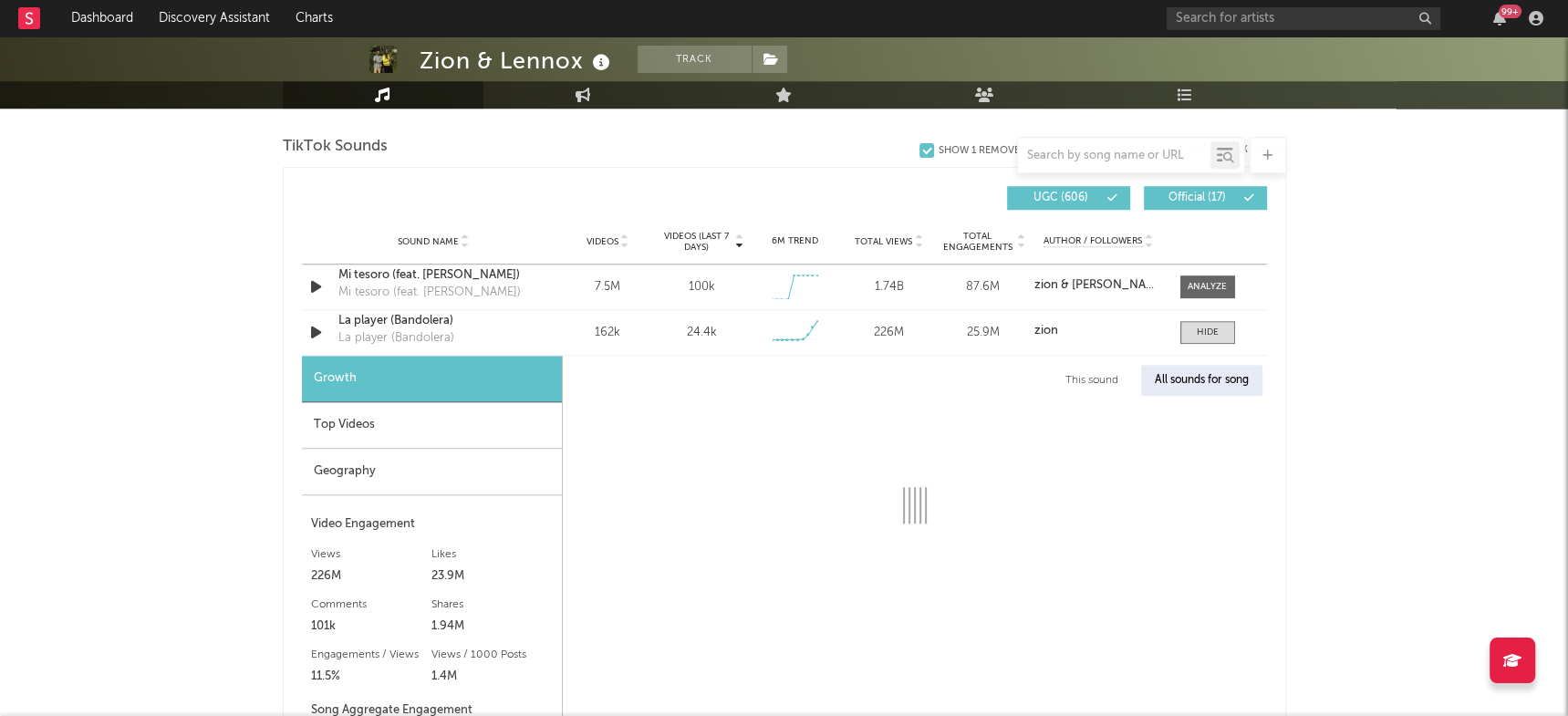
select select "1w"
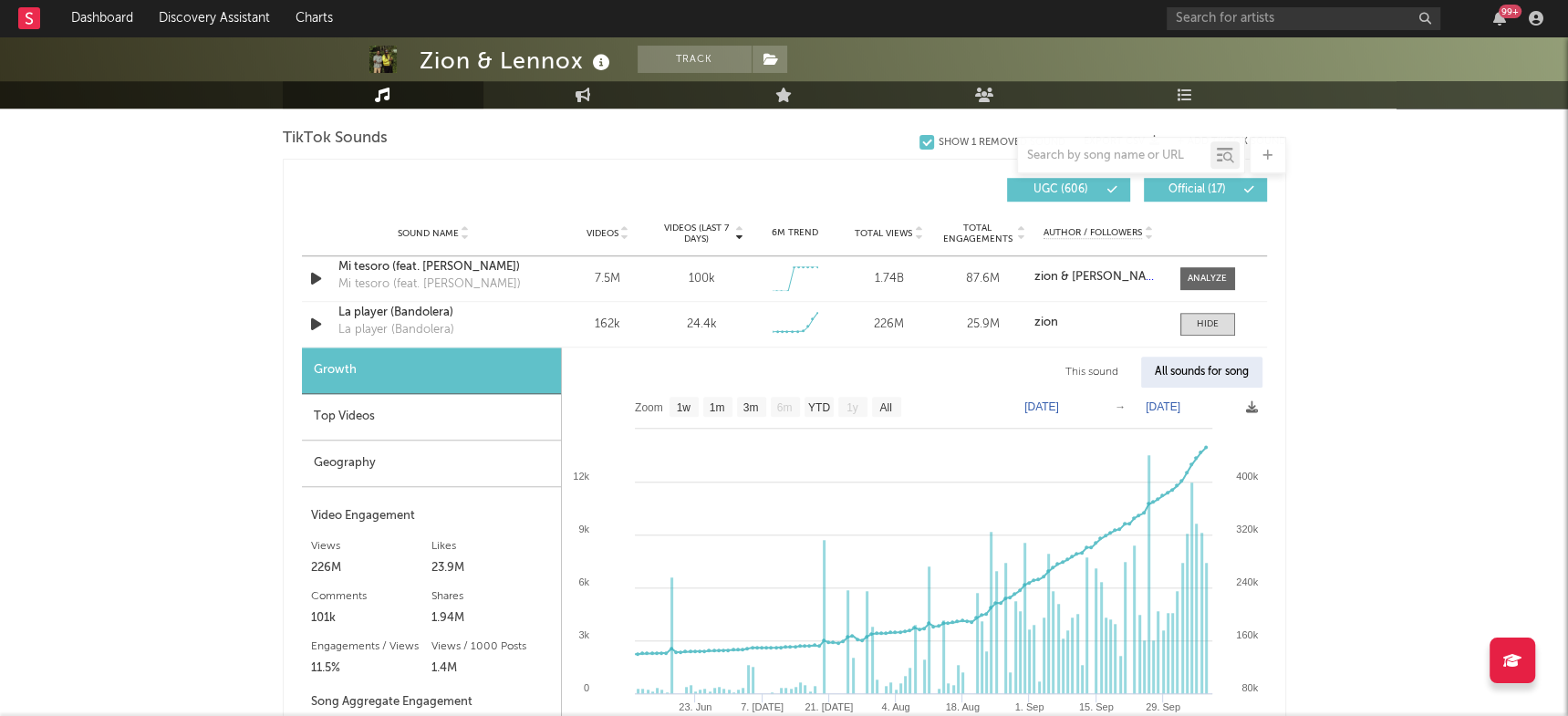
scroll to position [1219, 0]
